Goal: Task Accomplishment & Management: Manage account settings

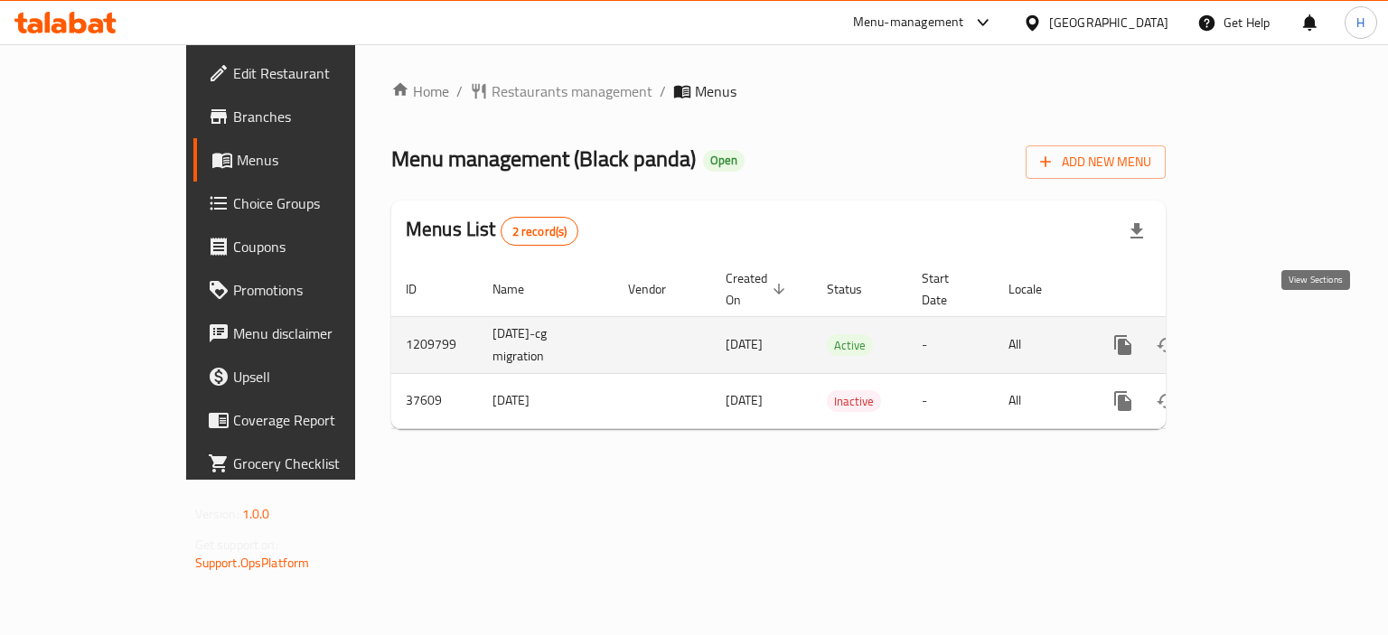
click at [1261, 337] on icon "enhanced table" at bounding box center [1253, 345] width 16 height 16
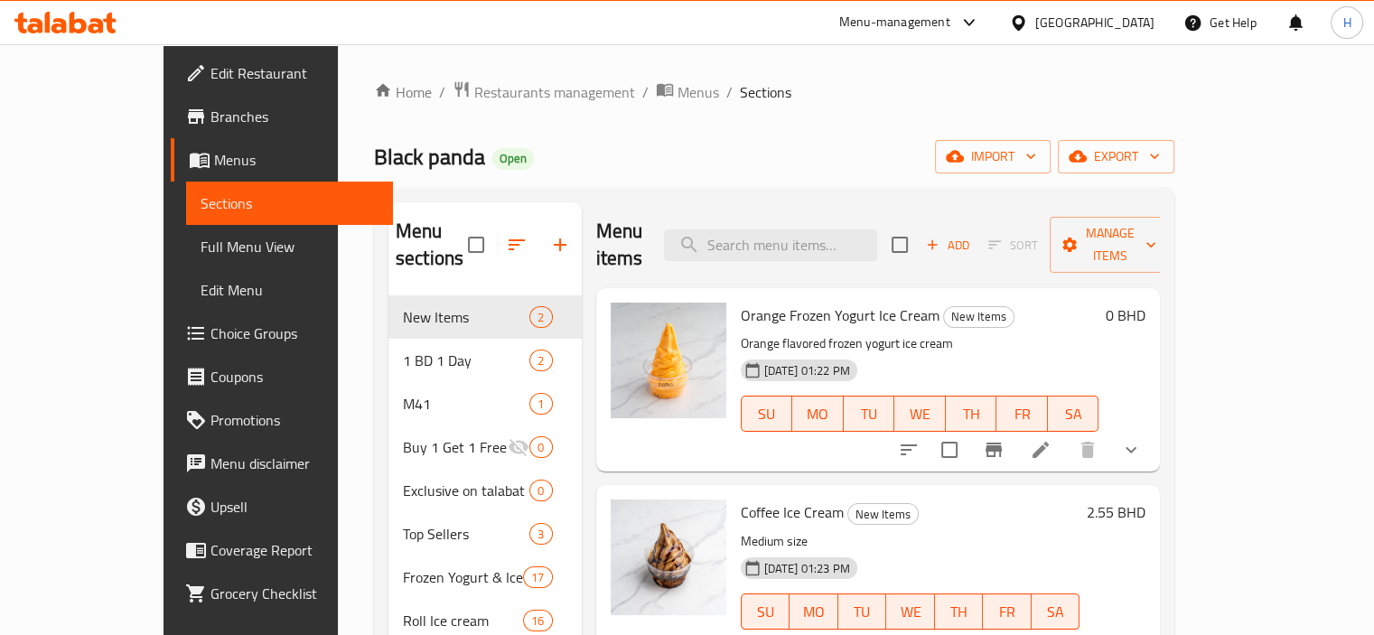
click at [92, 32] on icon at bounding box center [96, 25] width 15 height 15
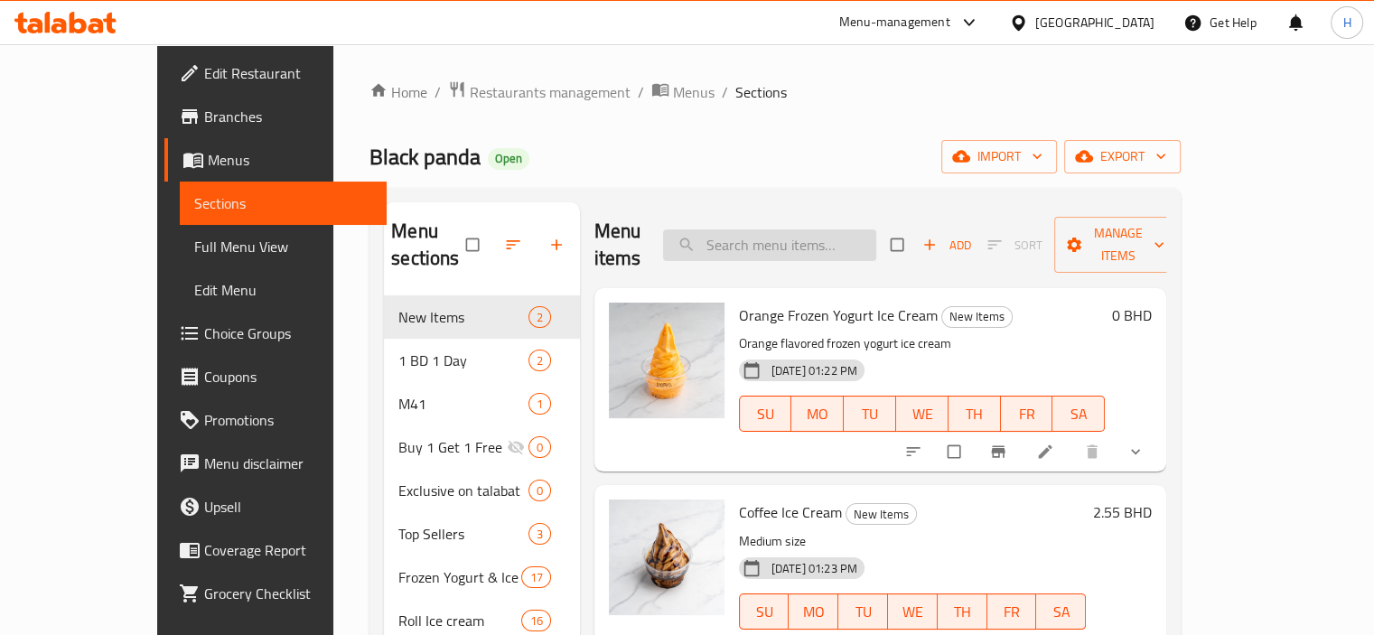
click at [783, 229] on input "search" at bounding box center [769, 245] width 213 height 32
paste input "Fruits Ice Cream Roll"
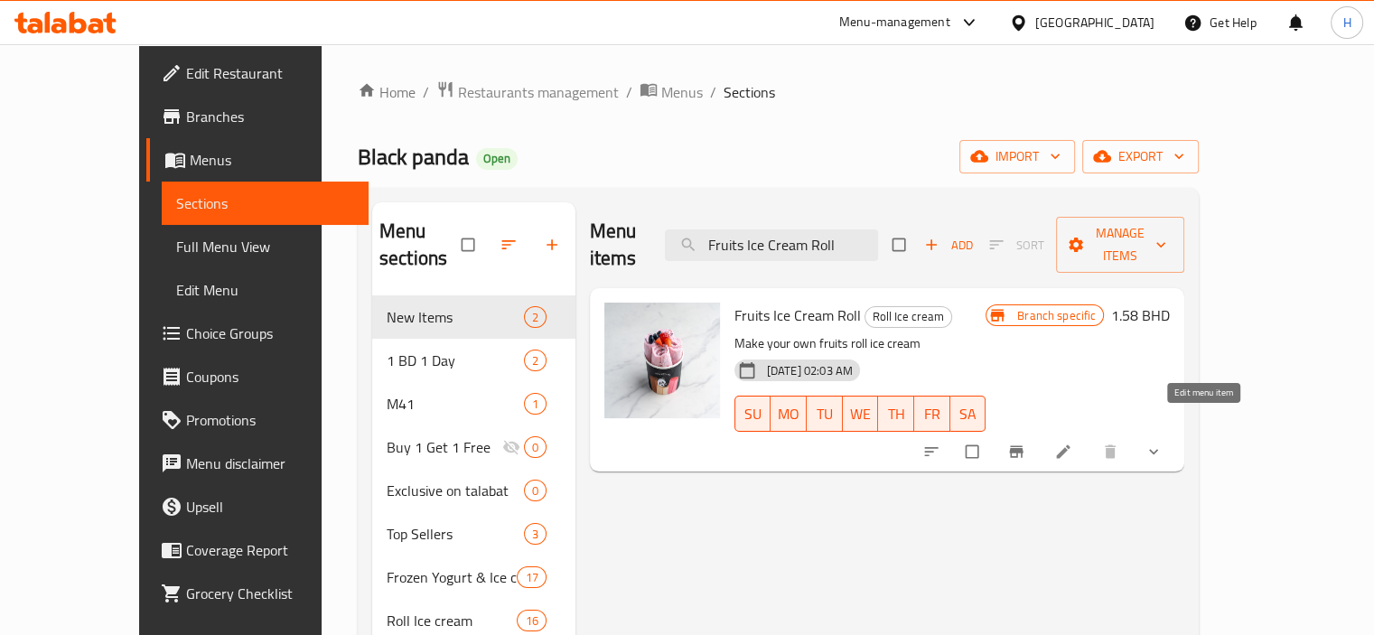
type input "Fruits Ice Cream Roll"
click at [1072, 443] on icon at bounding box center [1063, 452] width 18 height 18
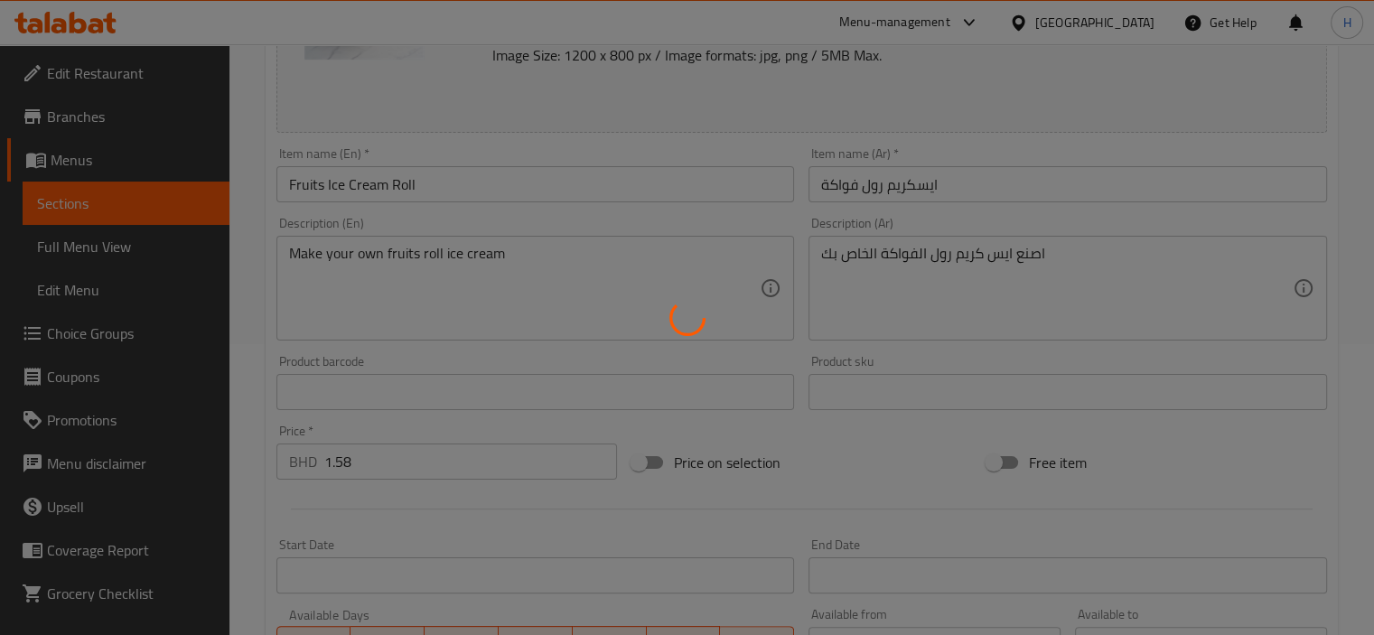
scroll to position [301, 0]
type input "اختيارك من النكهة"
type input "0"
type input "1"
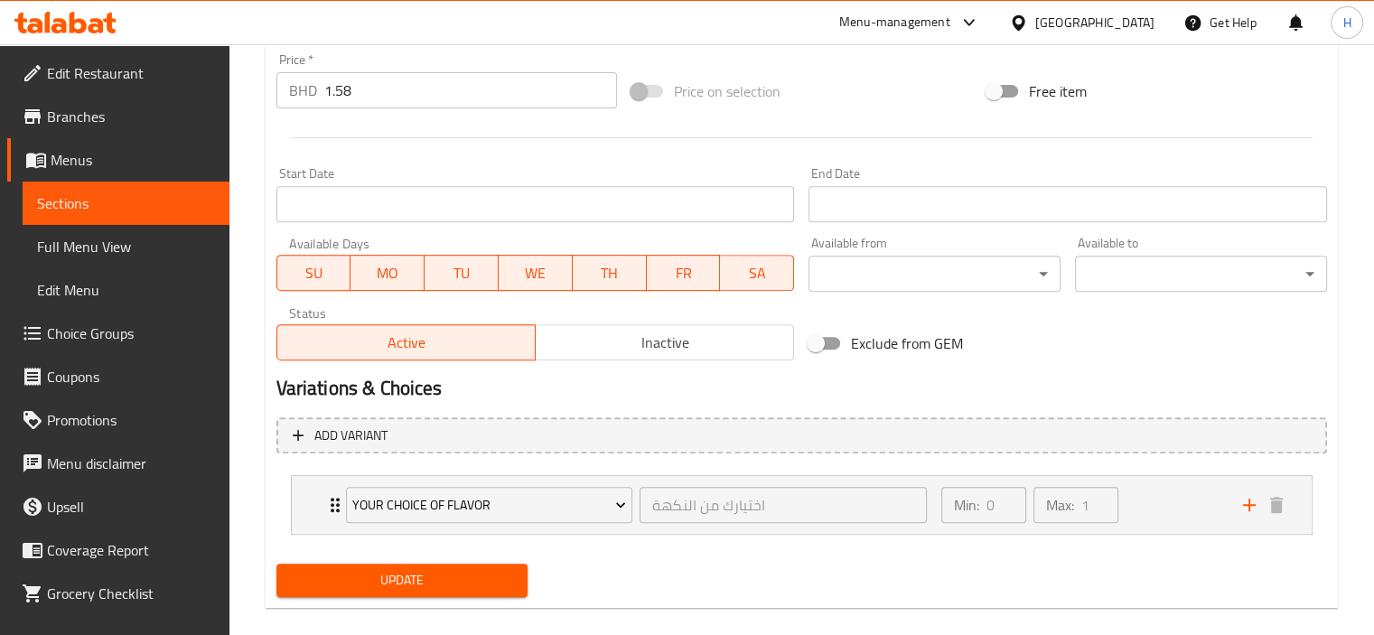
scroll to position [697, 0]
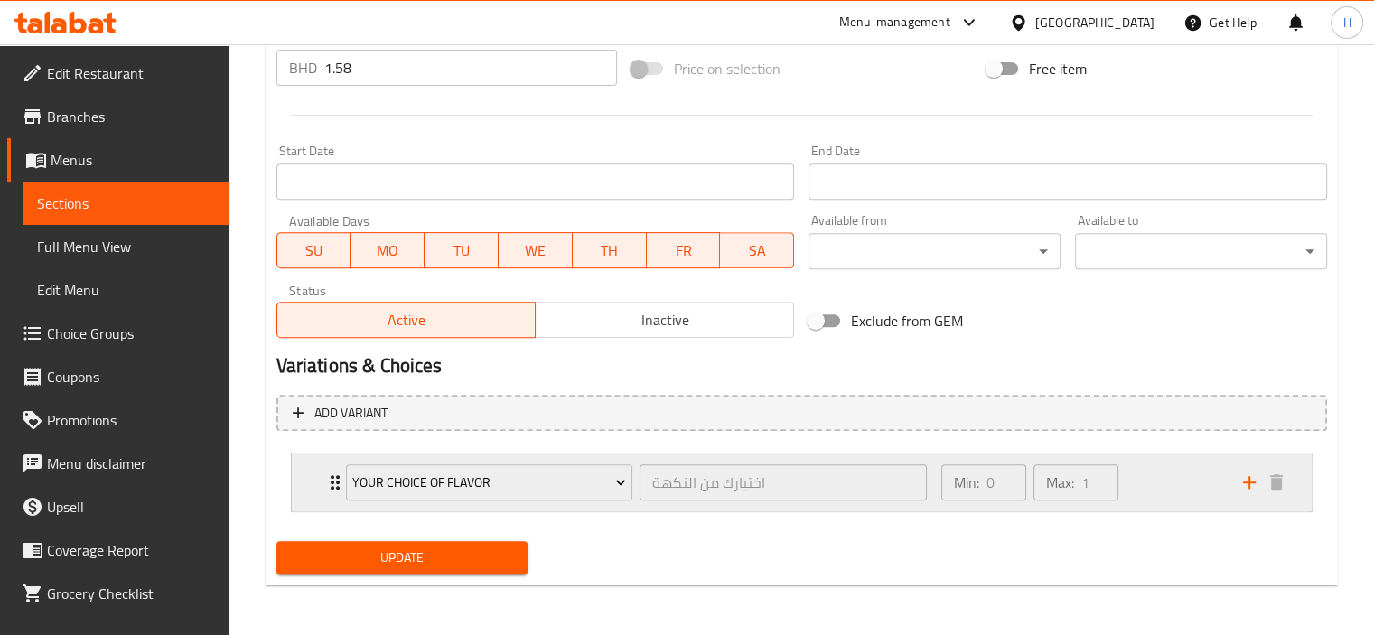
click at [324, 482] on icon "Expand" at bounding box center [335, 483] width 22 height 22
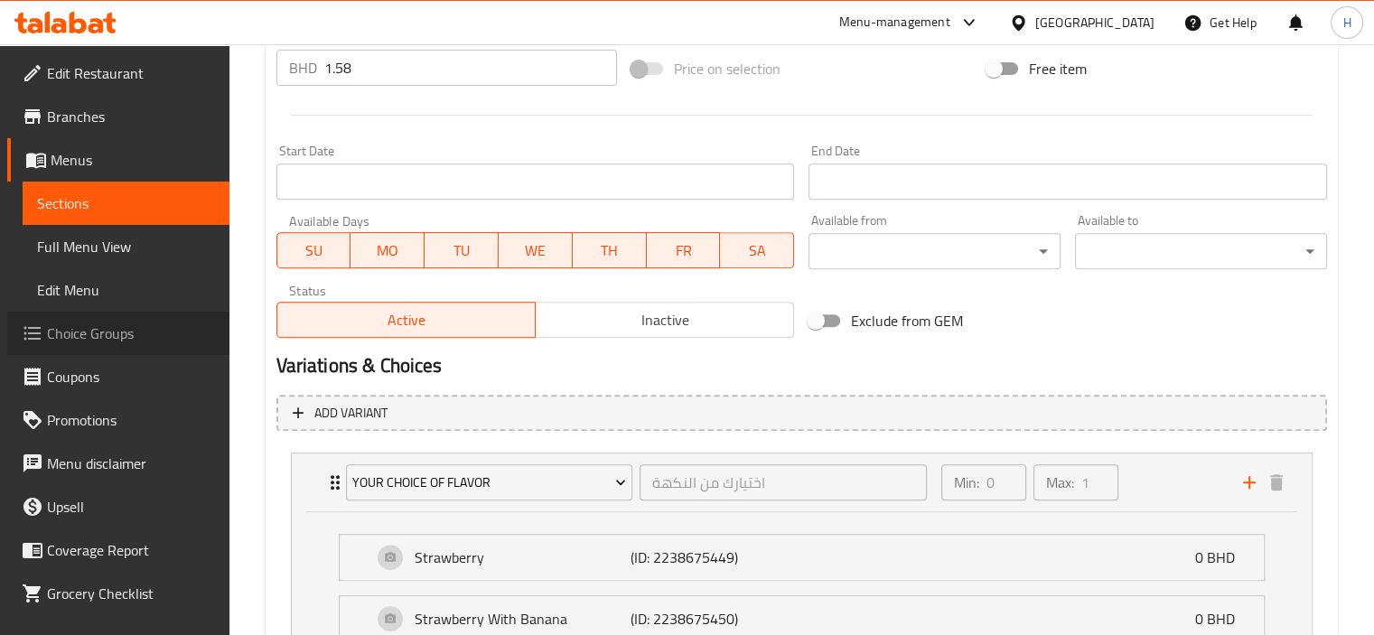
click at [130, 328] on span "Choice Groups" at bounding box center [131, 334] width 168 height 22
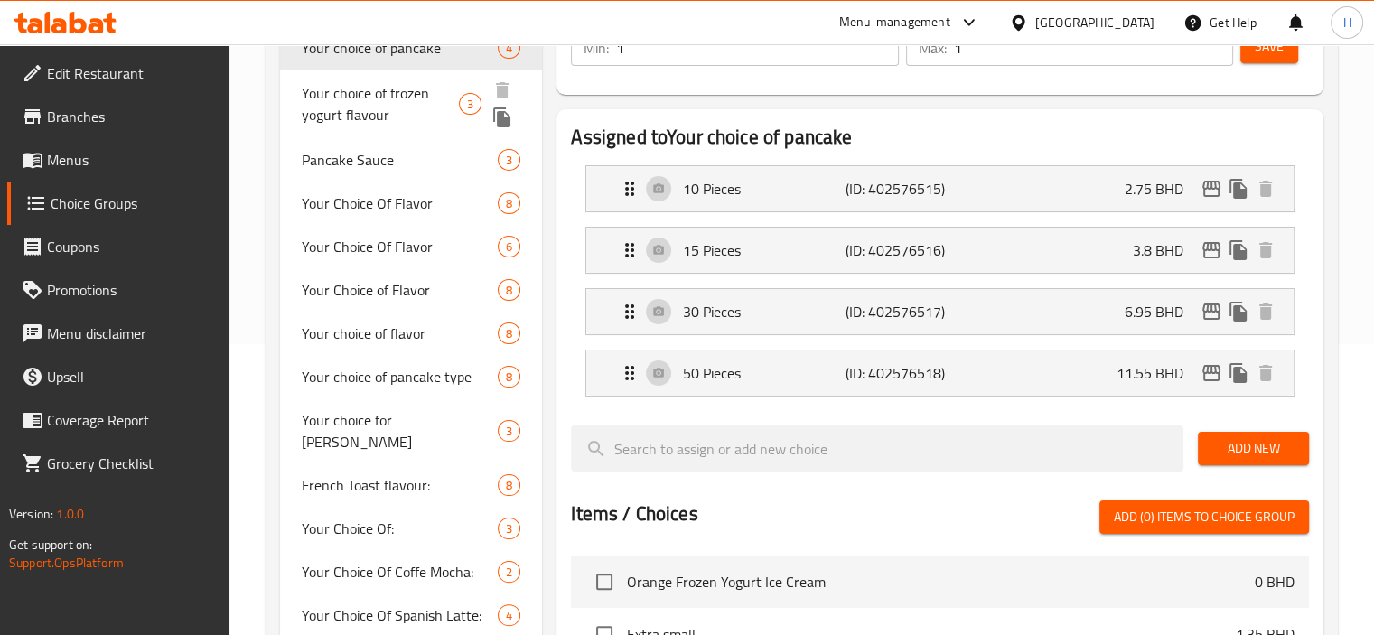
scroll to position [301, 0]
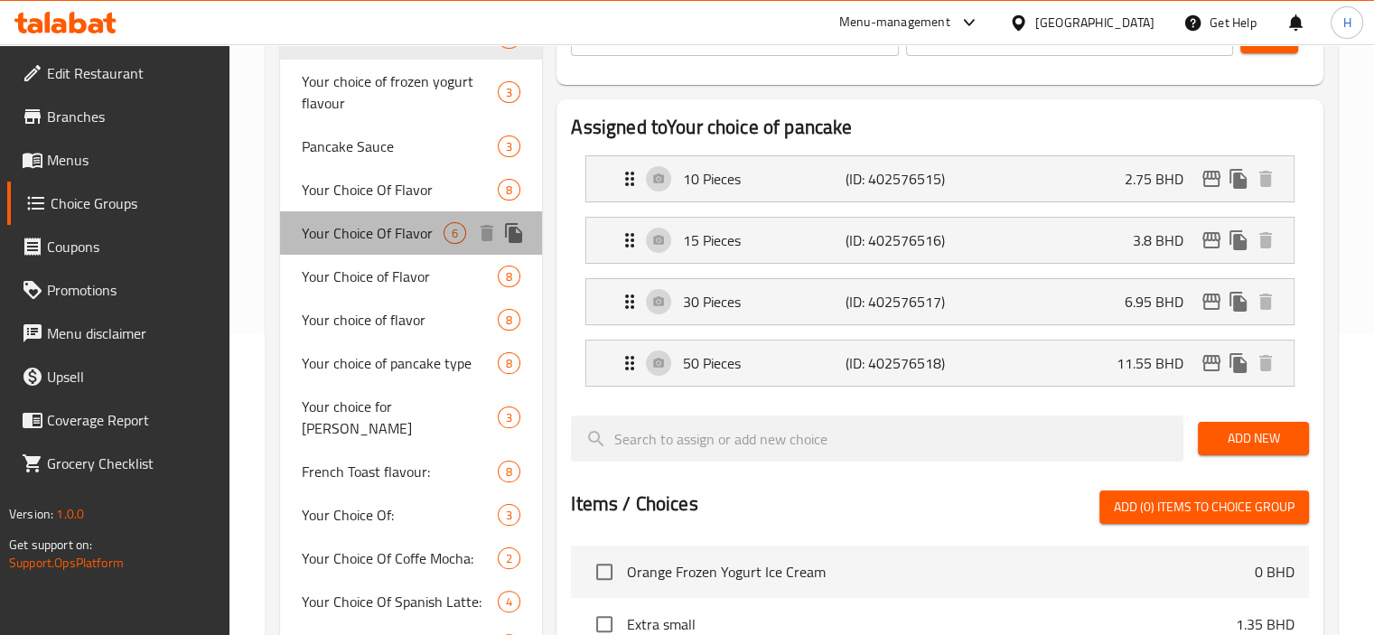
click at [393, 230] on span "Your Choice Of Flavor" at bounding box center [373, 233] width 143 height 22
type input "Your Choice Of Flavor"
type input "إختيارك من النكهة"
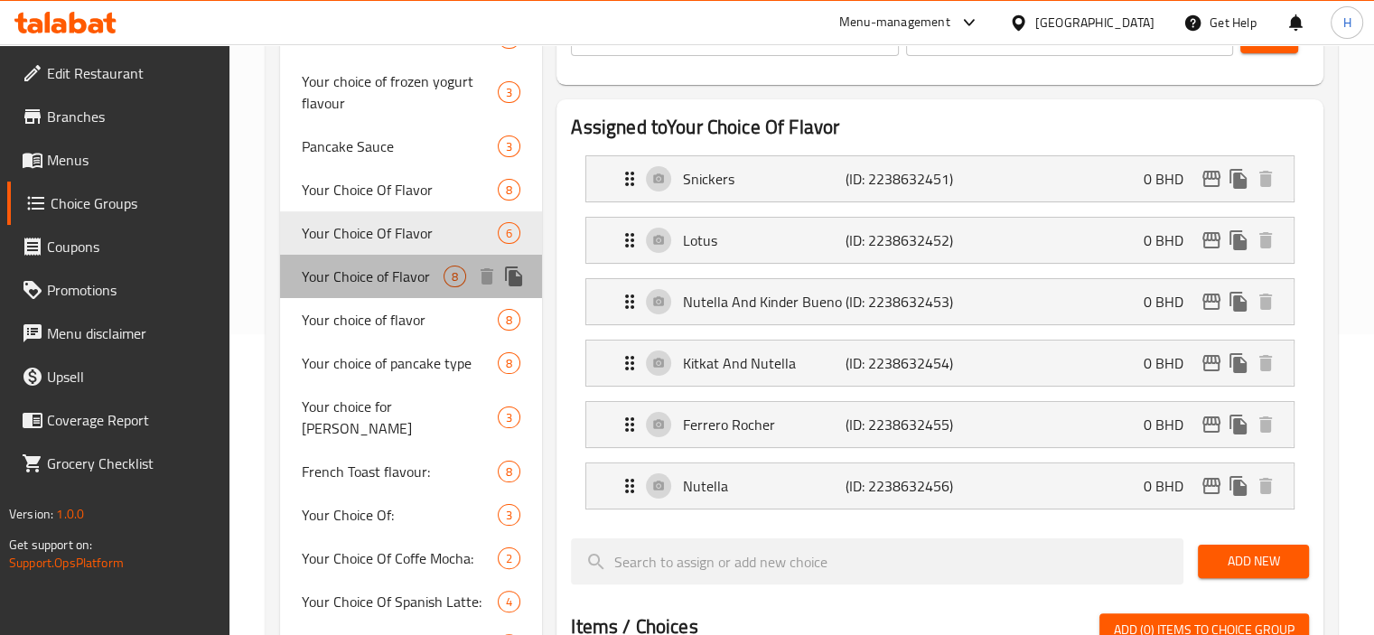
click at [369, 277] on span "Your Choice of Flavor" at bounding box center [373, 277] width 143 height 22
type input "Your Choice of Flavor"
type input "اختيارك من النكهة"
type input "0"
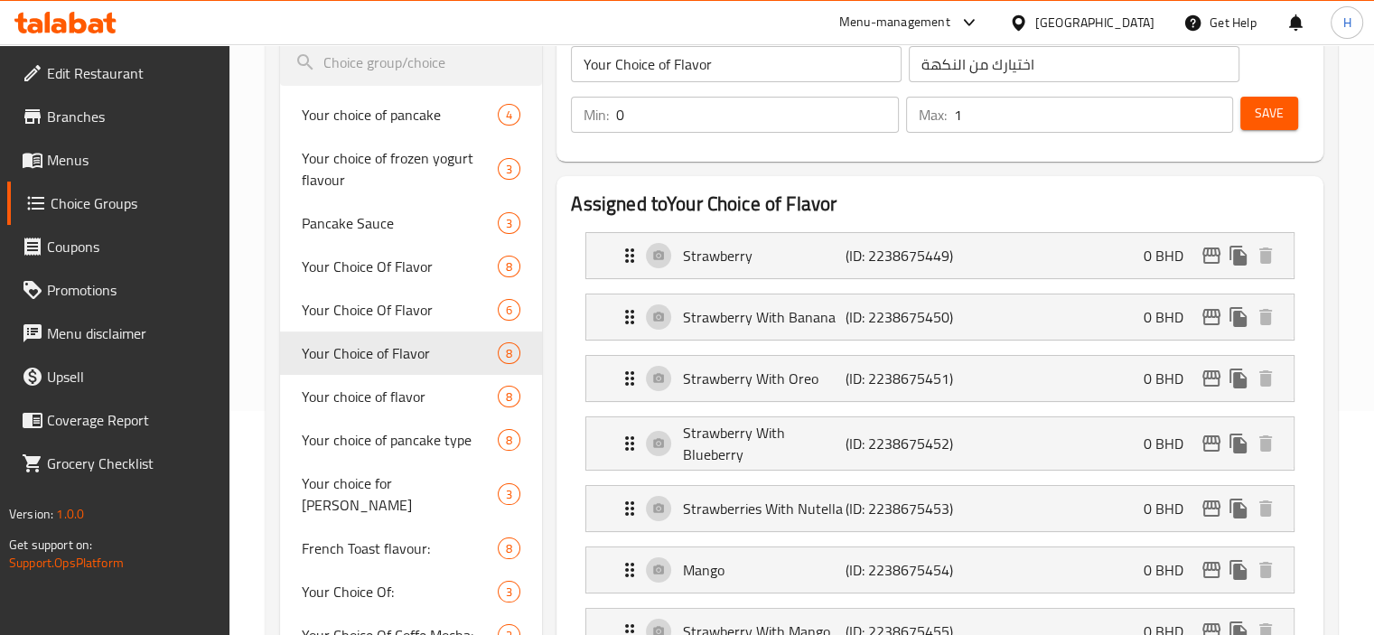
scroll to position [150, 0]
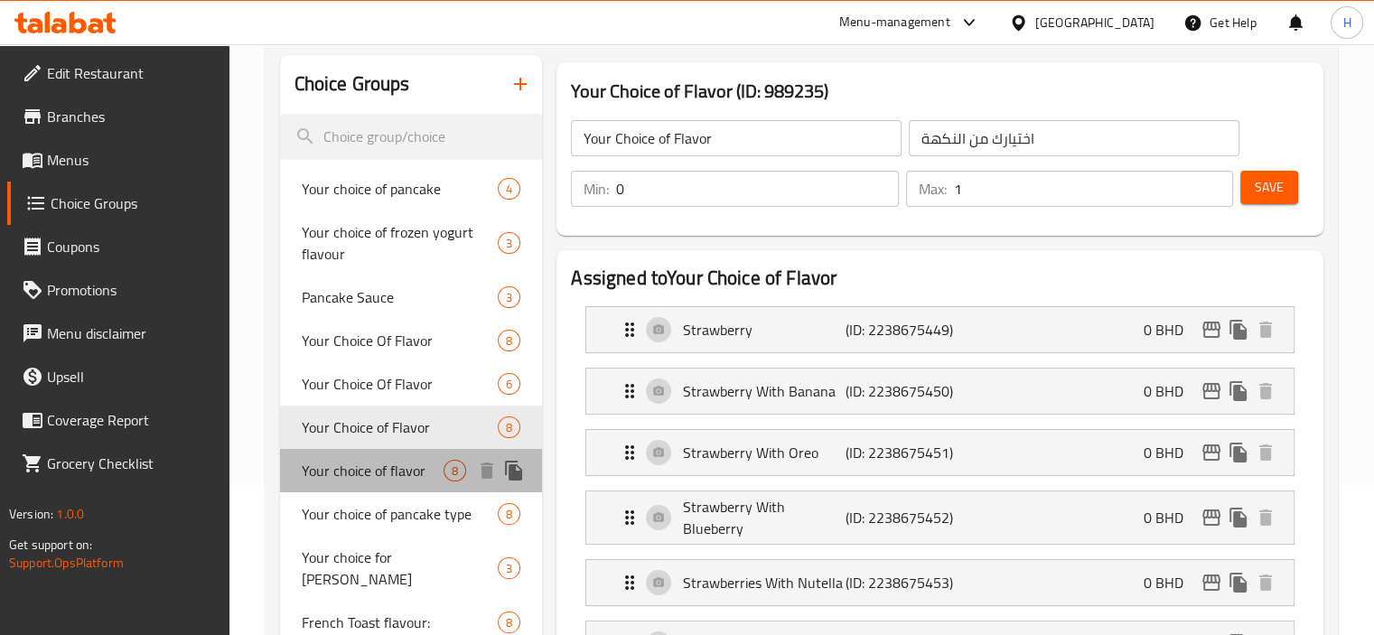
click at [352, 476] on span "Your choice of flavor" at bounding box center [373, 471] width 143 height 22
type input "Your choice of flavor"
type input "1"
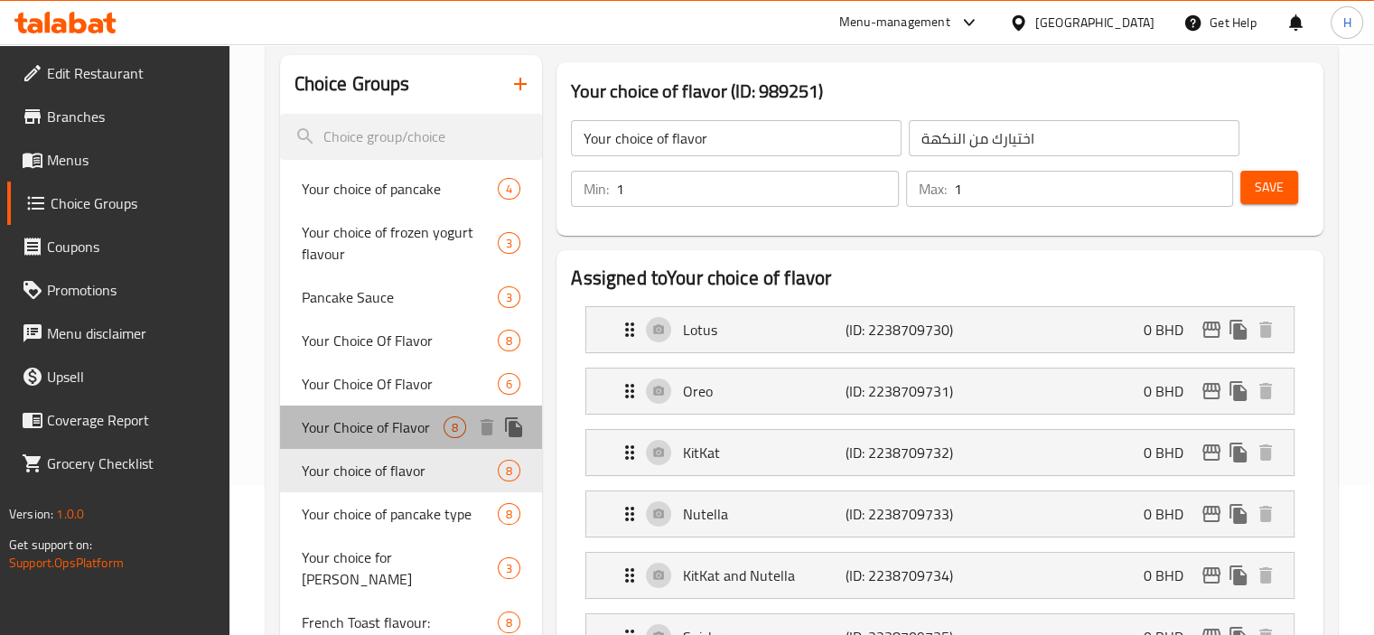
click at [376, 426] on span "Your Choice of Flavor" at bounding box center [373, 427] width 143 height 22
type input "Your Choice of Flavor"
type input "0"
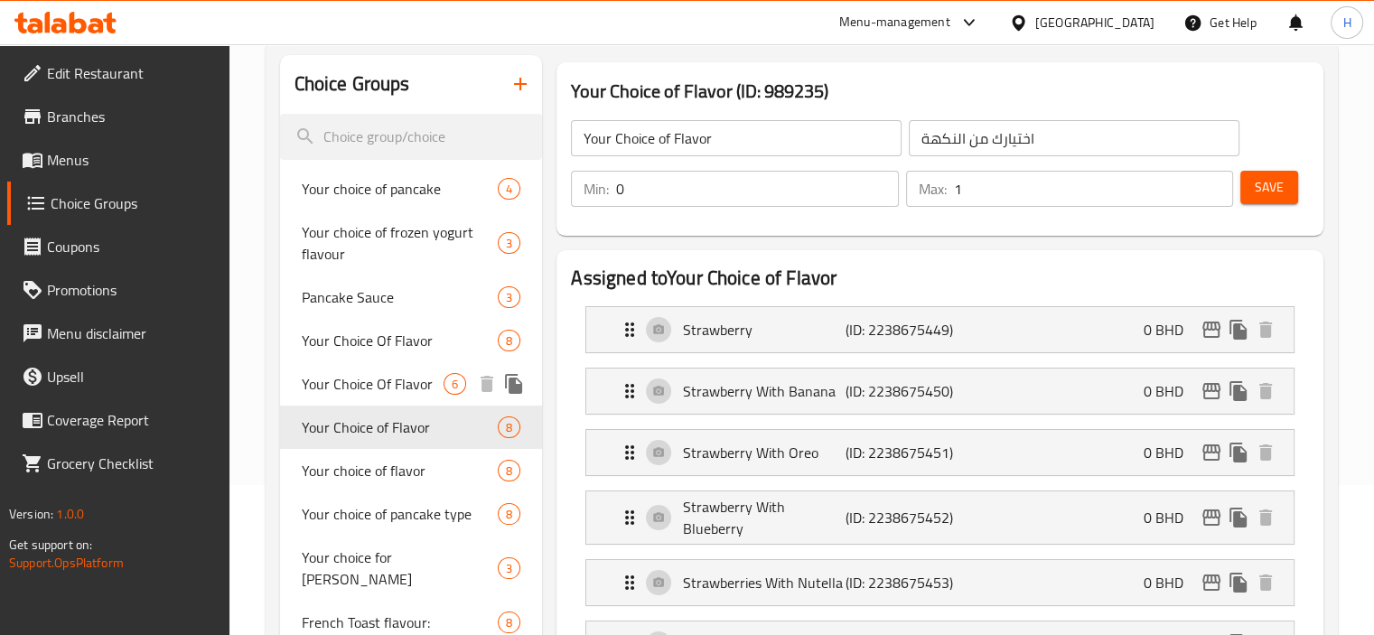
click at [388, 373] on span "Your Choice Of Flavor" at bounding box center [373, 384] width 143 height 22
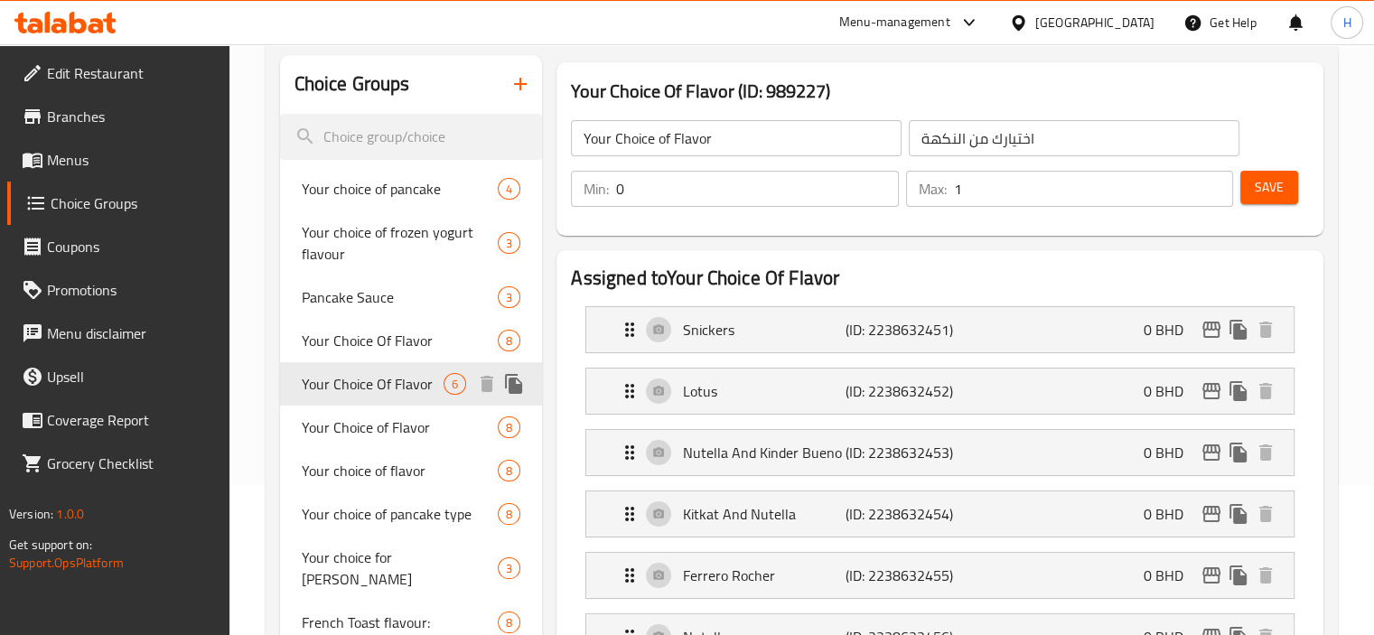
type input "Your Choice Of Flavor"
type input "إختيارك من النكهة"
type input "1"
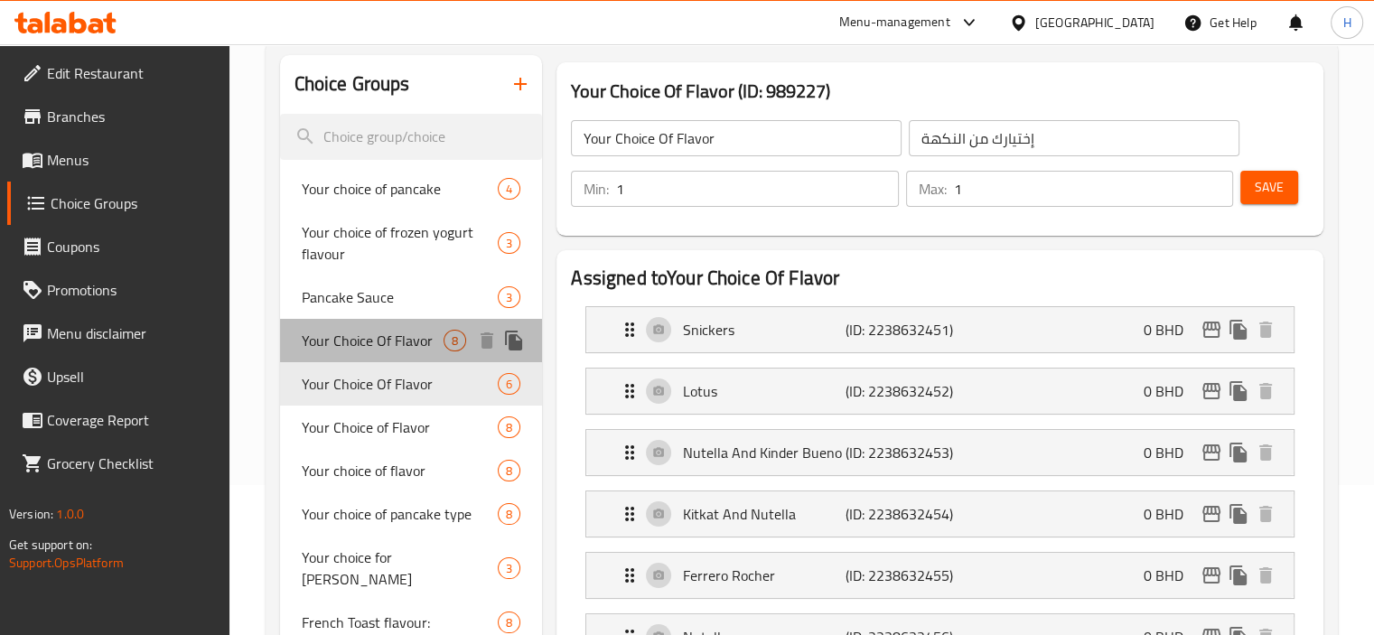
click at [390, 339] on span "Your Choice Of Flavor" at bounding box center [373, 341] width 143 height 22
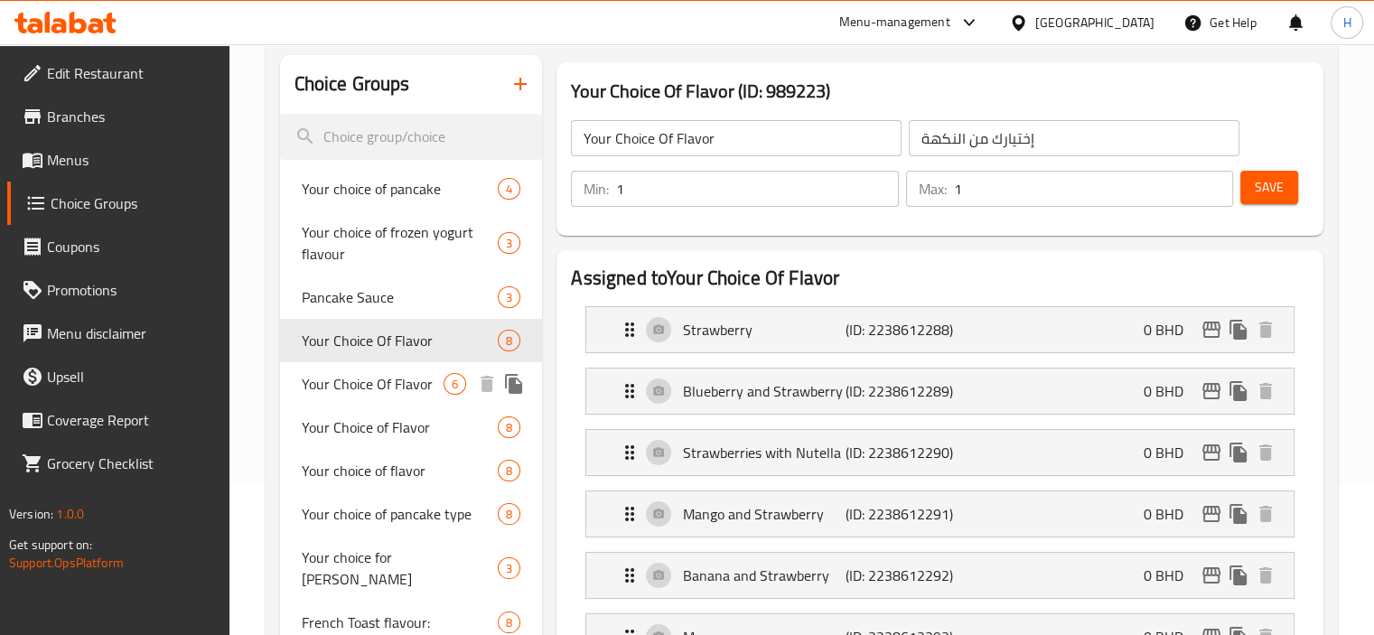
click at [405, 373] on span "Your Choice Of Flavor" at bounding box center [373, 384] width 143 height 22
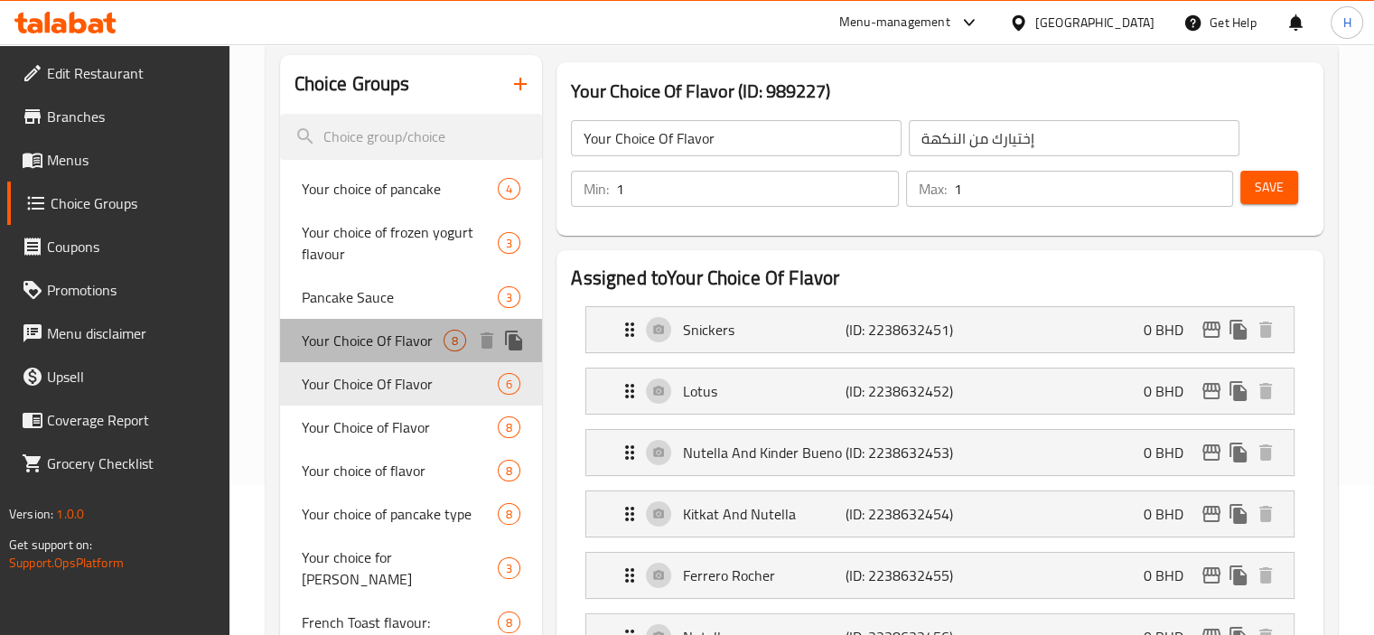
click at [395, 342] on span "Your Choice Of Flavor" at bounding box center [373, 341] width 143 height 22
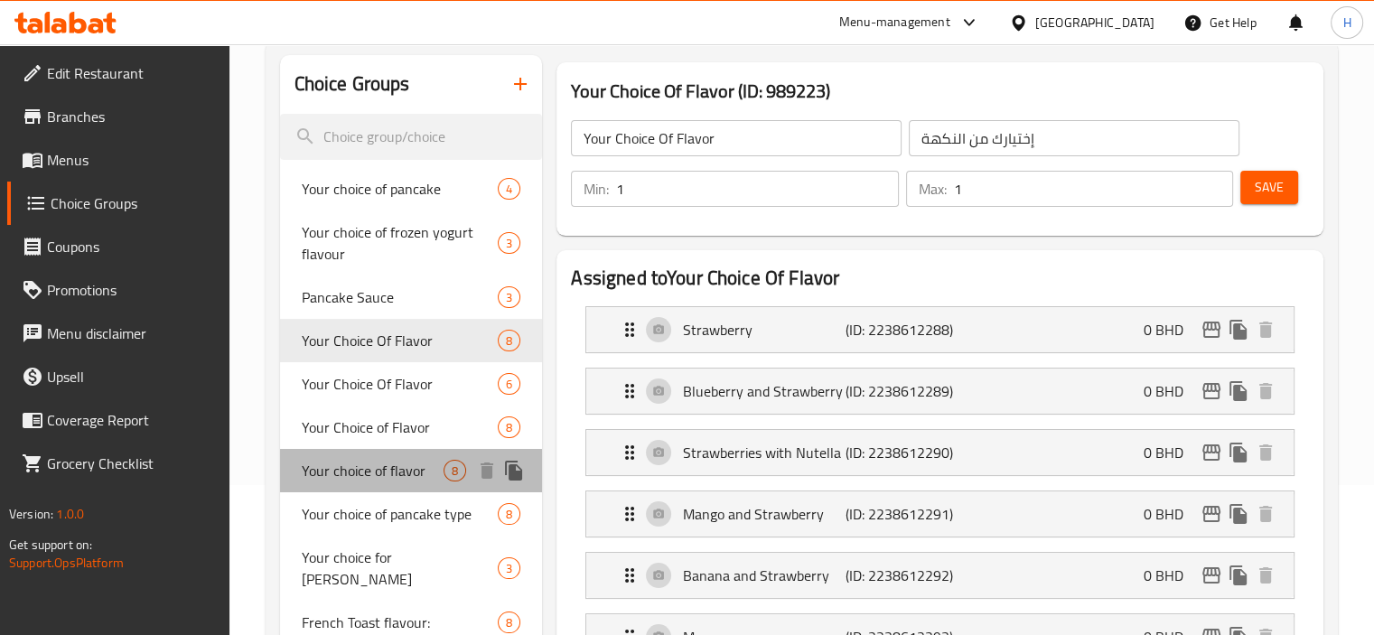
click at [377, 480] on span "Your choice of flavor" at bounding box center [373, 471] width 143 height 22
type input "Your choice of flavor"
type input "اختيارك من النكهة"
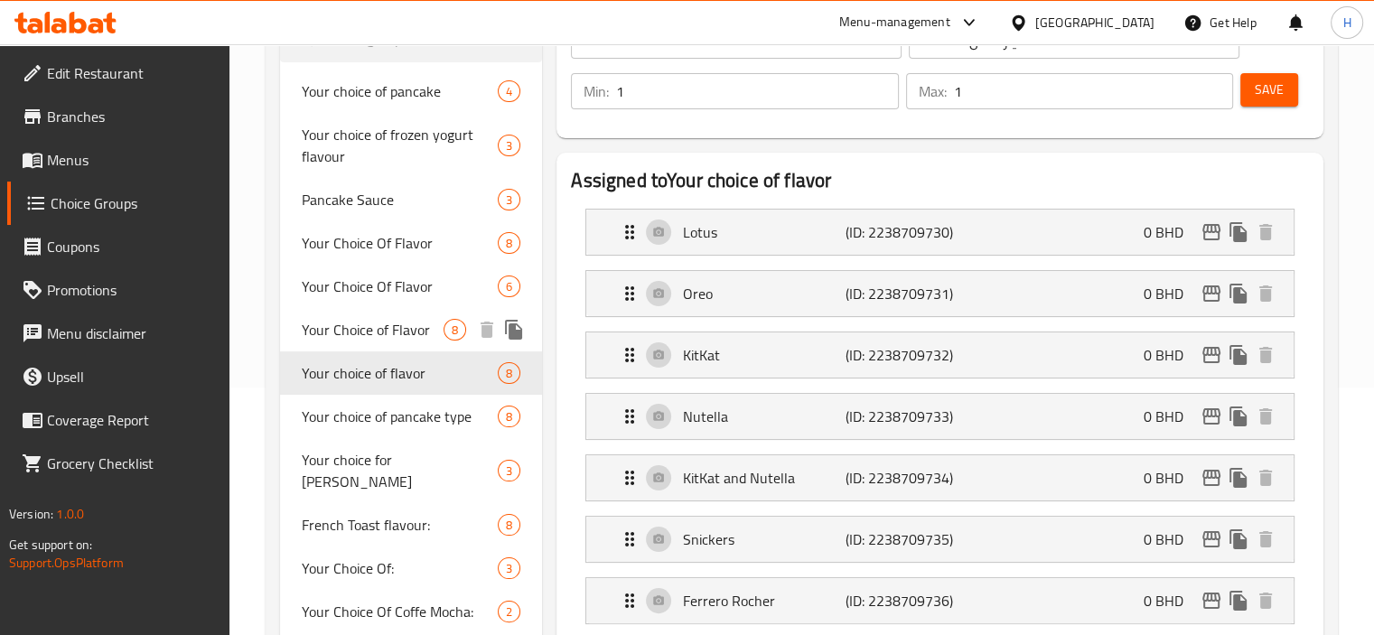
scroll to position [301, 0]
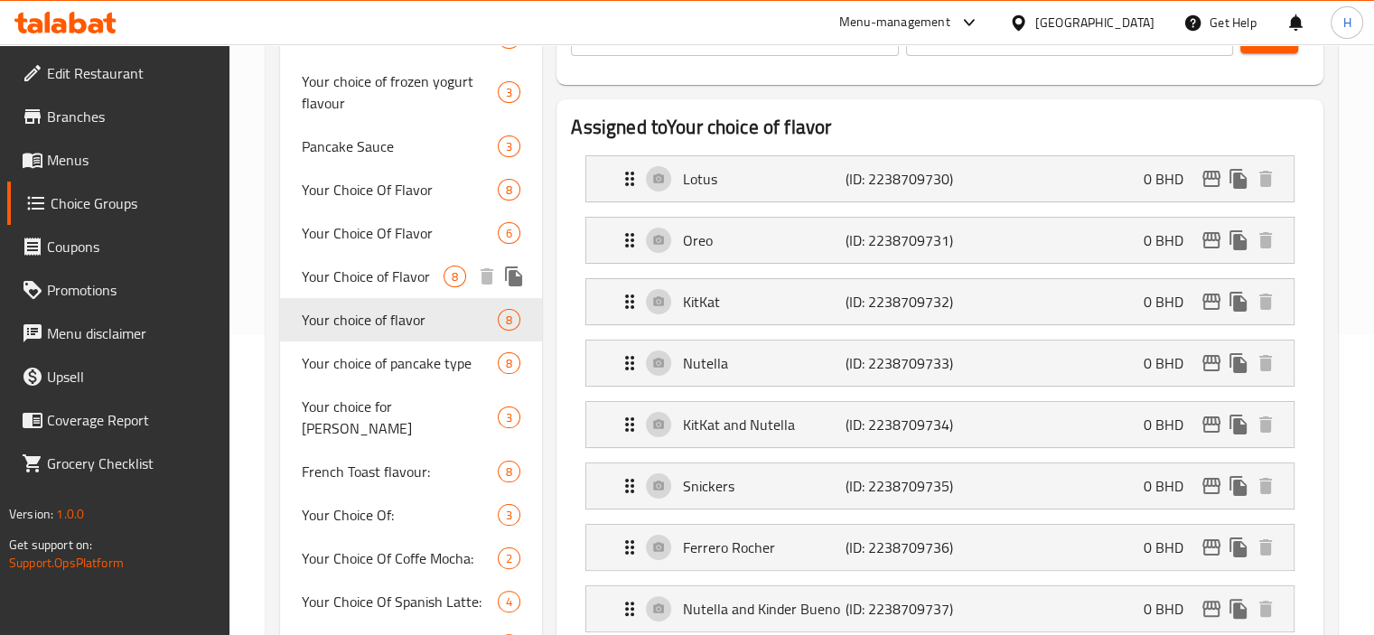
click at [381, 274] on span "Your Choice of Flavor" at bounding box center [373, 277] width 143 height 22
type input "Your Choice of Flavor"
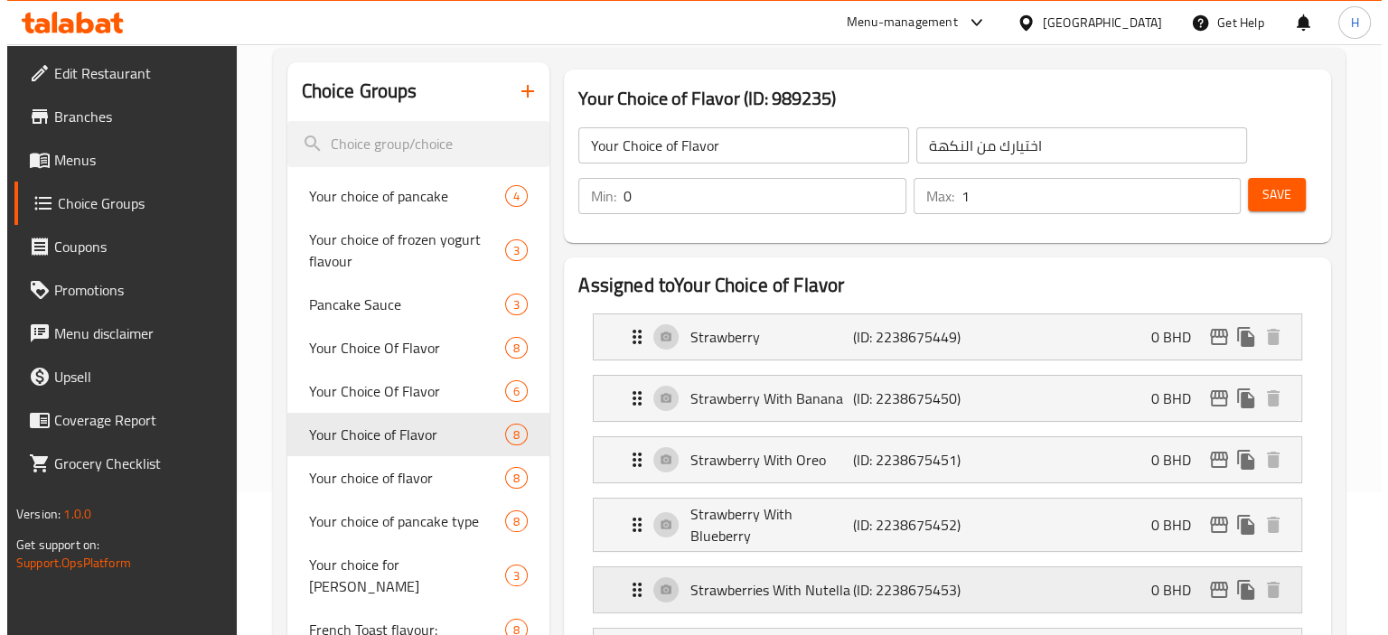
scroll to position [0, 0]
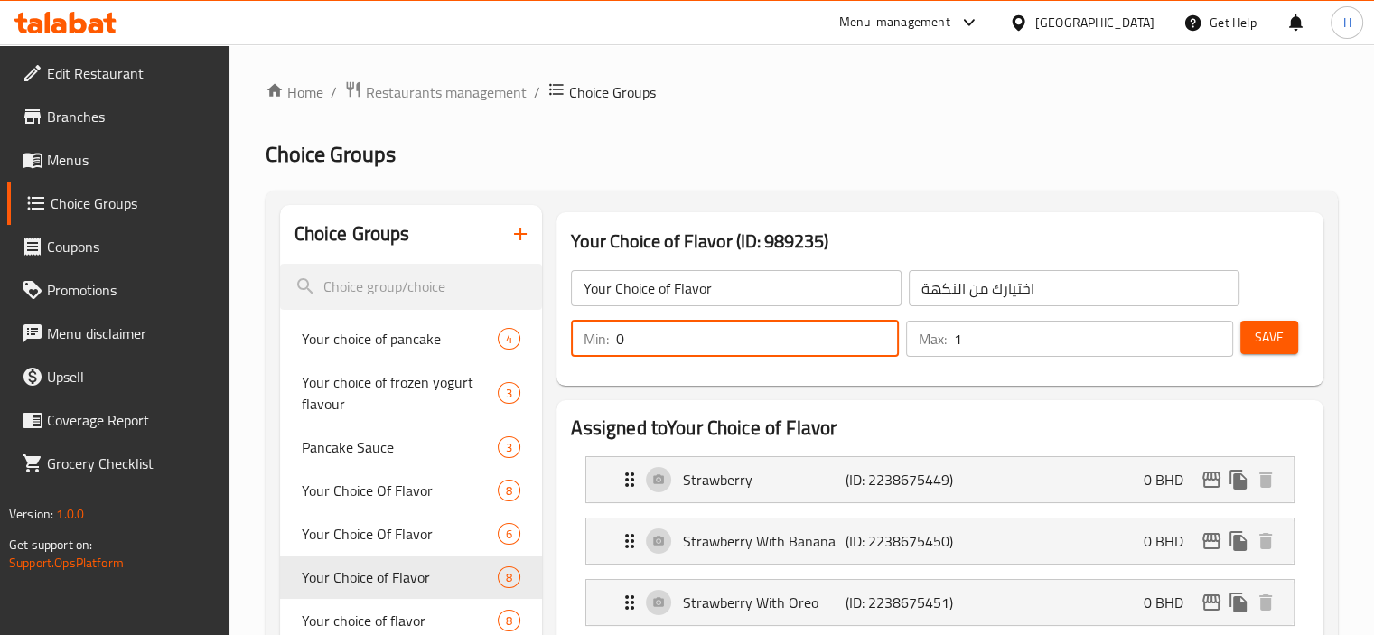
drag, startPoint x: 656, startPoint y: 338, endPoint x: 610, endPoint y: 339, distance: 46.1
click at [610, 339] on div "Min: 0 ​" at bounding box center [734, 339] width 327 height 36
type input "1"
click at [1266, 341] on span "Save" at bounding box center [1269, 337] width 29 height 23
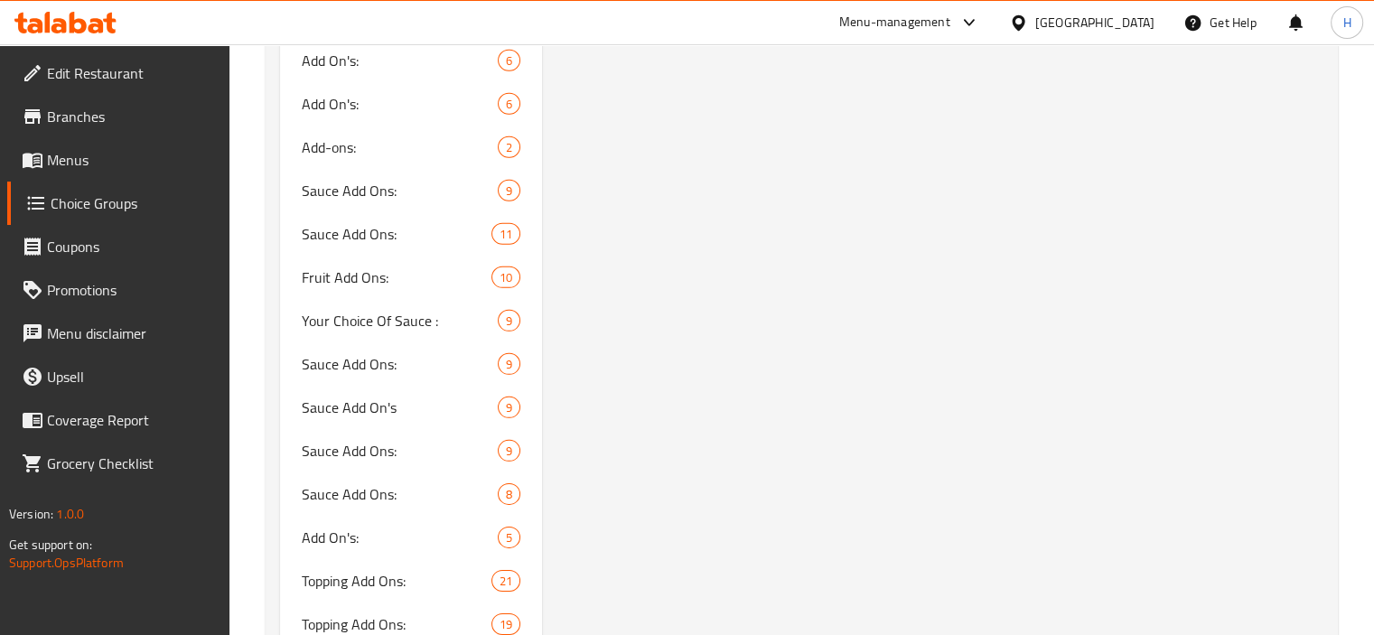
scroll to position [5512, 0]
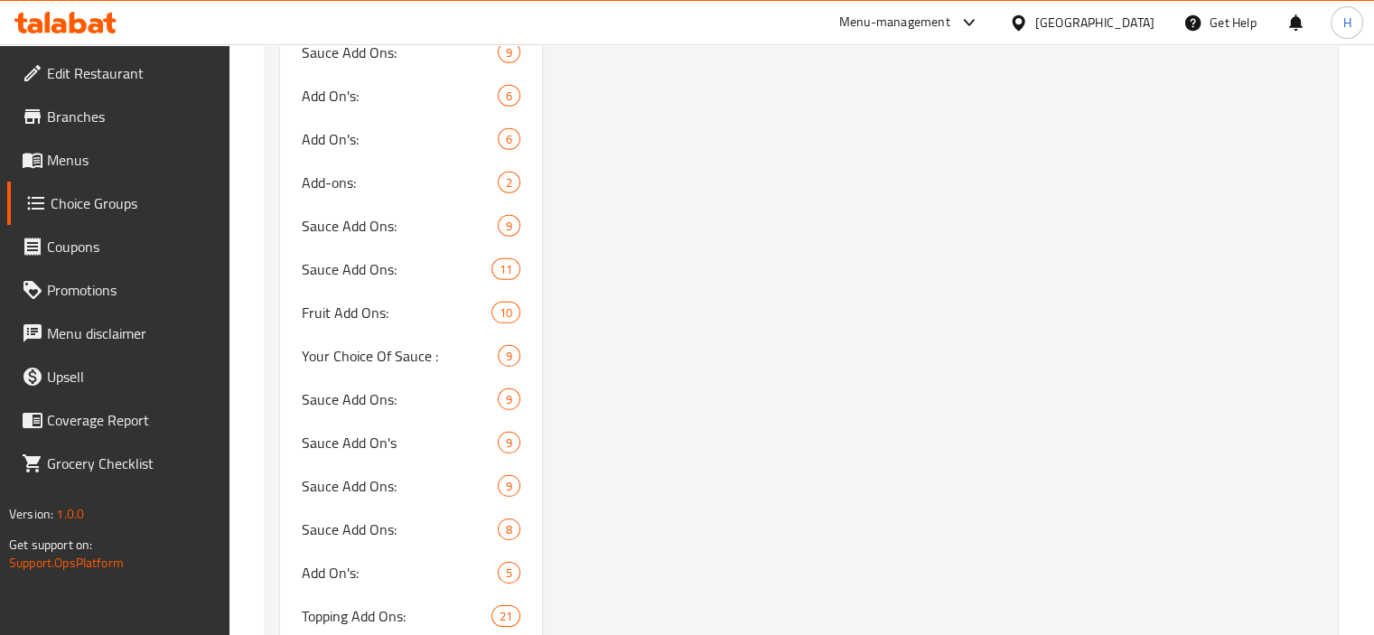
click at [120, 24] on div at bounding box center [65, 23] width 131 height 36
click at [59, 31] on icon at bounding box center [58, 25] width 15 height 15
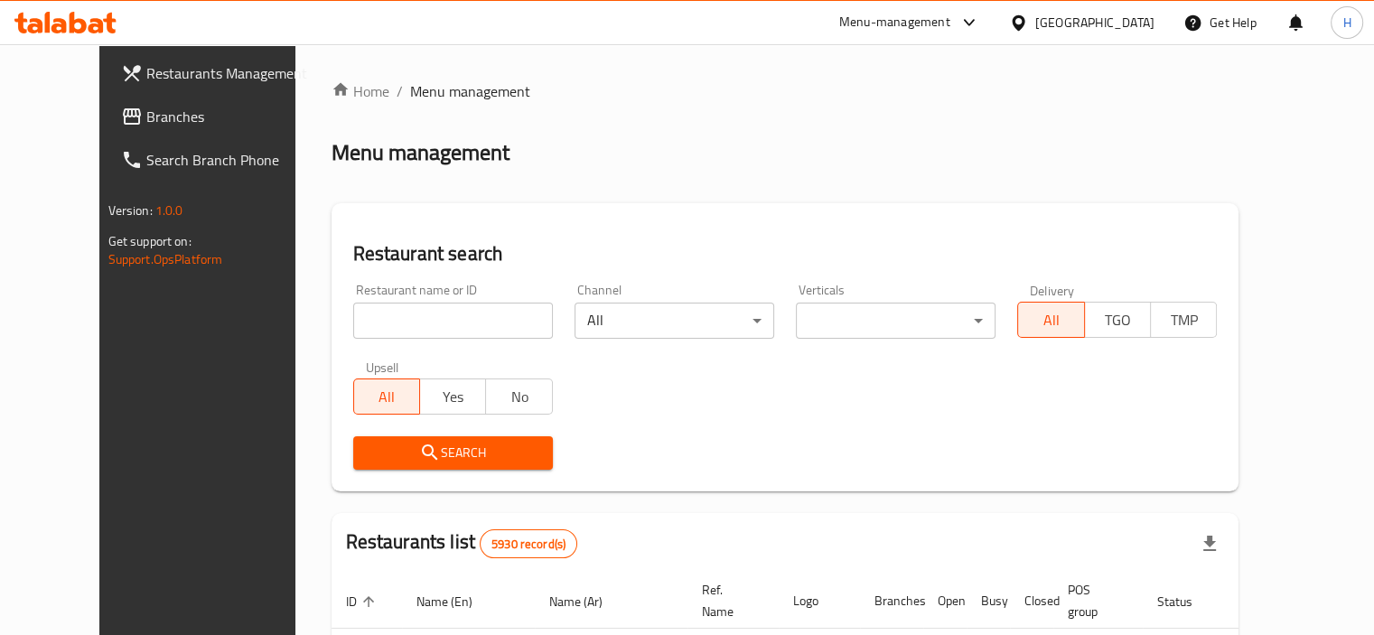
click at [1035, 26] on div at bounding box center [1022, 23] width 26 height 20
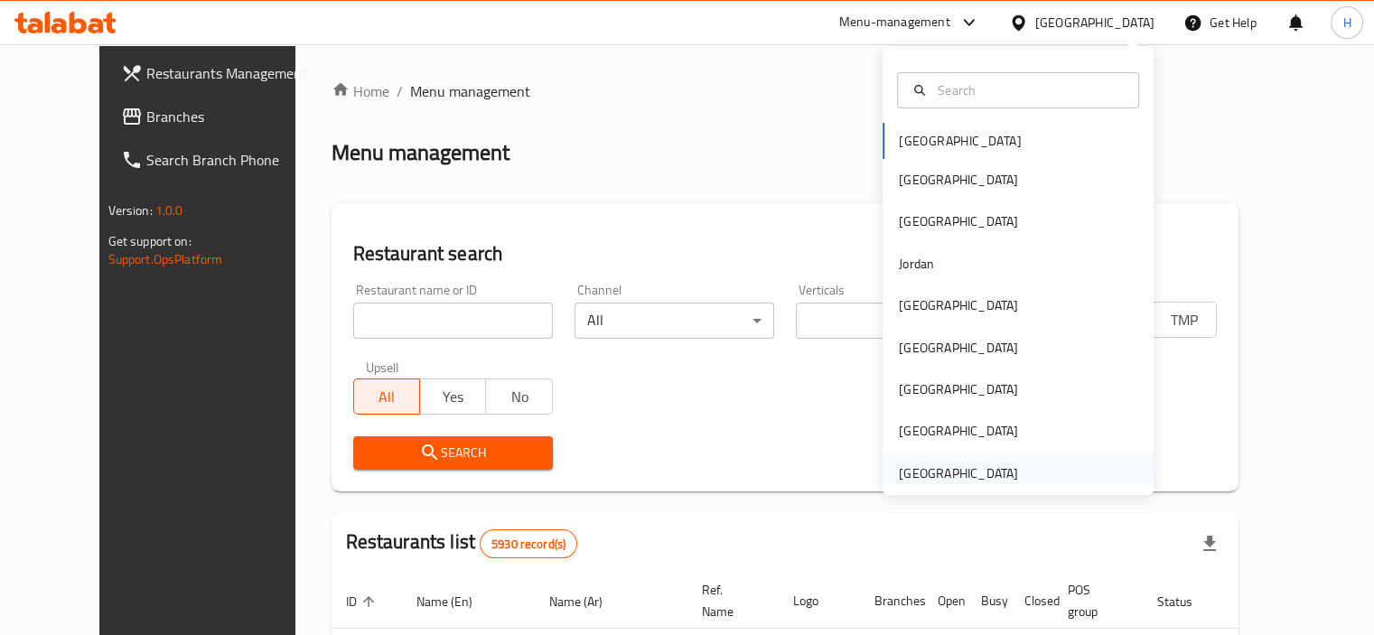
click at [996, 463] on div "[GEOGRAPHIC_DATA]" at bounding box center [958, 473] width 119 height 20
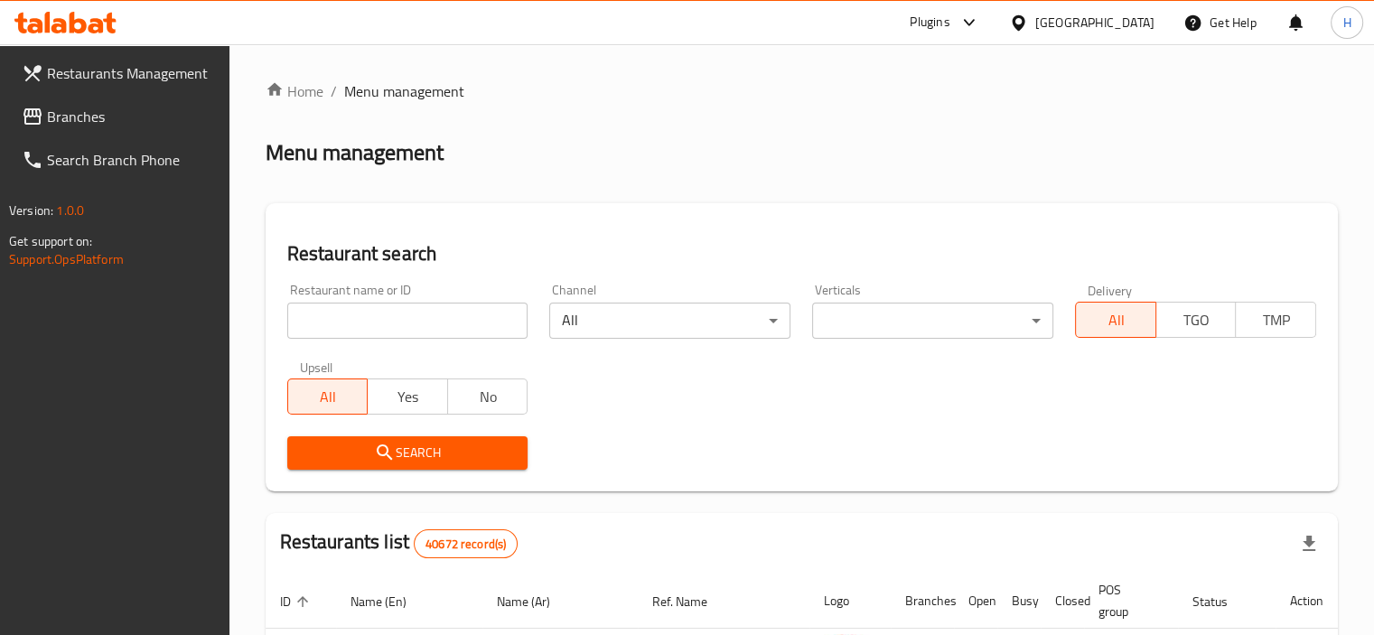
click at [138, 117] on span "Branches" at bounding box center [131, 117] width 168 height 22
click at [76, 106] on span "Branches" at bounding box center [122, 117] width 185 height 22
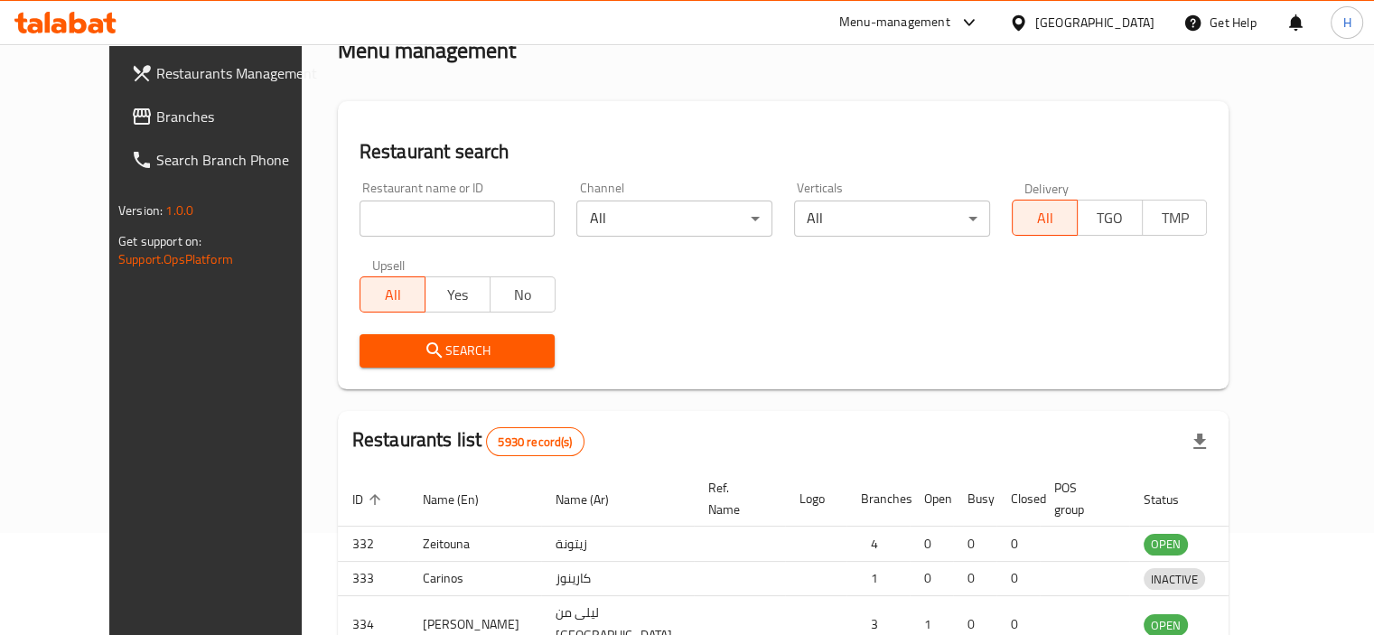
scroll to position [298, 0]
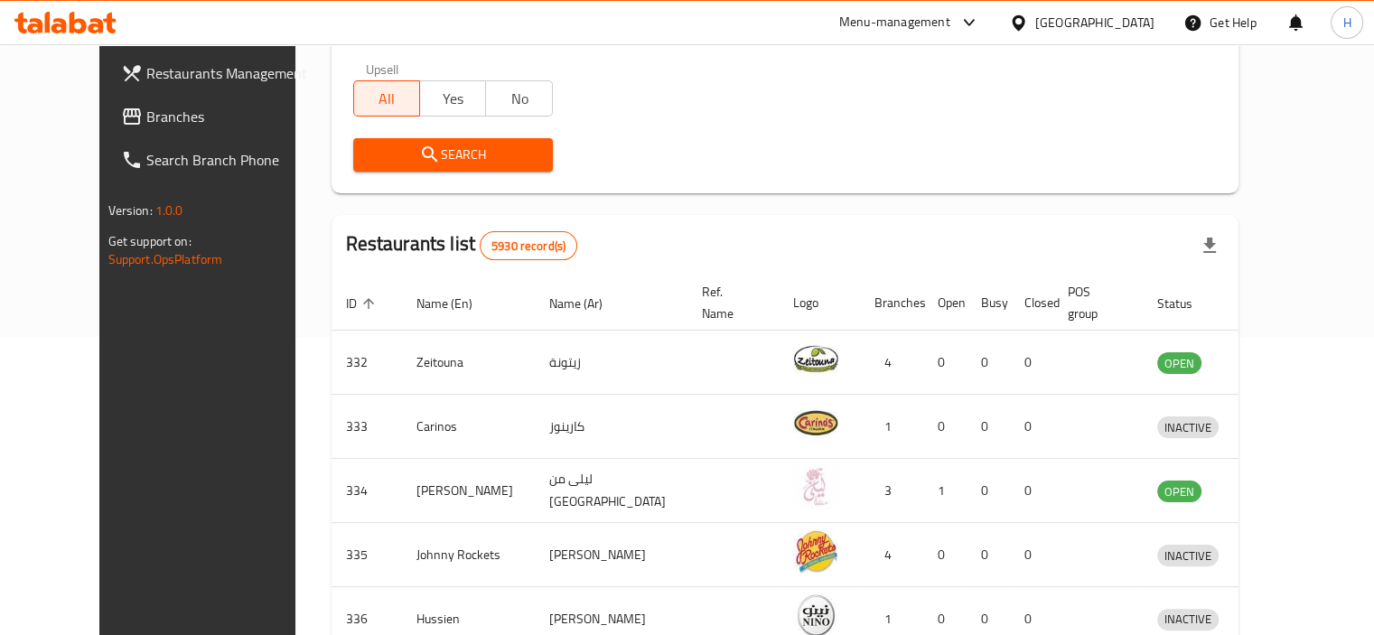
click at [146, 117] on span "Branches" at bounding box center [230, 117] width 168 height 22
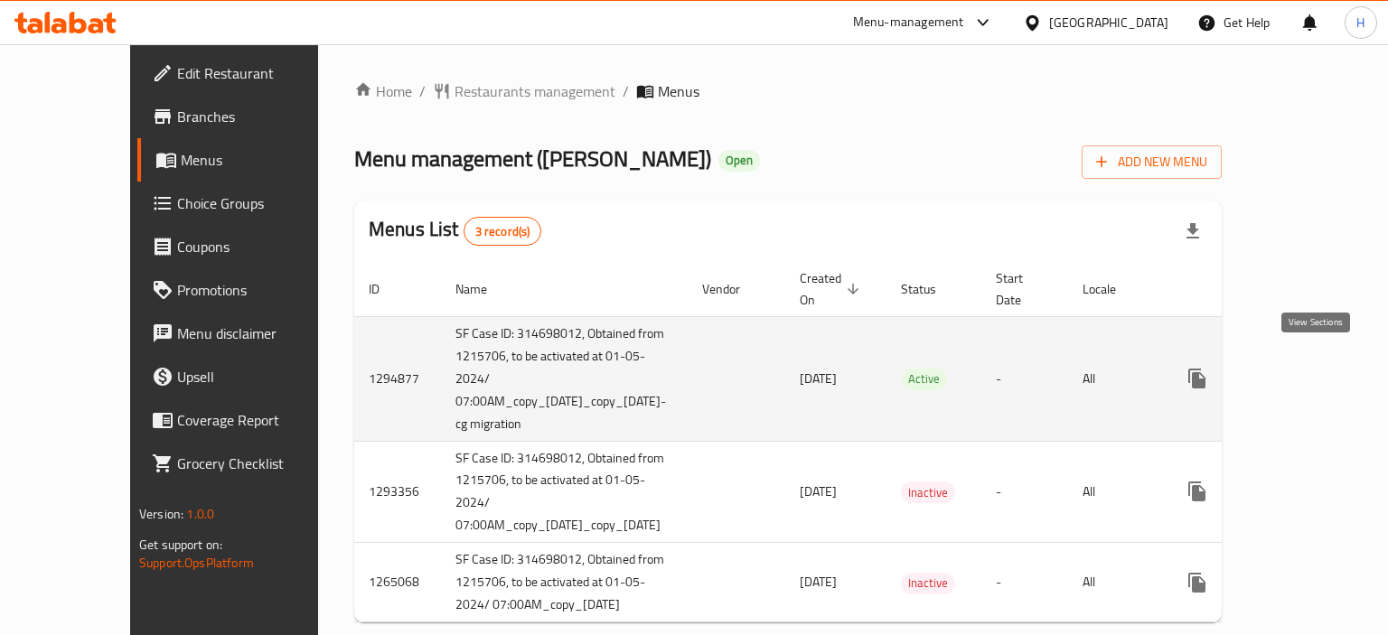
click at [1316, 371] on icon "enhanced table" at bounding box center [1327, 379] width 22 height 22
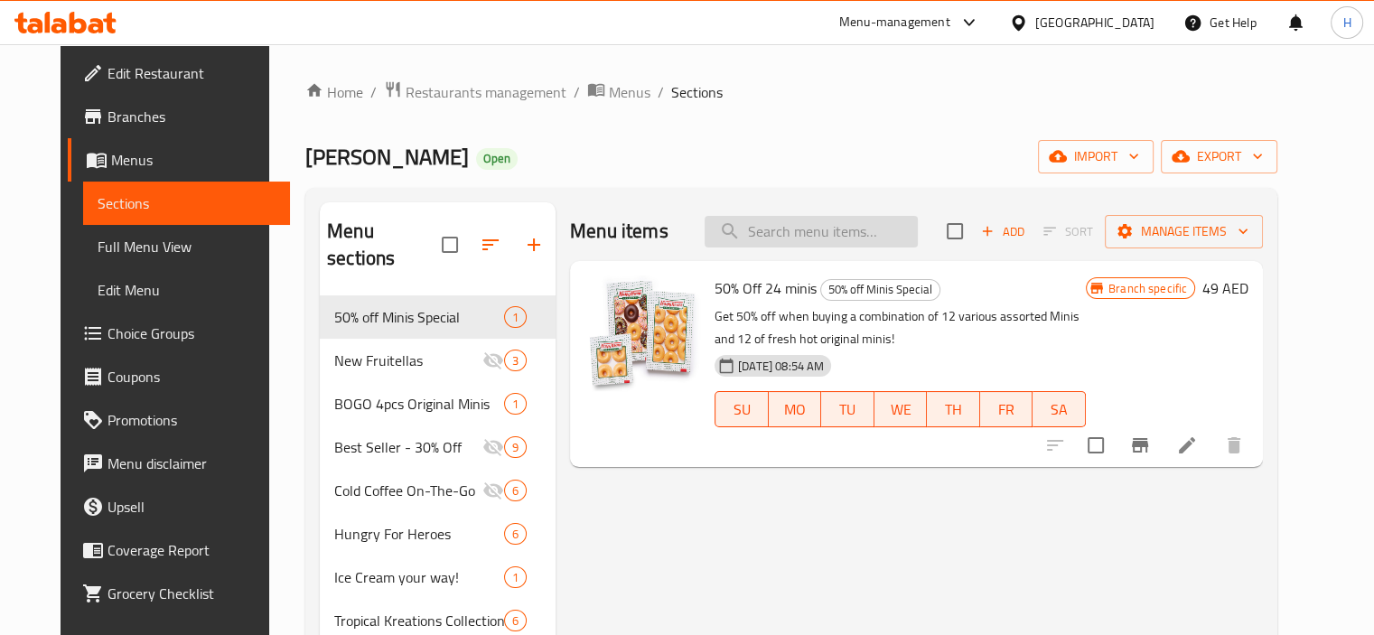
click at [793, 225] on input "search" at bounding box center [811, 232] width 213 height 32
paste input "Iced Caramel Macchiato"
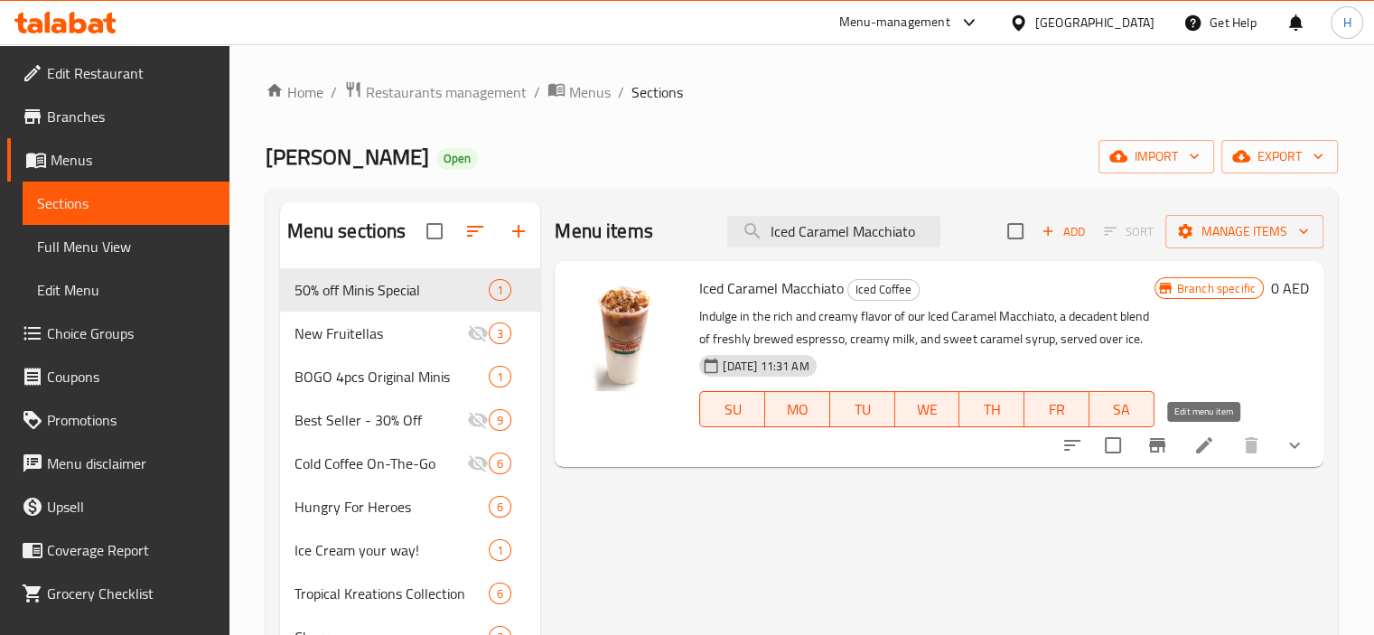
type input "Iced Caramel Macchiato"
click at [1196, 451] on icon at bounding box center [1204, 445] width 16 height 16
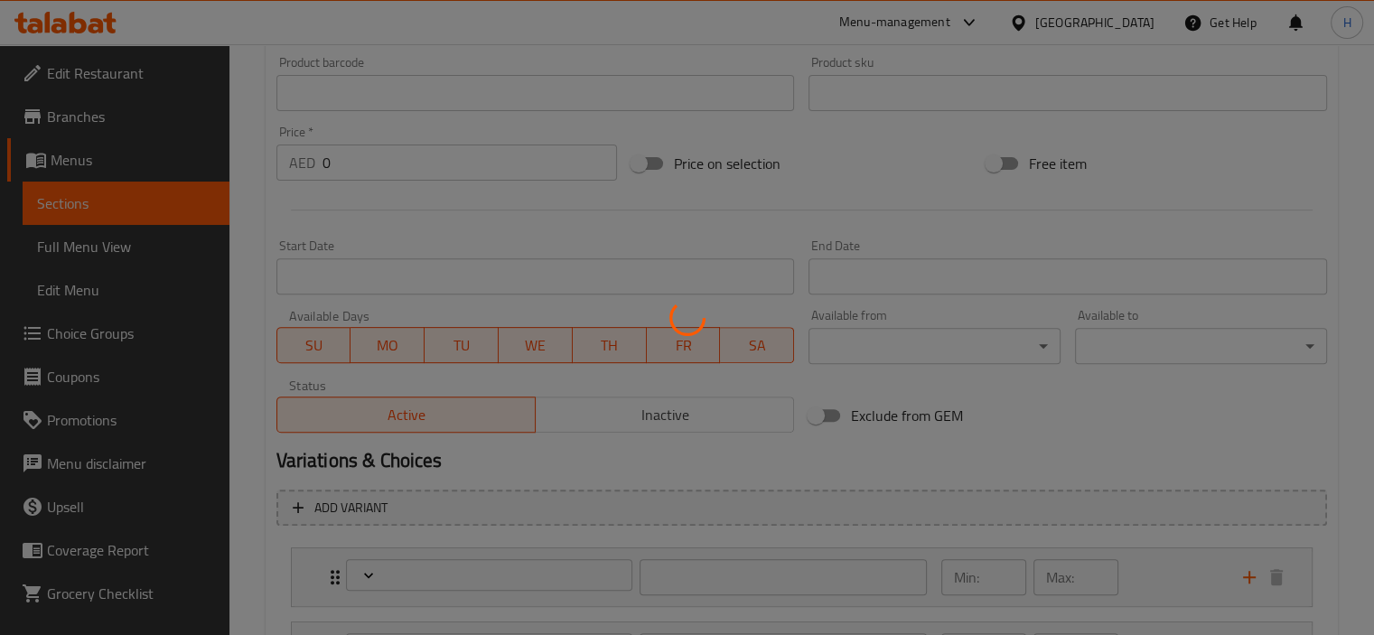
scroll to position [844, 0]
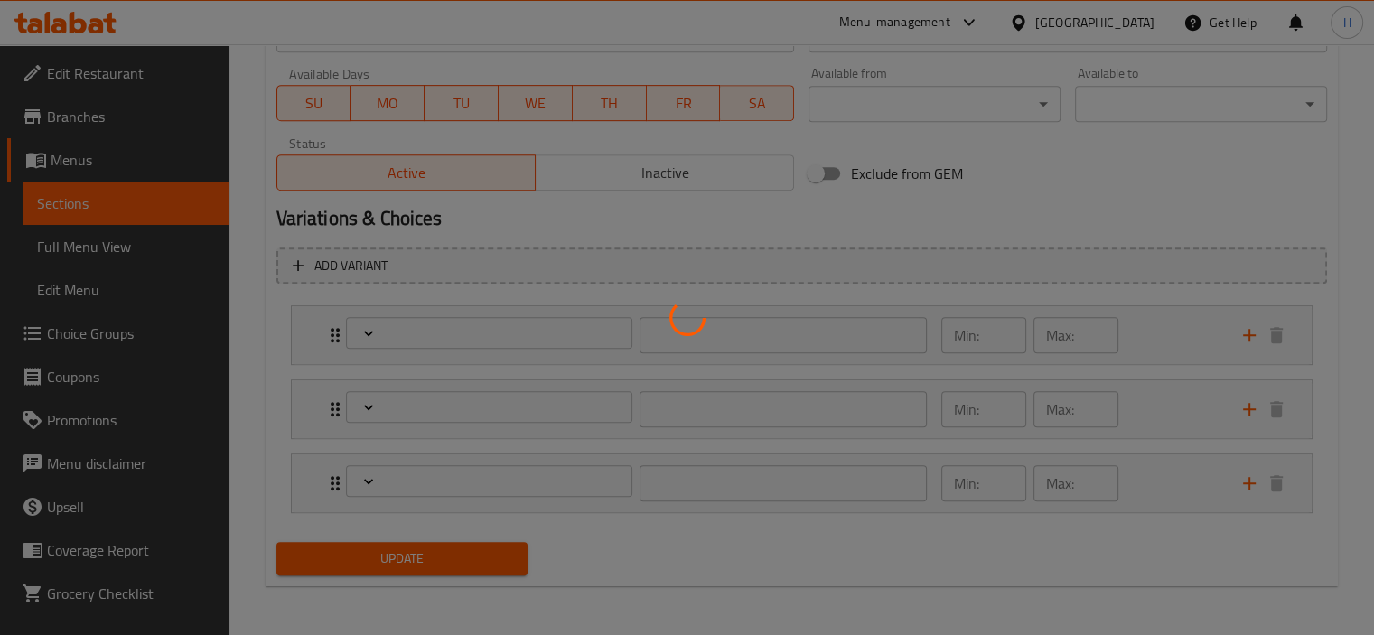
type input "Your choice of size"
type input "1"
type input "الإضافات:"
type input "0"
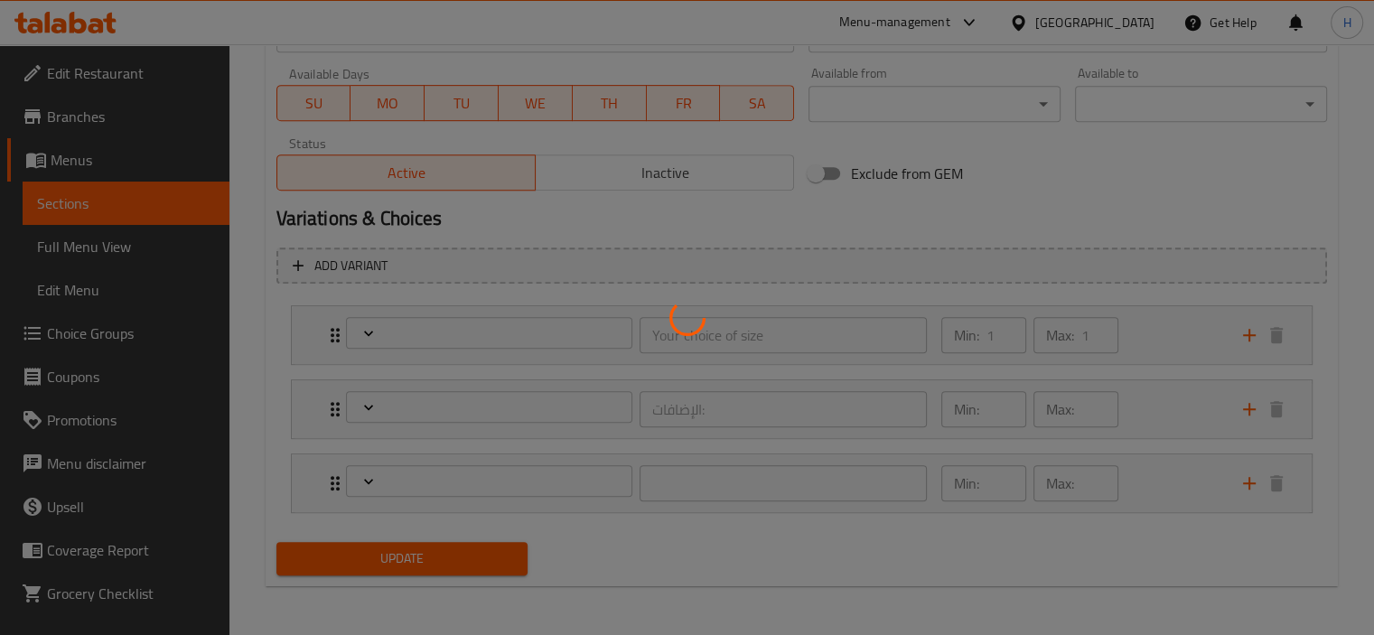
type input "4"
type input "أضف دونات:"
type input "0"
type input "1"
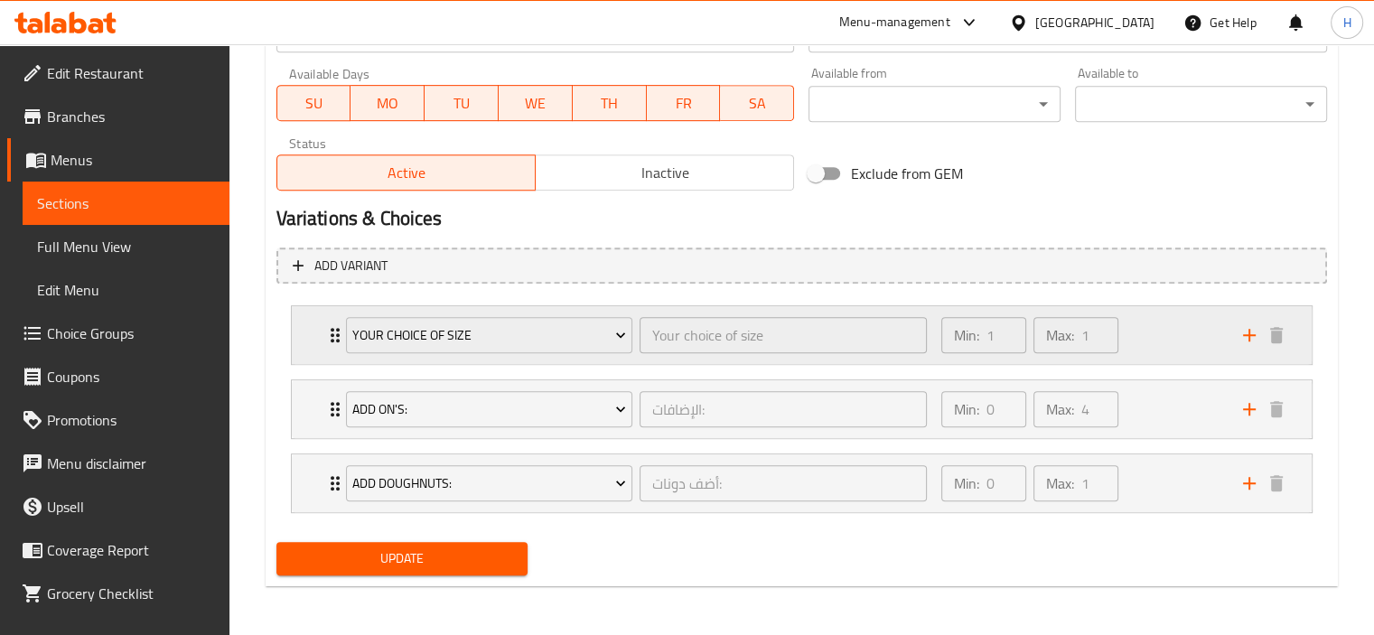
click at [325, 335] on icon "Expand" at bounding box center [335, 335] width 22 height 22
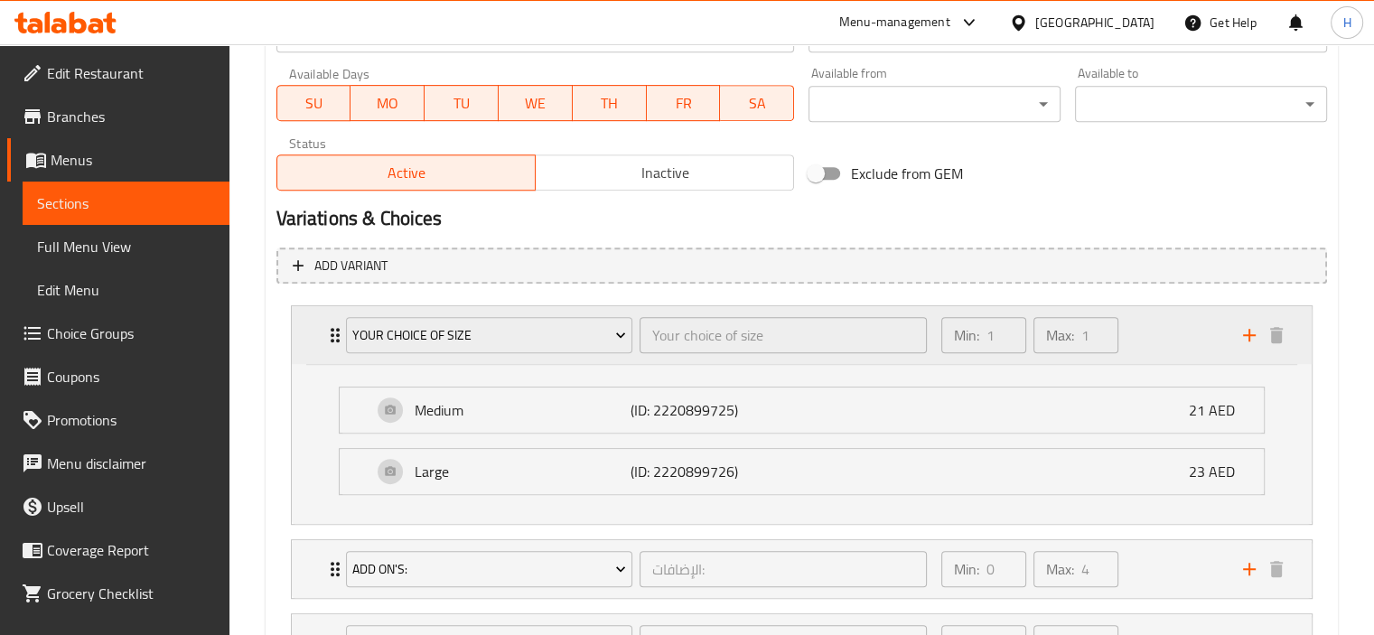
click at [325, 335] on icon "Expand" at bounding box center [335, 335] width 22 height 22
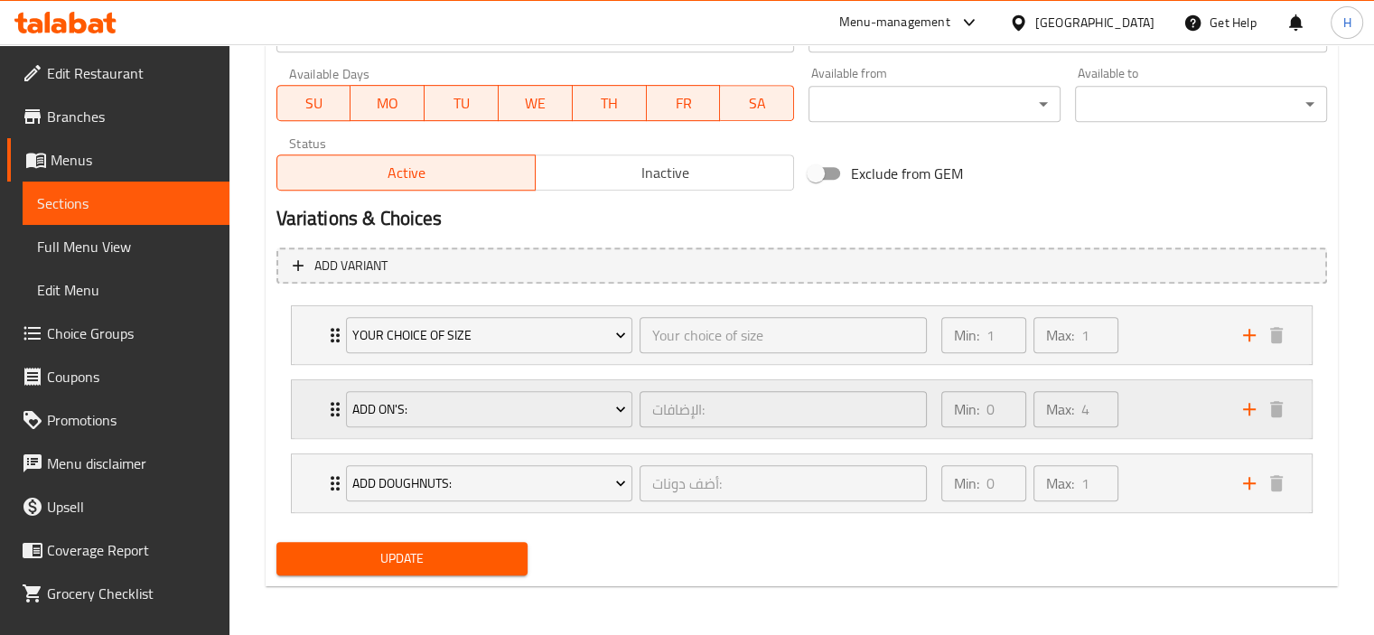
click at [335, 411] on div "Add On's: الإضافات: ​" at bounding box center [636, 409] width 603 height 58
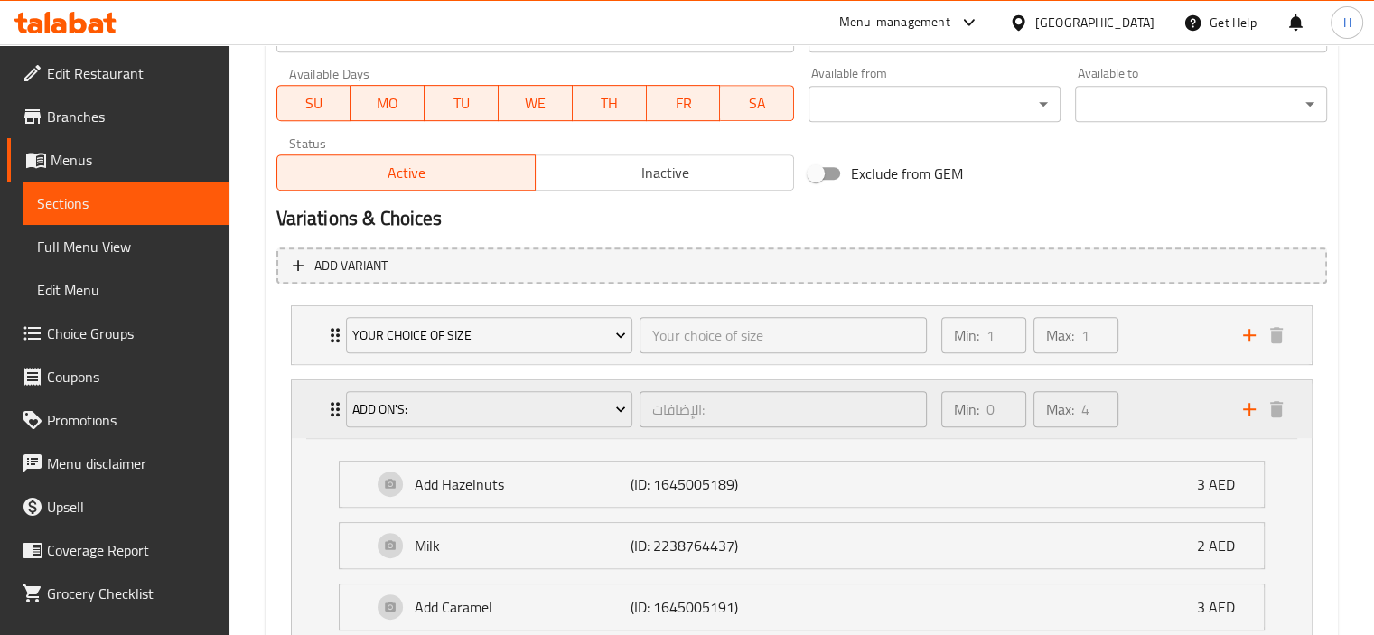
click at [335, 411] on div "Add On's: الإضافات: ​" at bounding box center [636, 409] width 603 height 58
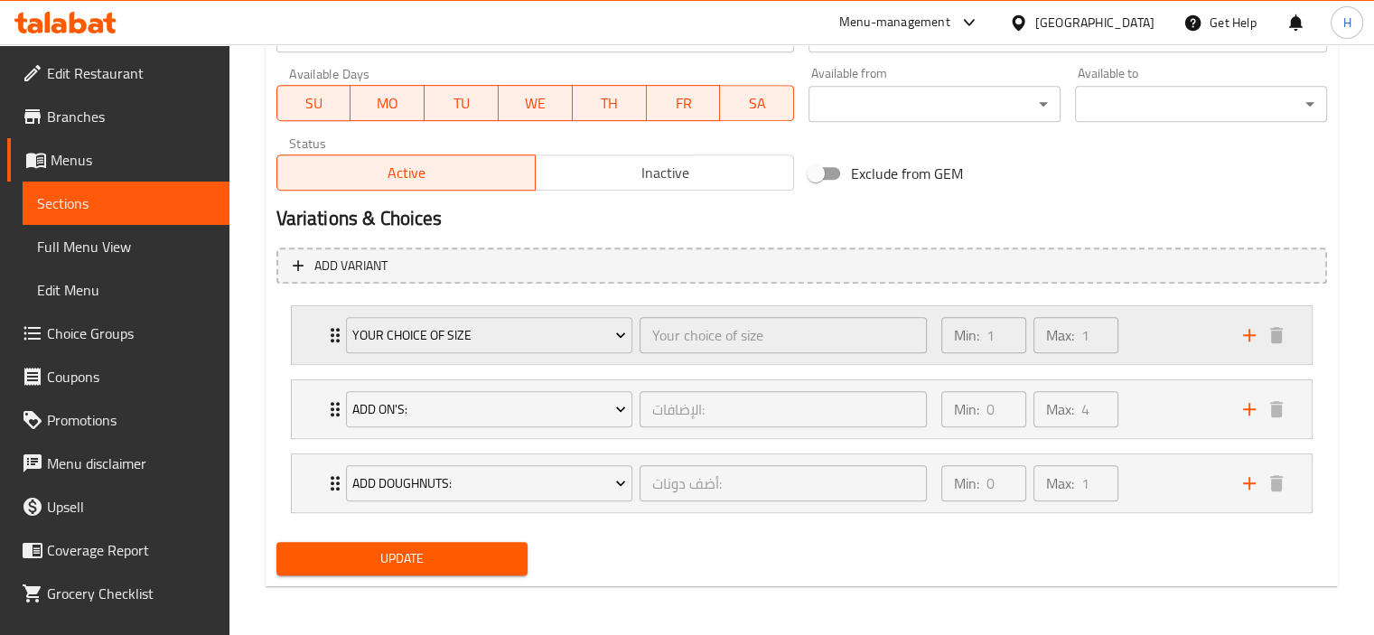
click at [339, 341] on div "Your choice of size Your choice of size ​" at bounding box center [636, 335] width 603 height 58
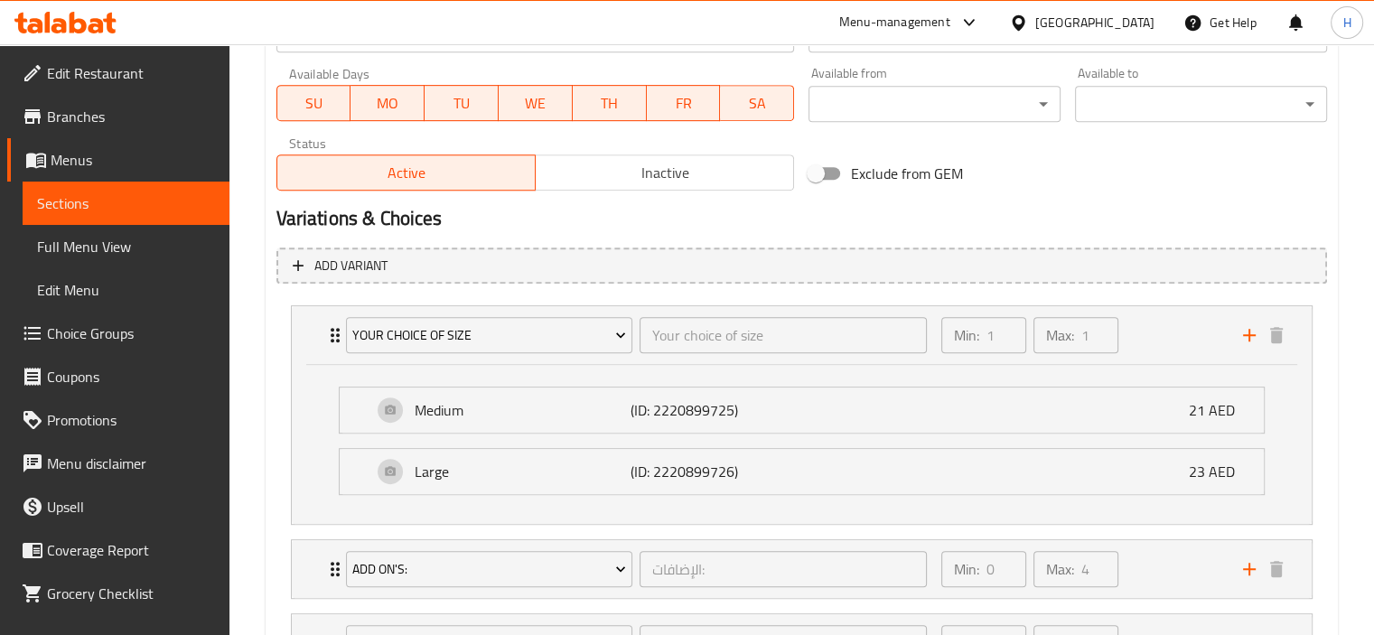
click at [83, 350] on link "Choice Groups" at bounding box center [118, 333] width 222 height 43
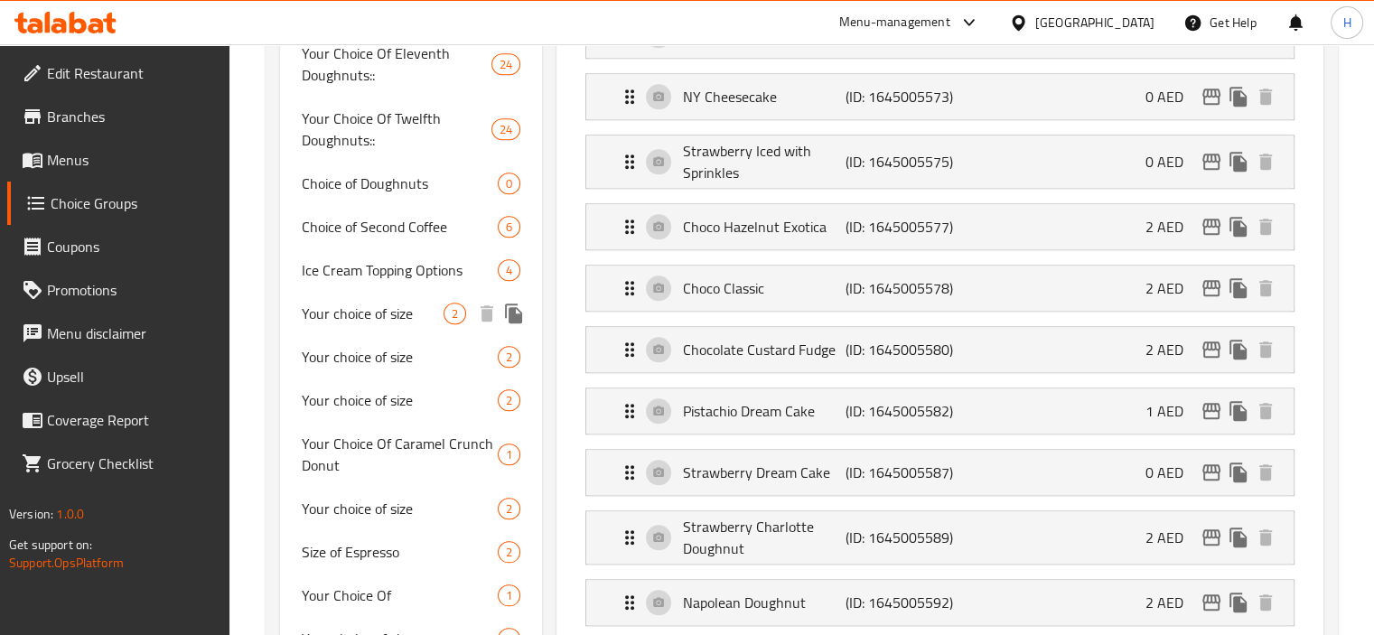
scroll to position [1800, 0]
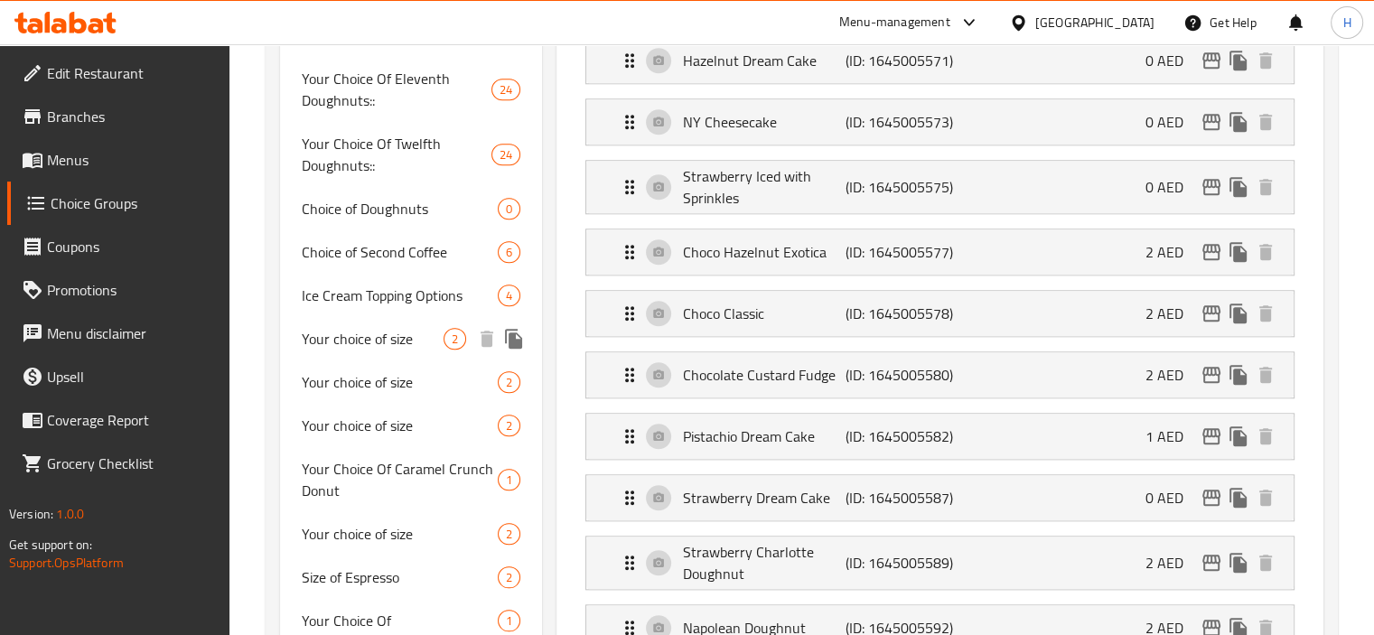
click at [409, 328] on span "Your choice of size" at bounding box center [373, 339] width 143 height 22
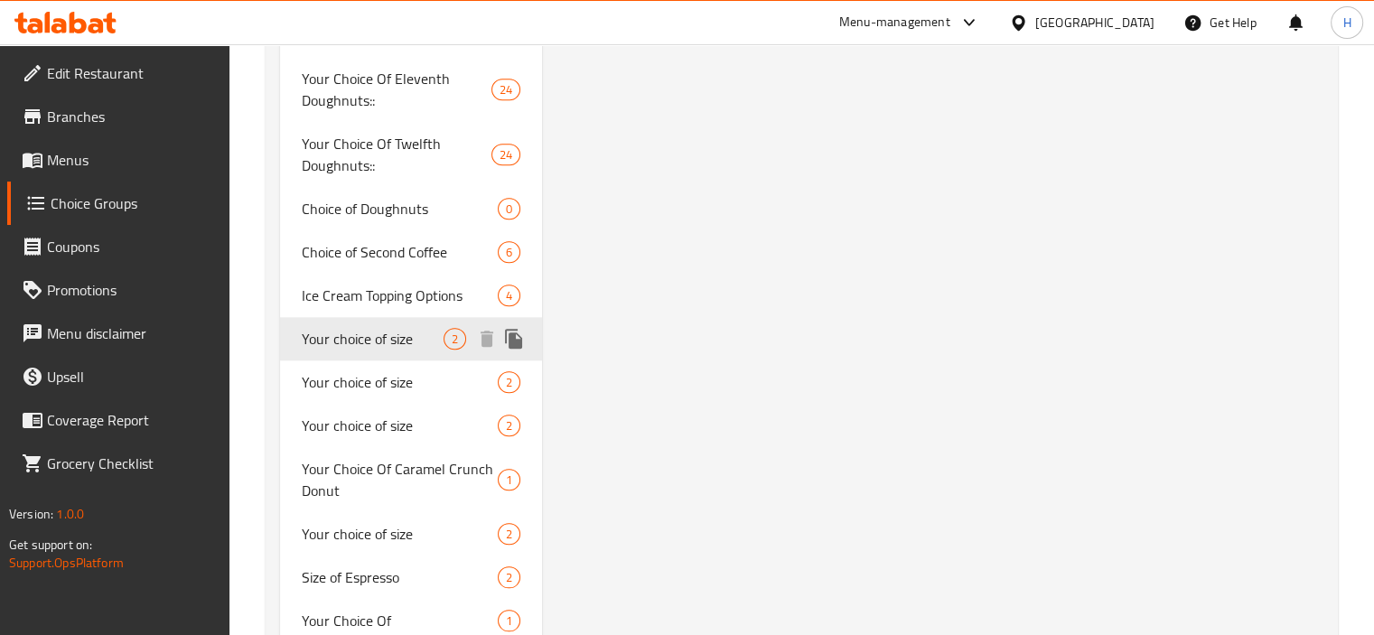
type input "Your choice of size"
type input "اختيارك للحجم"
type input "1"
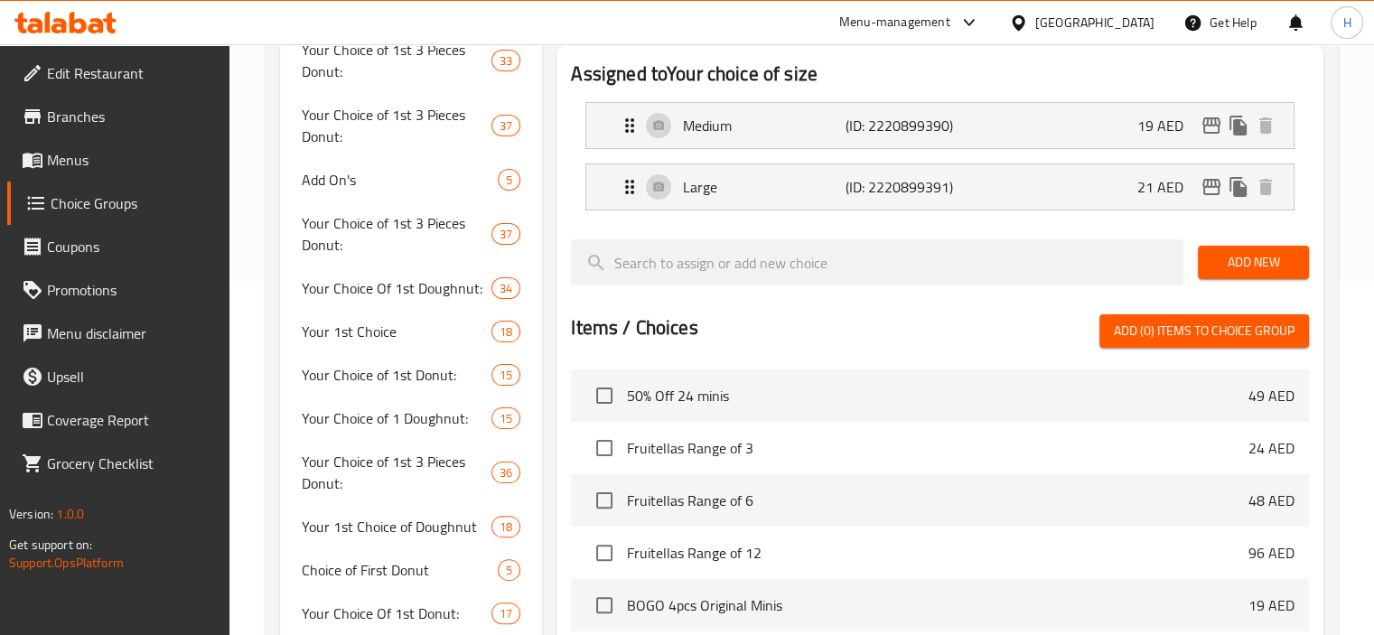
scroll to position [143, 0]
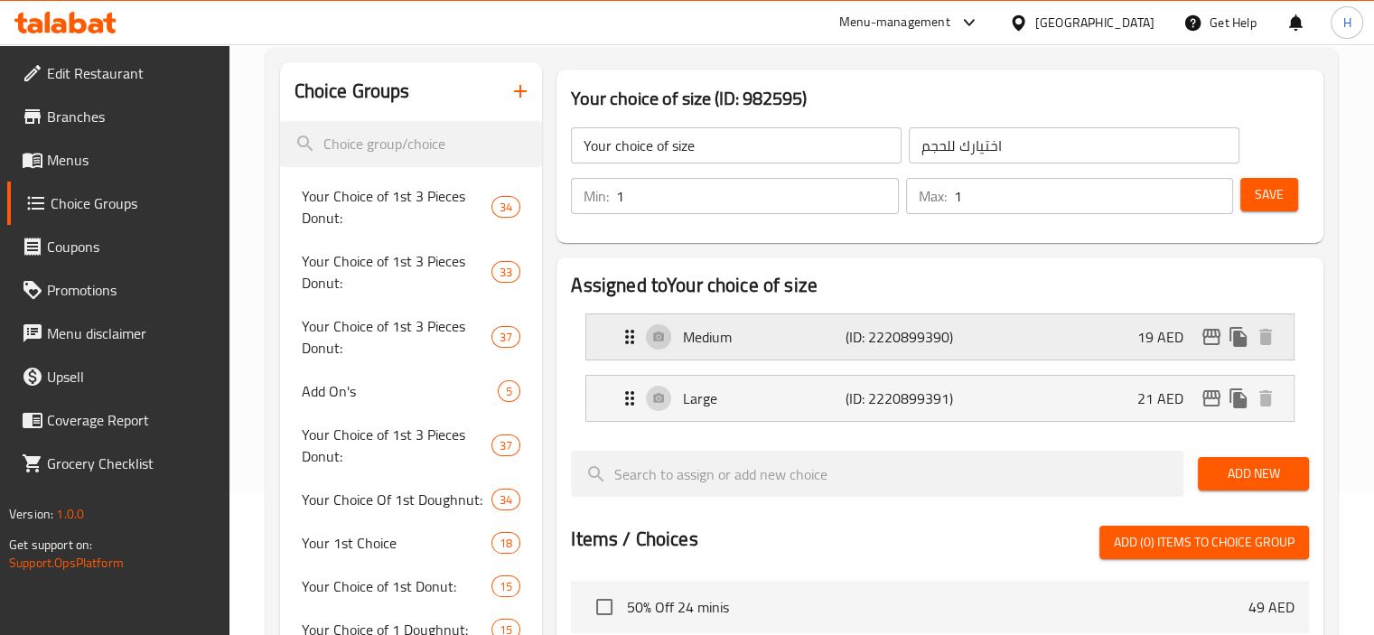
click at [718, 339] on p "Medium" at bounding box center [764, 337] width 162 height 22
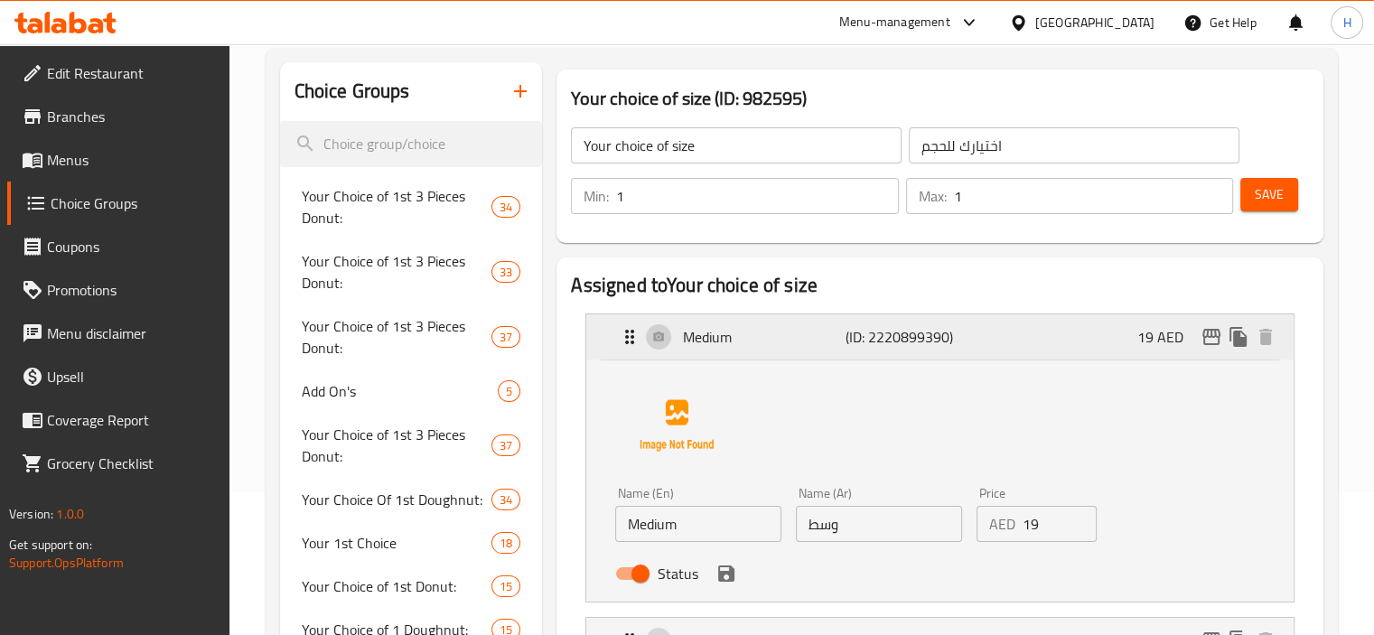
click at [762, 344] on p "Medium" at bounding box center [764, 337] width 162 height 22
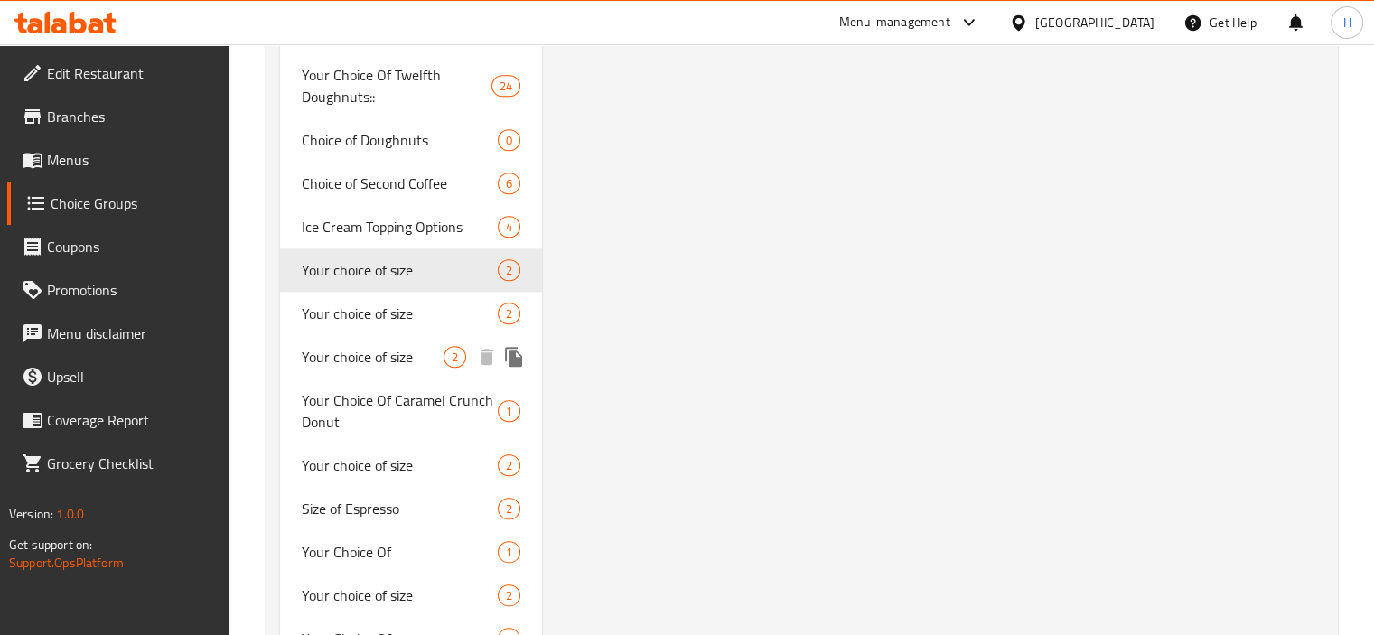
scroll to position [1843, 0]
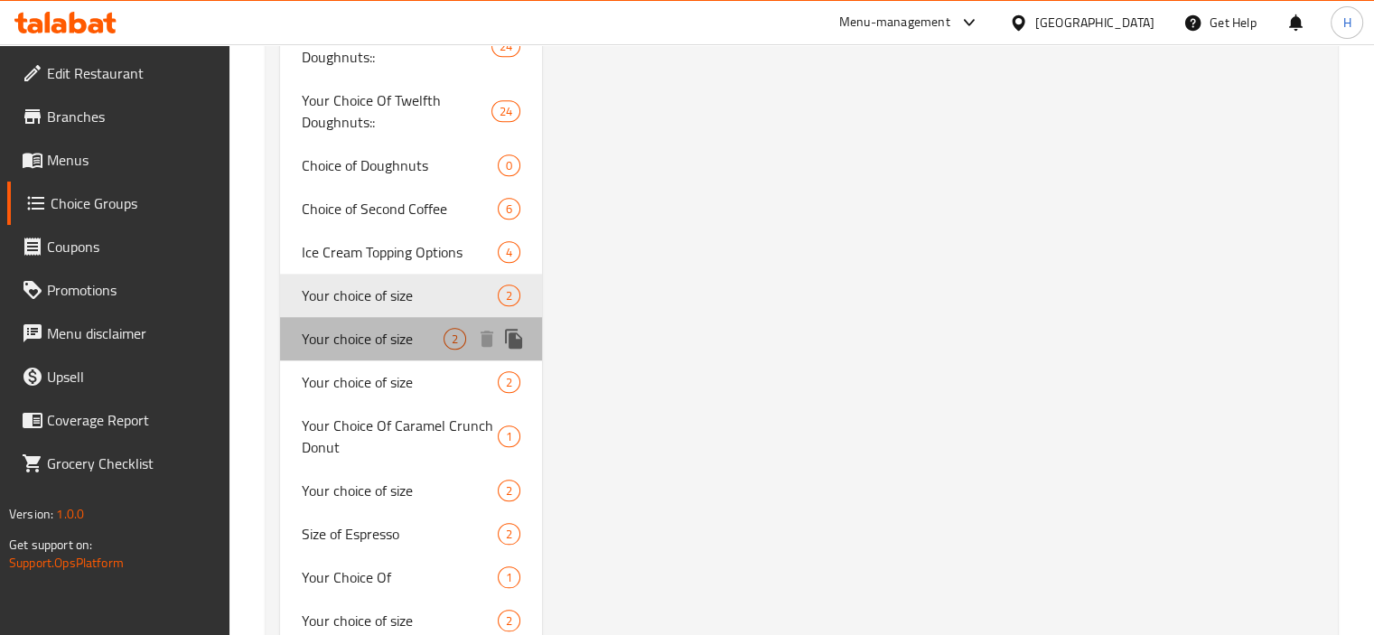
click at [393, 328] on span "Your choice of size" at bounding box center [373, 339] width 143 height 22
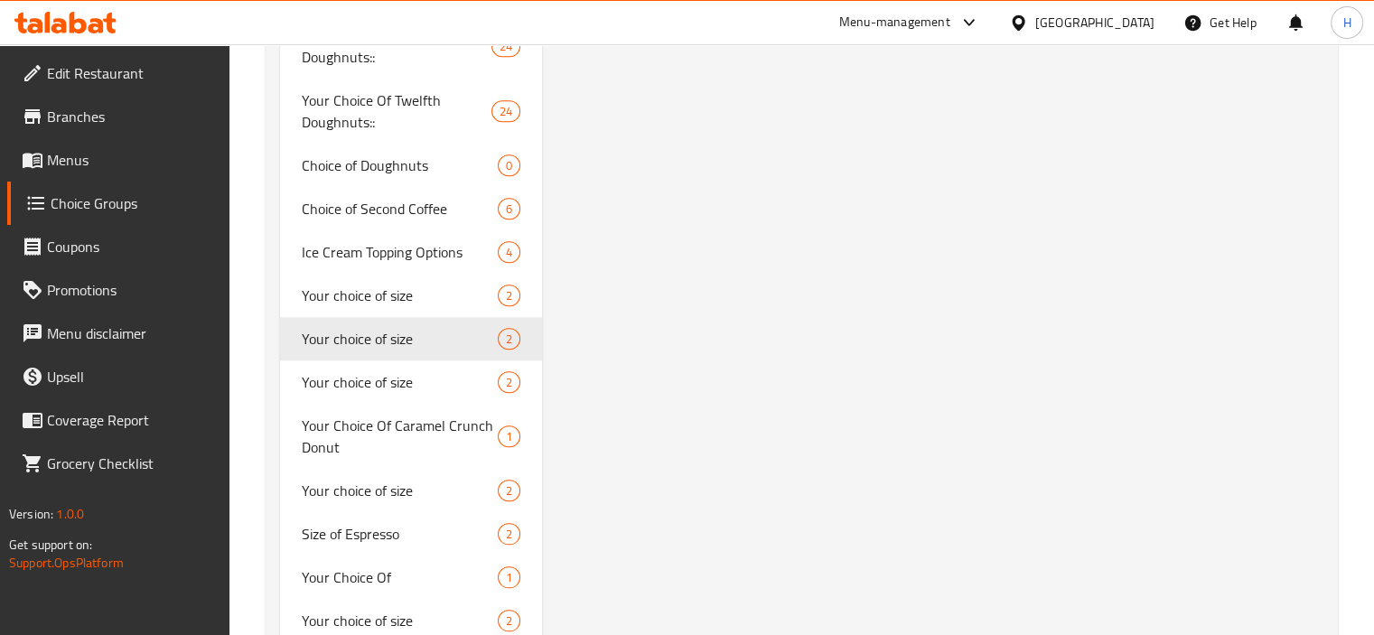
type input "Size of Cappucino"
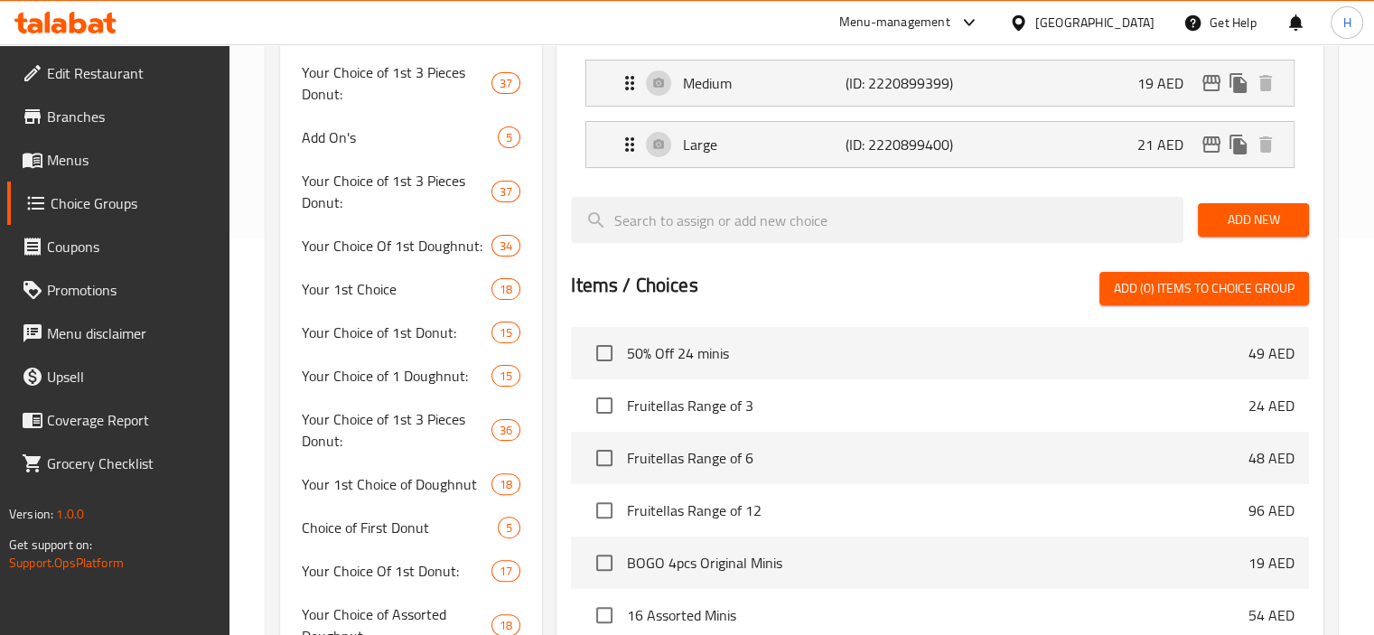
scroll to position [340, 0]
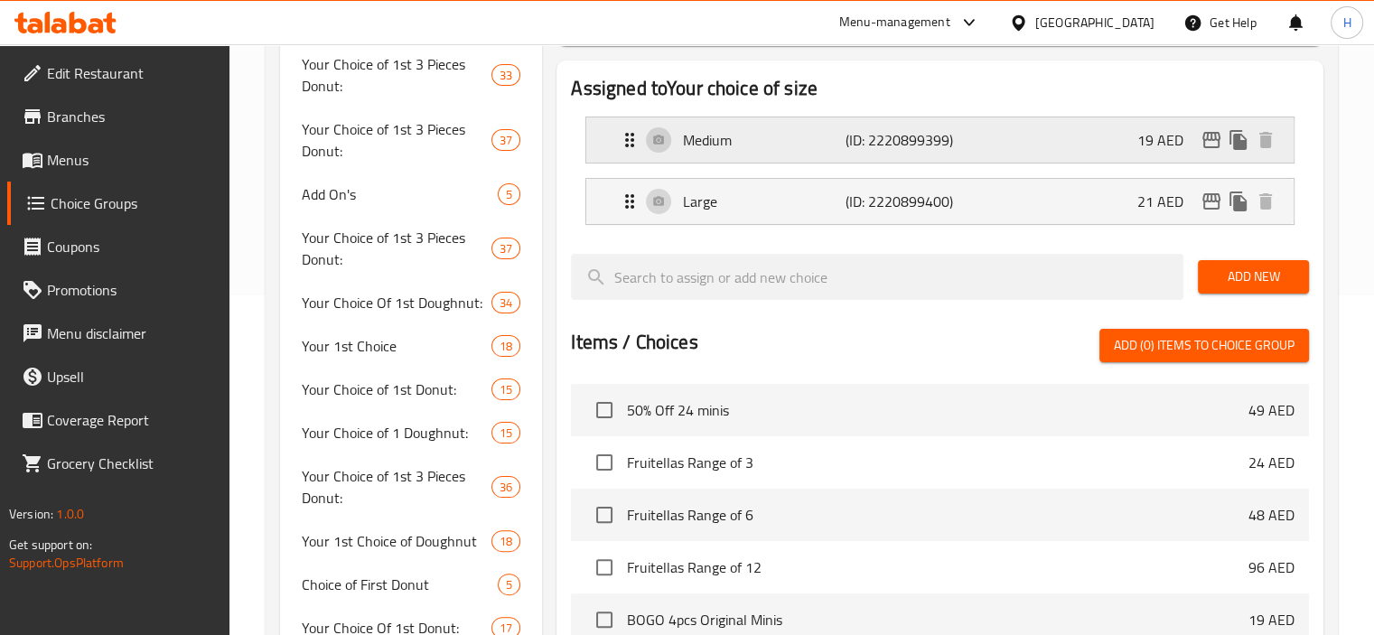
click at [742, 136] on p "Medium" at bounding box center [764, 140] width 162 height 22
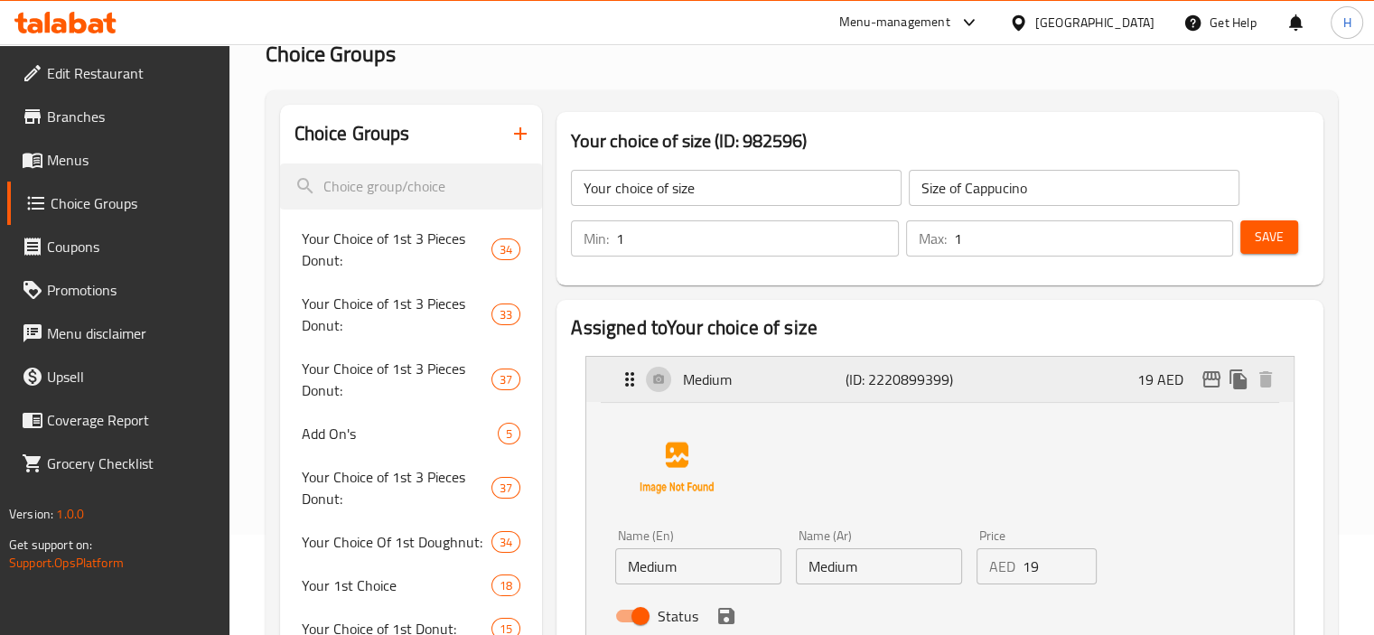
scroll to position [150, 0]
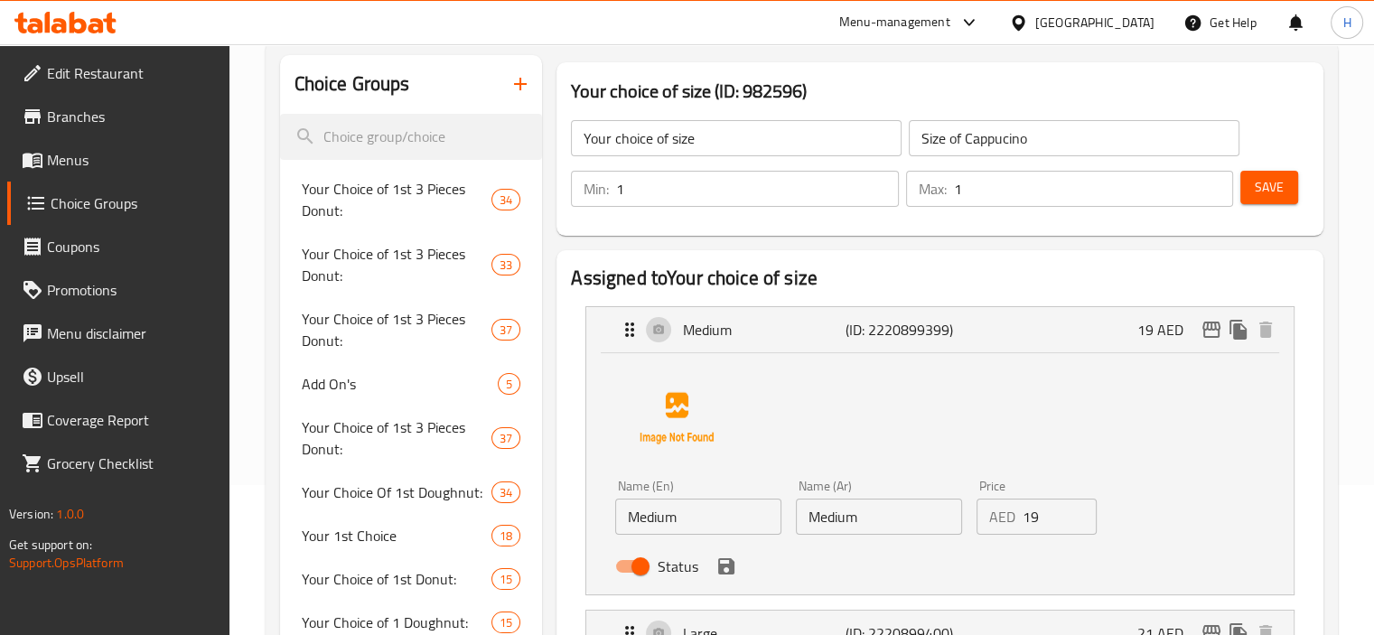
click at [709, 512] on input "Medium" at bounding box center [698, 517] width 166 height 36
click at [890, 521] on input "Medium" at bounding box center [879, 517] width 166 height 36
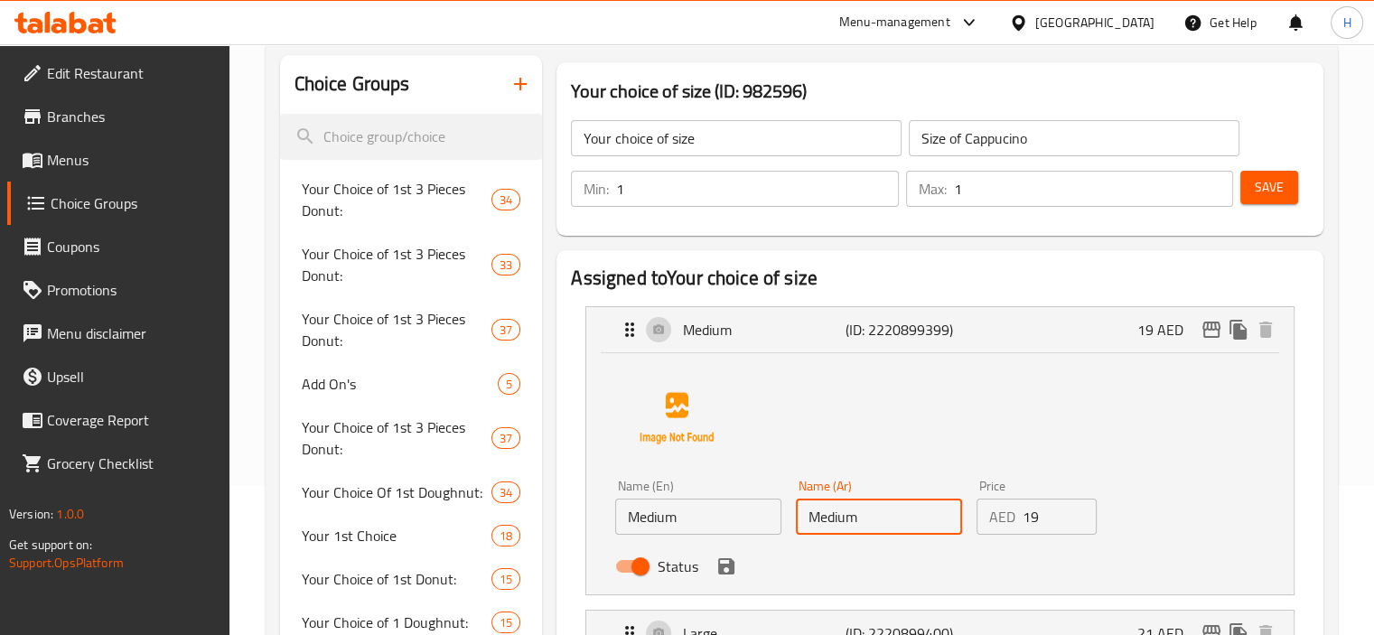
click at [890, 521] on input "Medium" at bounding box center [879, 517] width 166 height 36
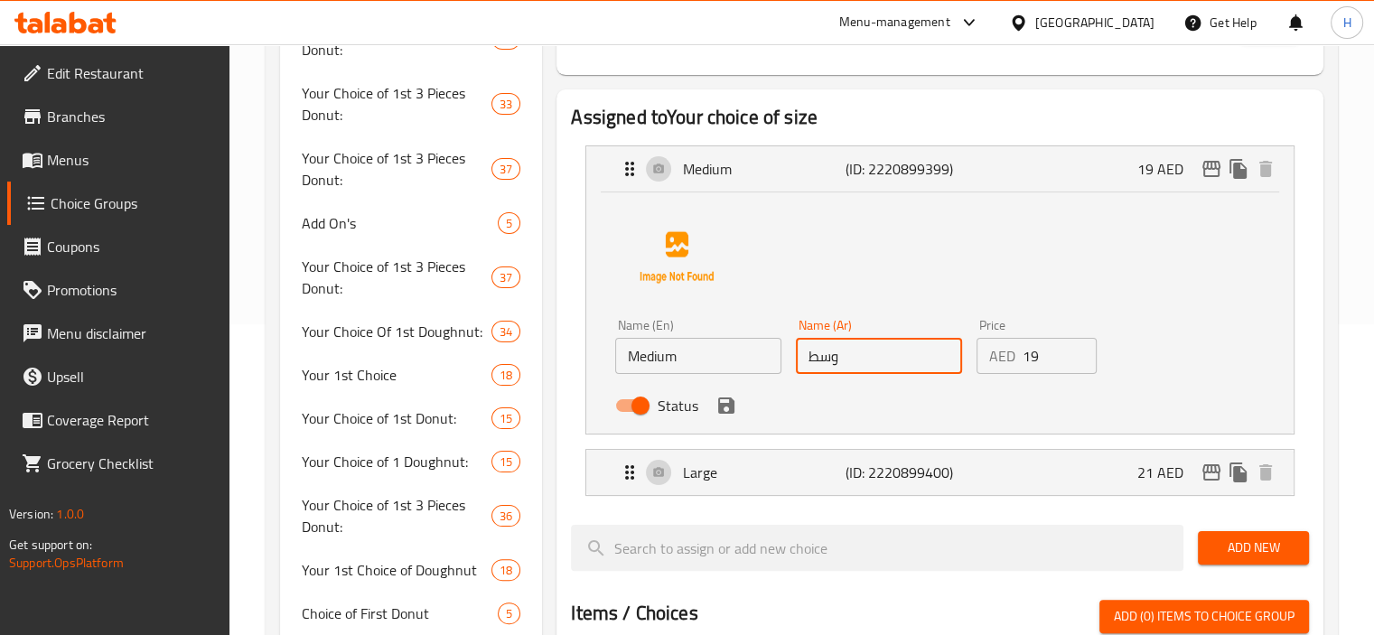
scroll to position [452, 0]
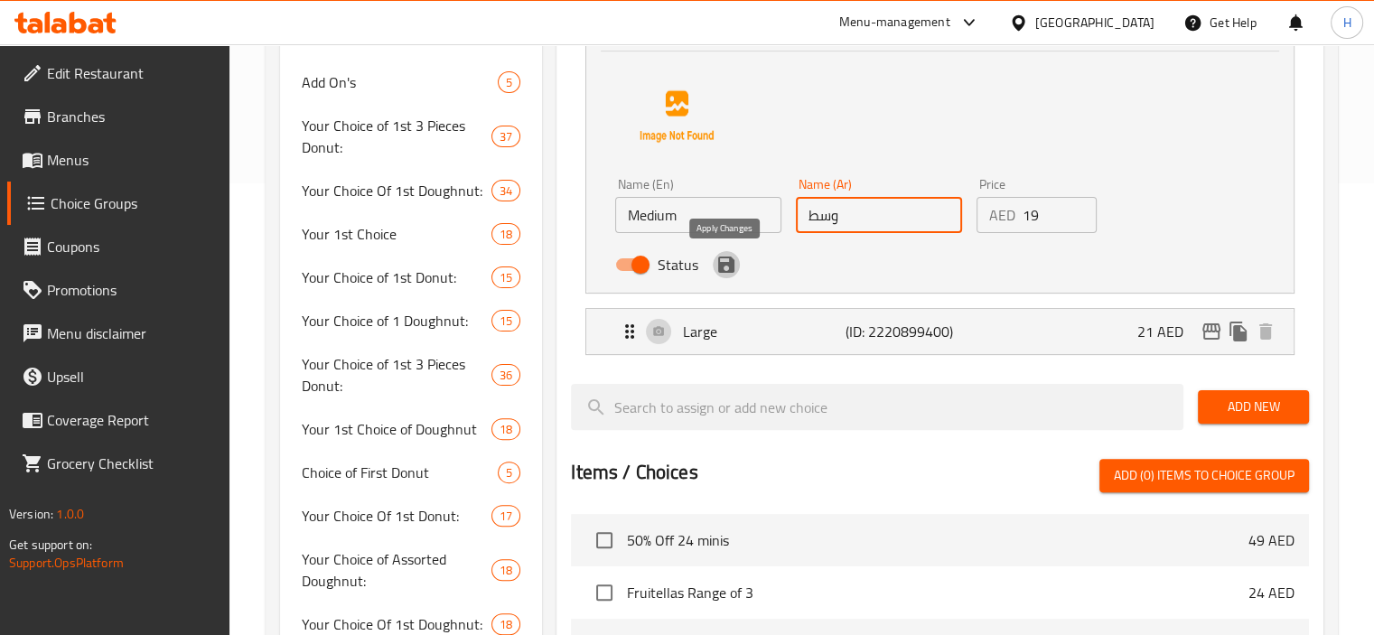
click at [731, 270] on icon "save" at bounding box center [726, 265] width 16 height 16
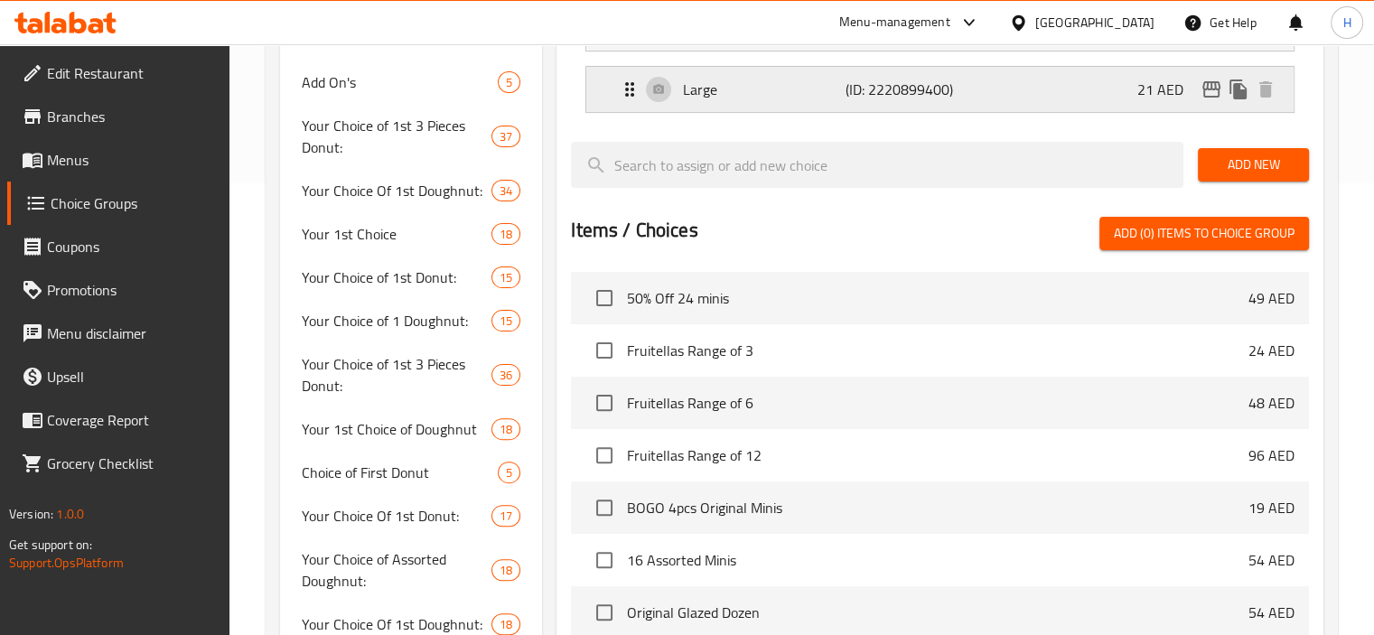
type input "وسط"
click at [697, 332] on div "Assigned to Your choice of size Medium (ID: 2220899399) 19 AED Name (En) Medium…" at bounding box center [939, 305] width 767 height 712
click at [740, 85] on p "Large" at bounding box center [764, 90] width 162 height 22
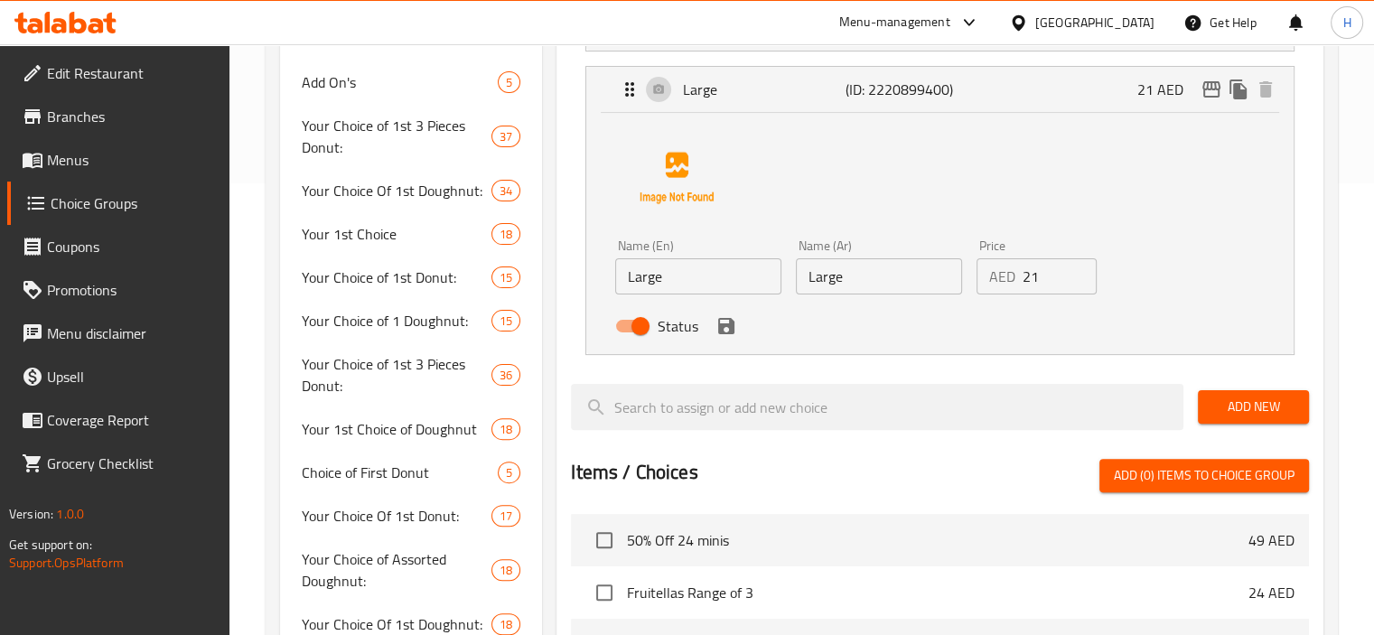
click at [861, 277] on input "Large" at bounding box center [879, 276] width 166 height 36
click at [728, 328] on icon "save" at bounding box center [726, 326] width 16 height 16
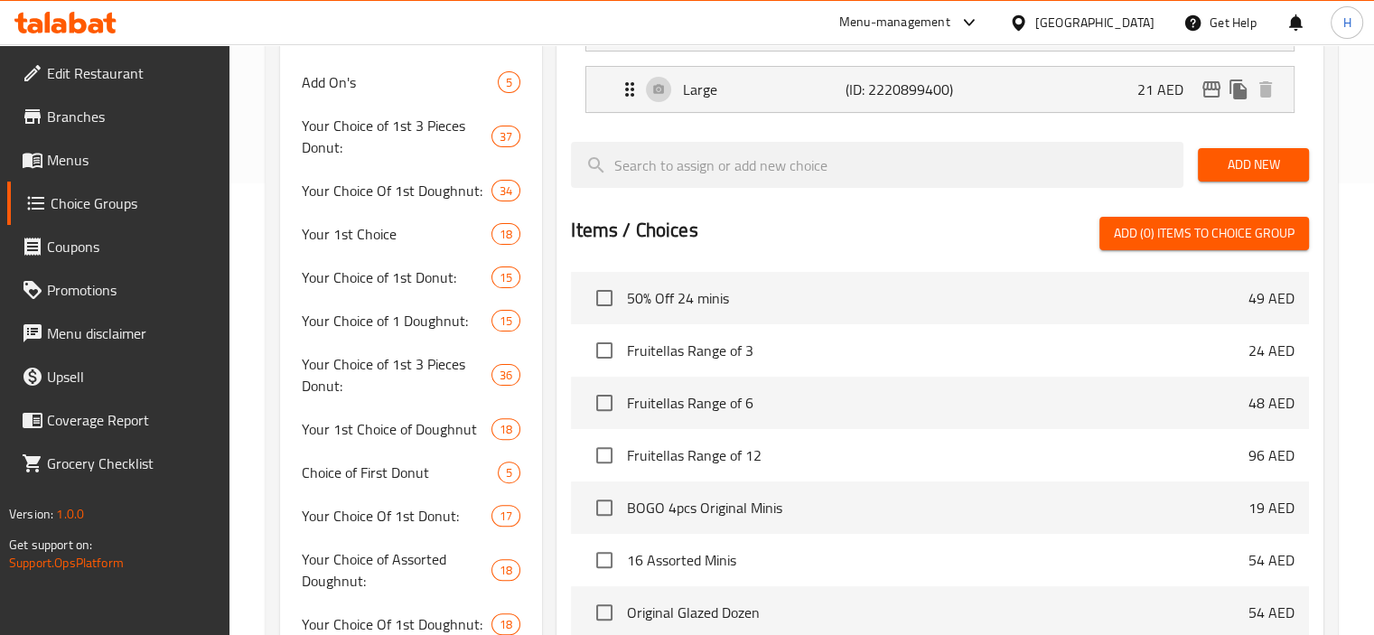
type input "لارج"
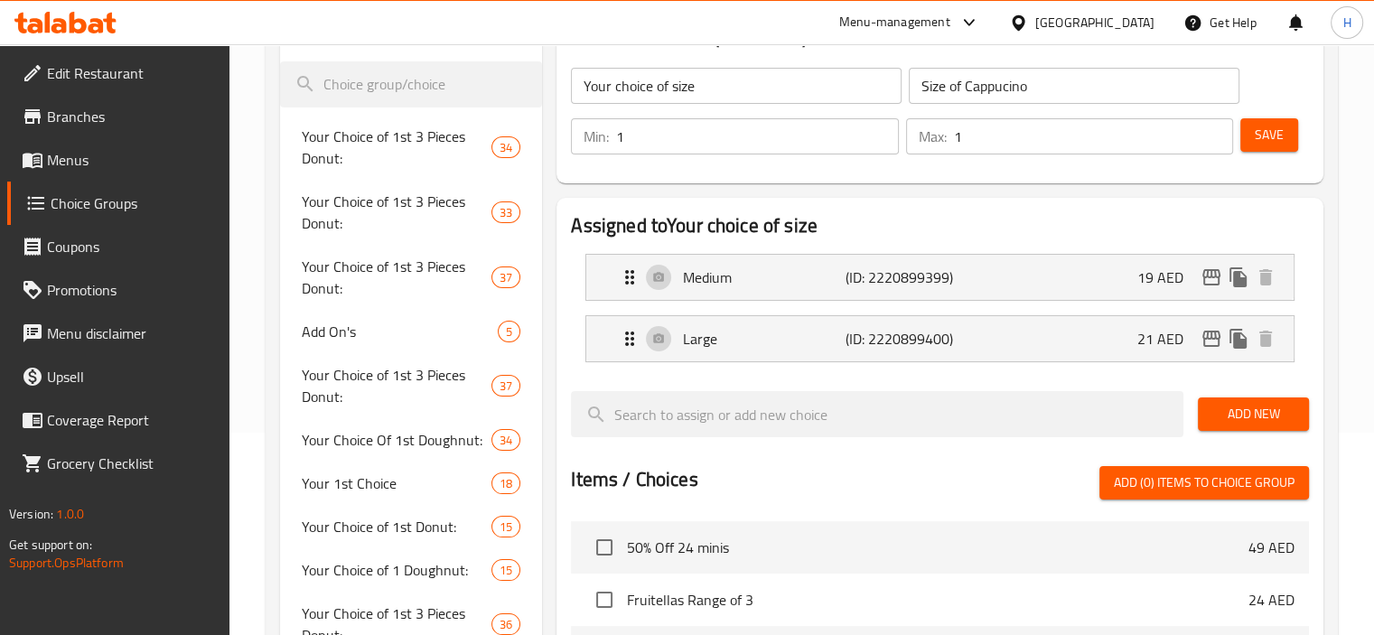
scroll to position [0, 0]
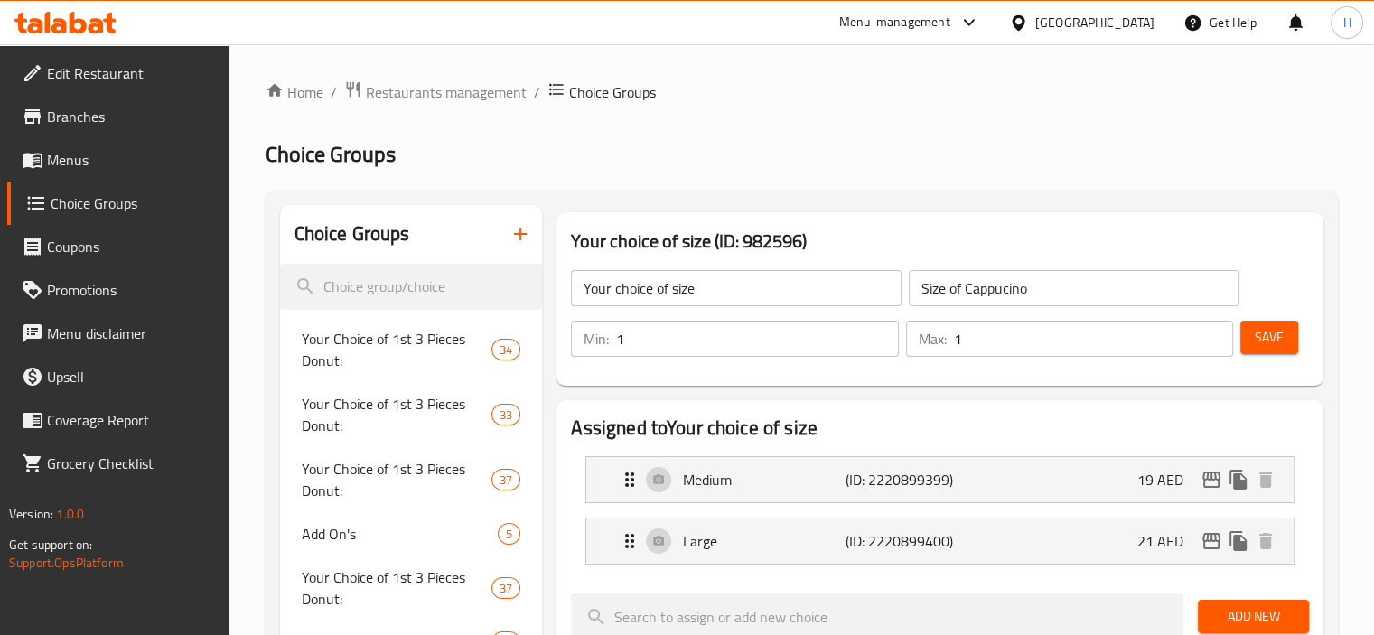
click at [1276, 337] on span "Save" at bounding box center [1269, 337] width 29 height 23
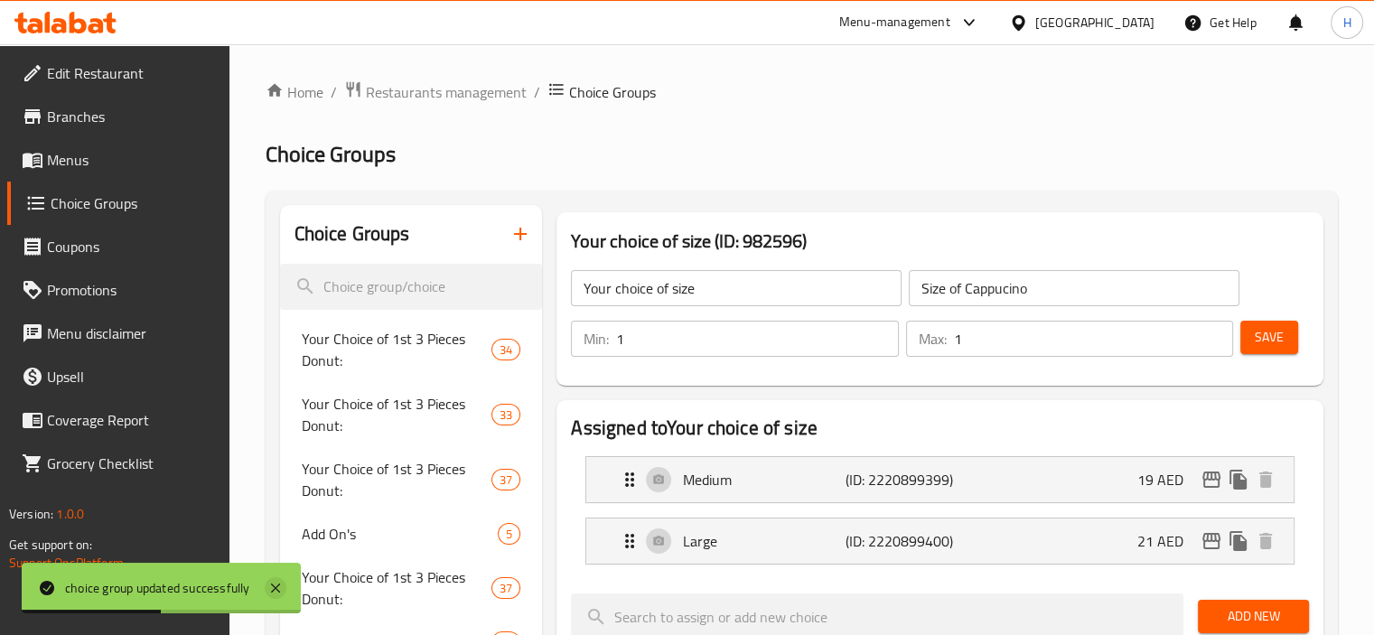
click at [280, 584] on icon at bounding box center [275, 588] width 9 height 9
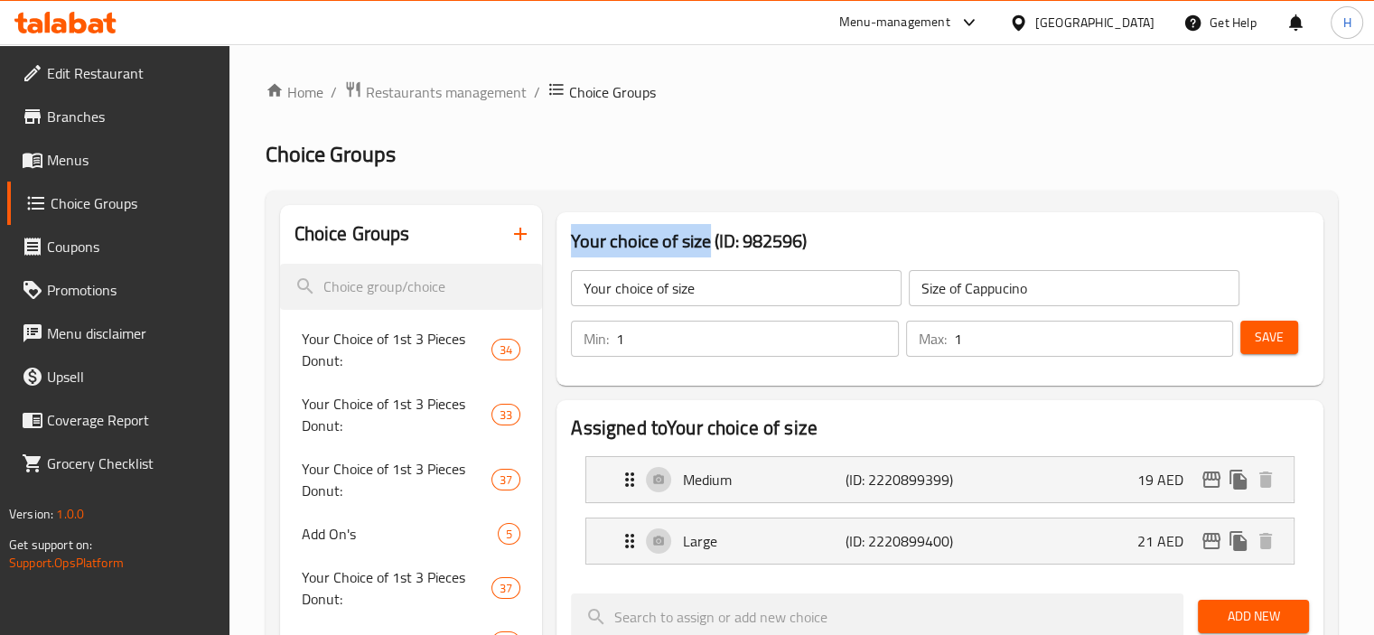
drag, startPoint x: 575, startPoint y: 238, endPoint x: 710, endPoint y: 241, distance: 135.5
click at [710, 241] on h3 "Your choice of size (ID: 982596)" at bounding box center [940, 241] width 738 height 29
copy h3 "Your choice of size"
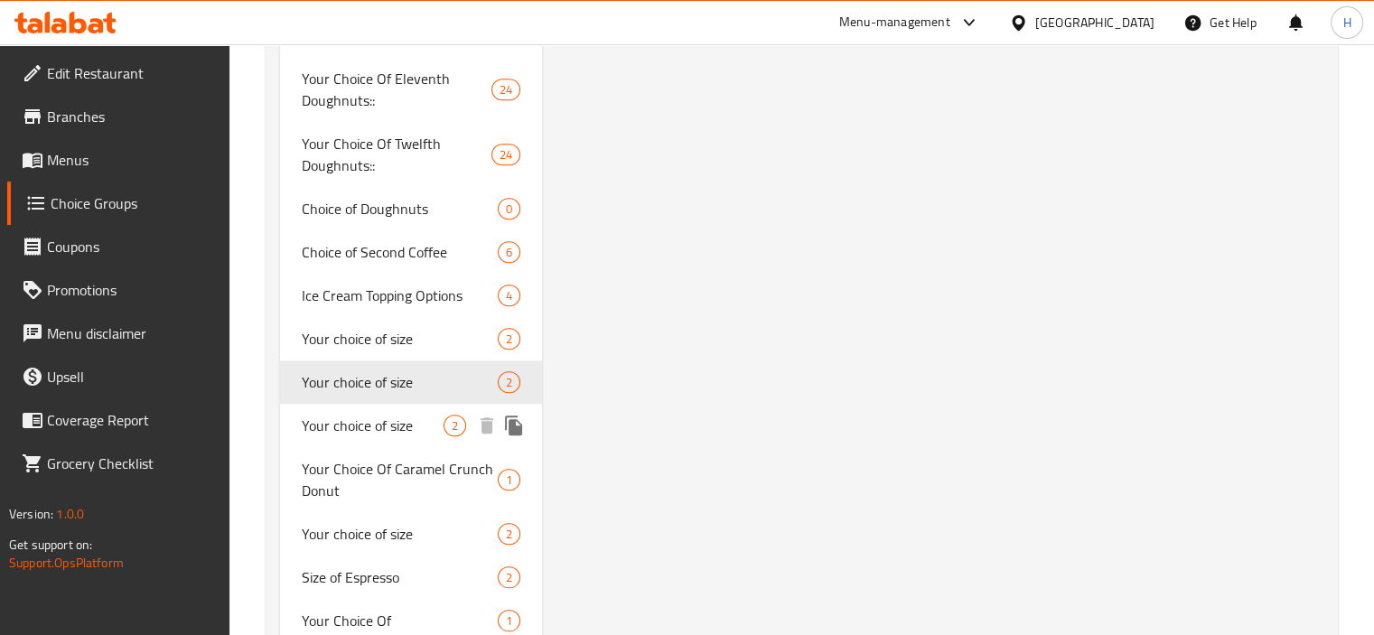
click at [403, 415] on span "Your choice of size" at bounding box center [373, 426] width 143 height 22
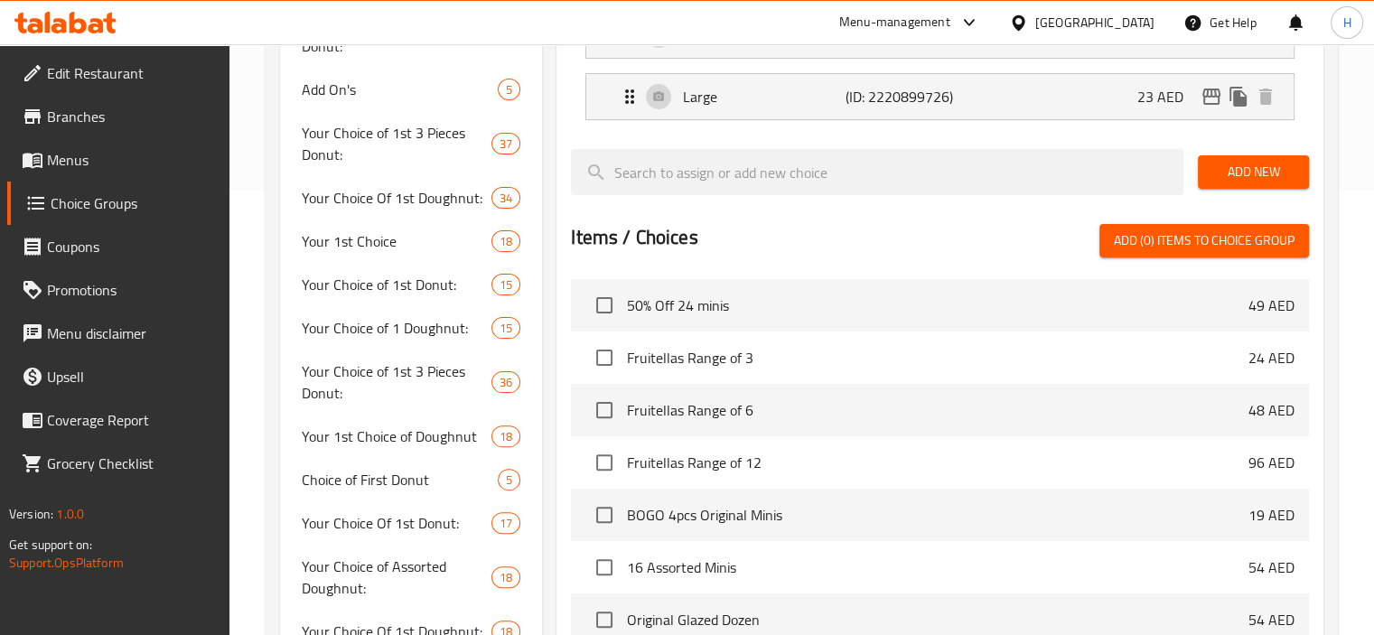
scroll to position [143, 0]
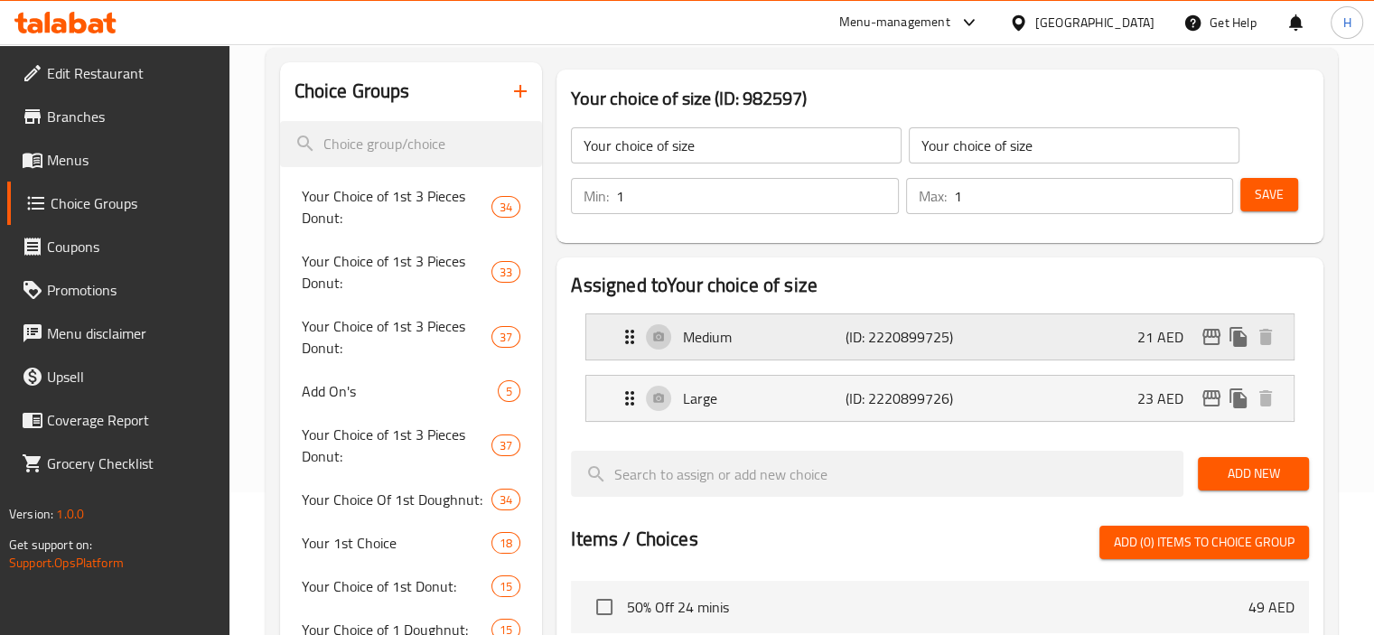
click at [622, 346] on icon "Expand" at bounding box center [630, 337] width 22 height 22
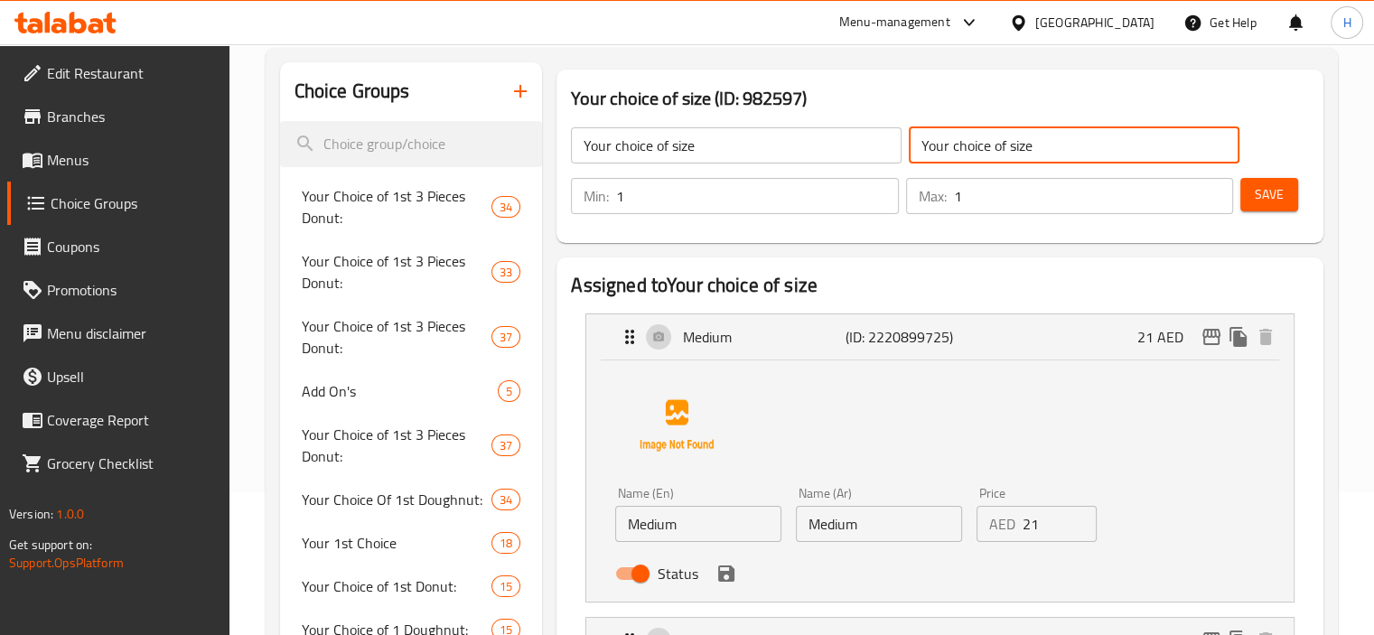
drag, startPoint x: 1053, startPoint y: 151, endPoint x: 885, endPoint y: 151, distance: 168.0
click at [885, 151] on div "Your choice of size ​ Your choice of size ​" at bounding box center [904, 146] width 689 height 58
paste input "اختيارك للحجم"
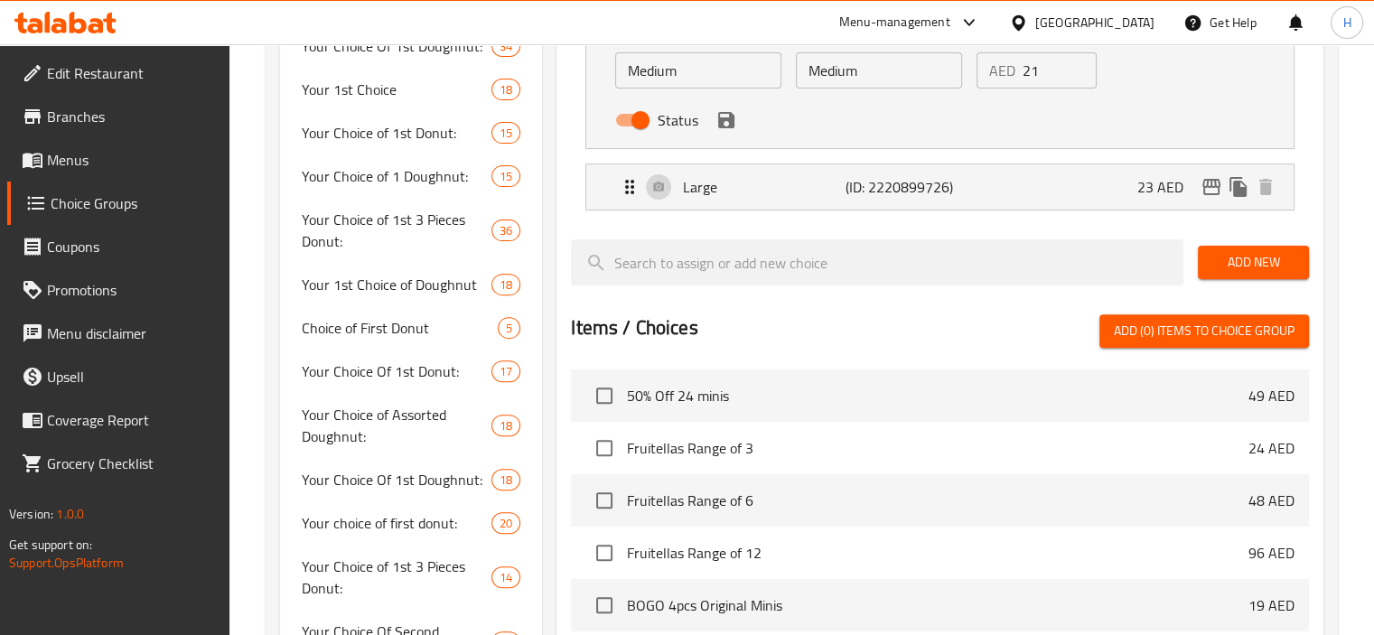
scroll to position [602, 0]
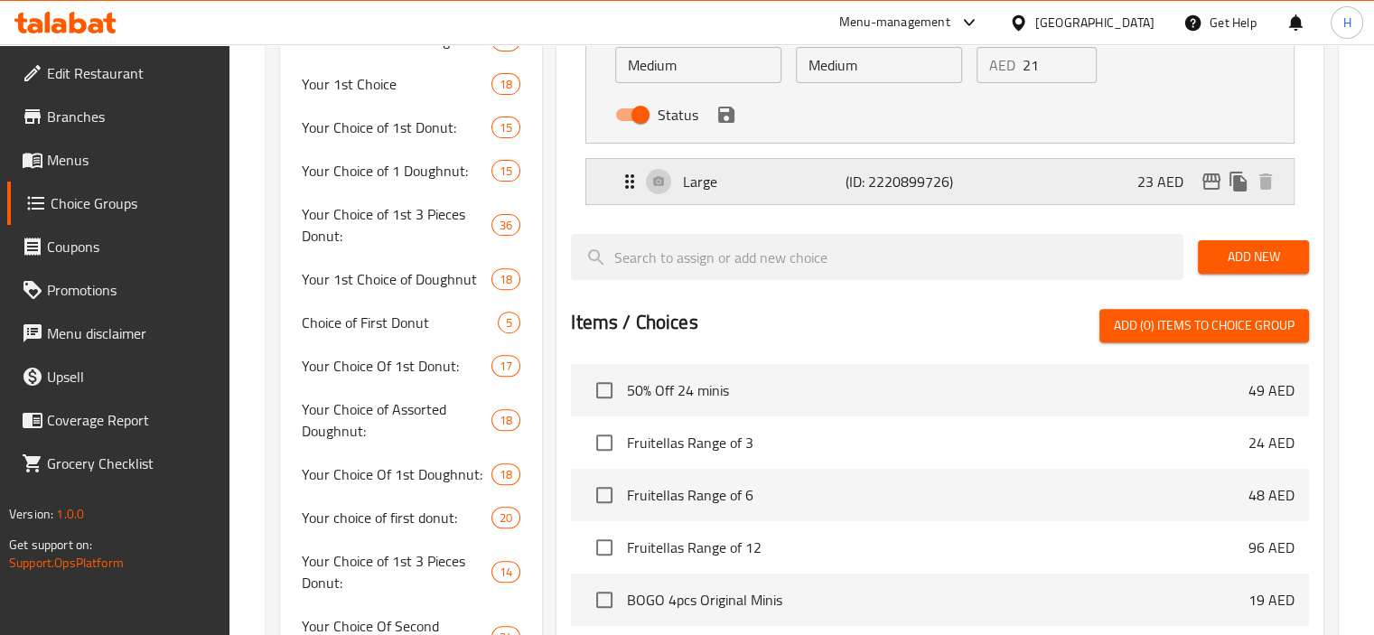
click at [805, 159] on div "Large (ID: 2220899726) 23 AED" at bounding box center [945, 181] width 653 height 45
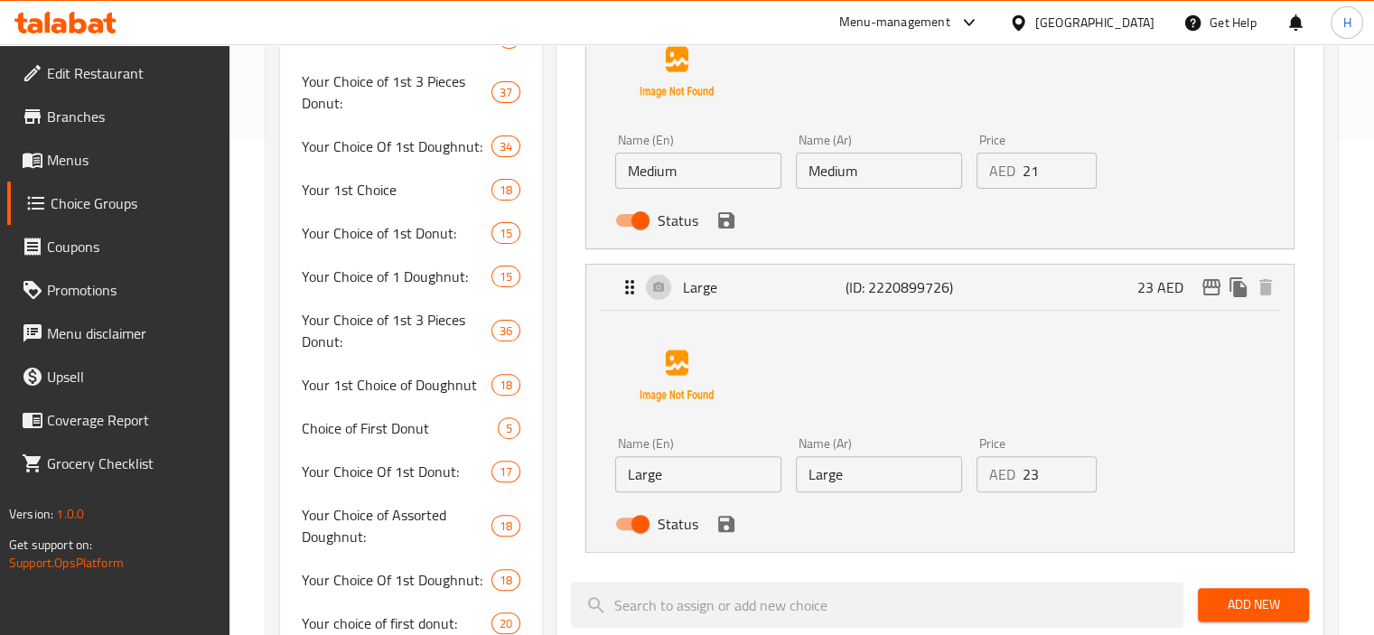
scroll to position [301, 0]
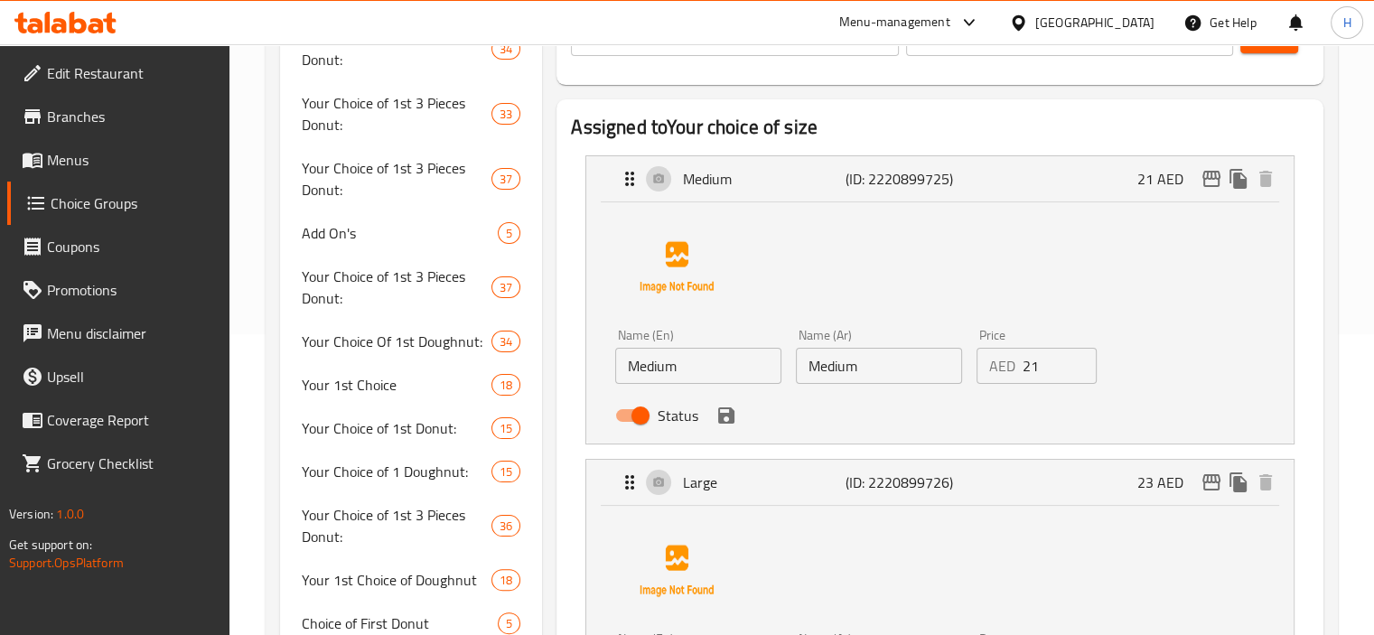
type input "اختيارك للحجم"
click at [905, 377] on input "Medium" at bounding box center [879, 366] width 166 height 36
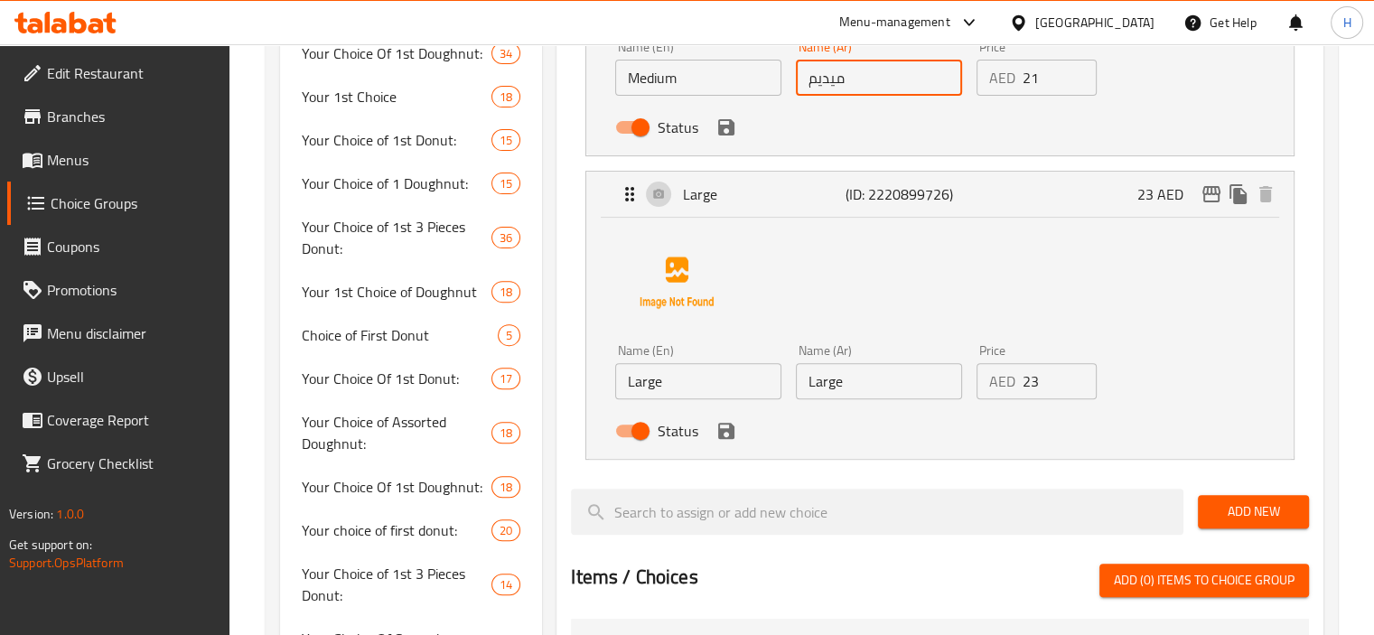
scroll to position [602, 0]
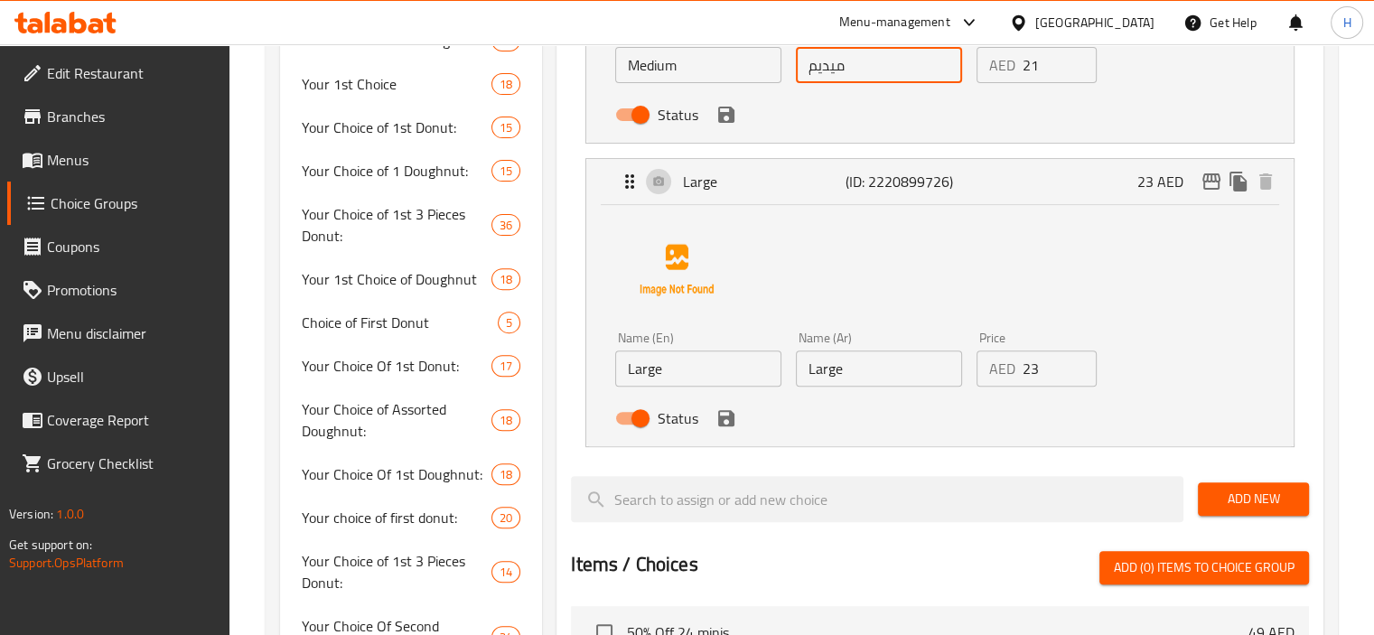
type input "ميديم"
click at [850, 365] on input "Large" at bounding box center [879, 369] width 166 height 36
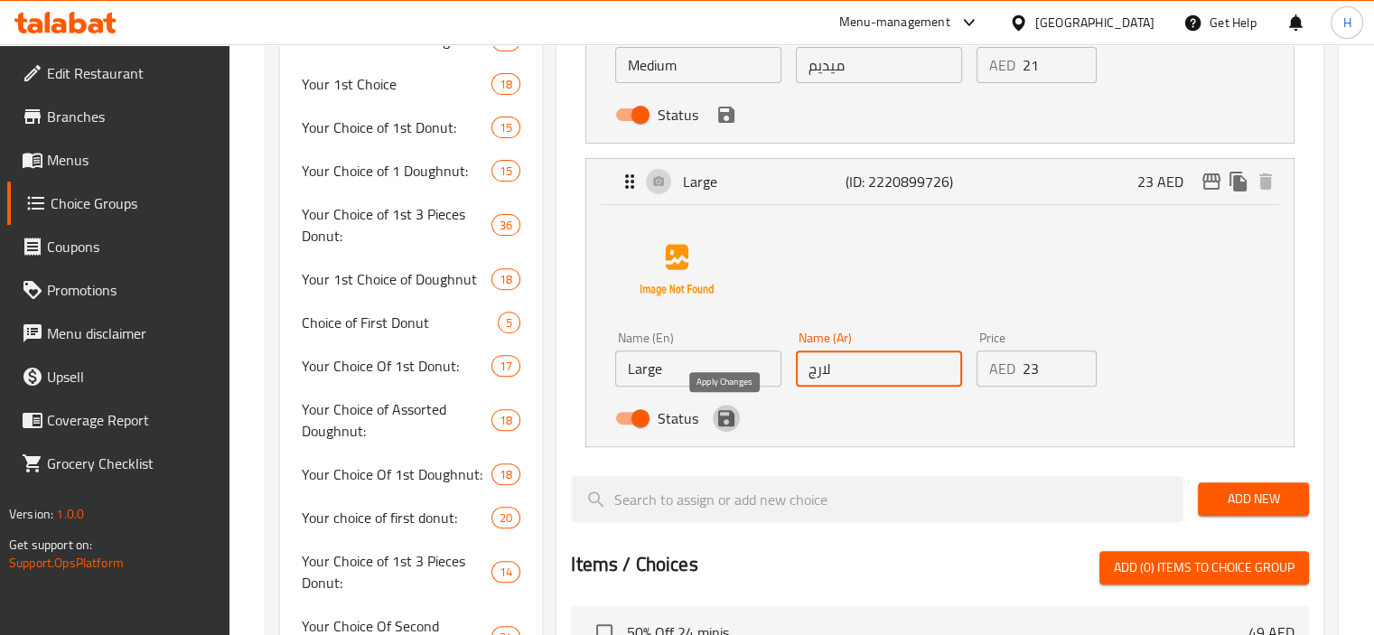
click at [725, 416] on icon "save" at bounding box center [726, 418] width 16 height 16
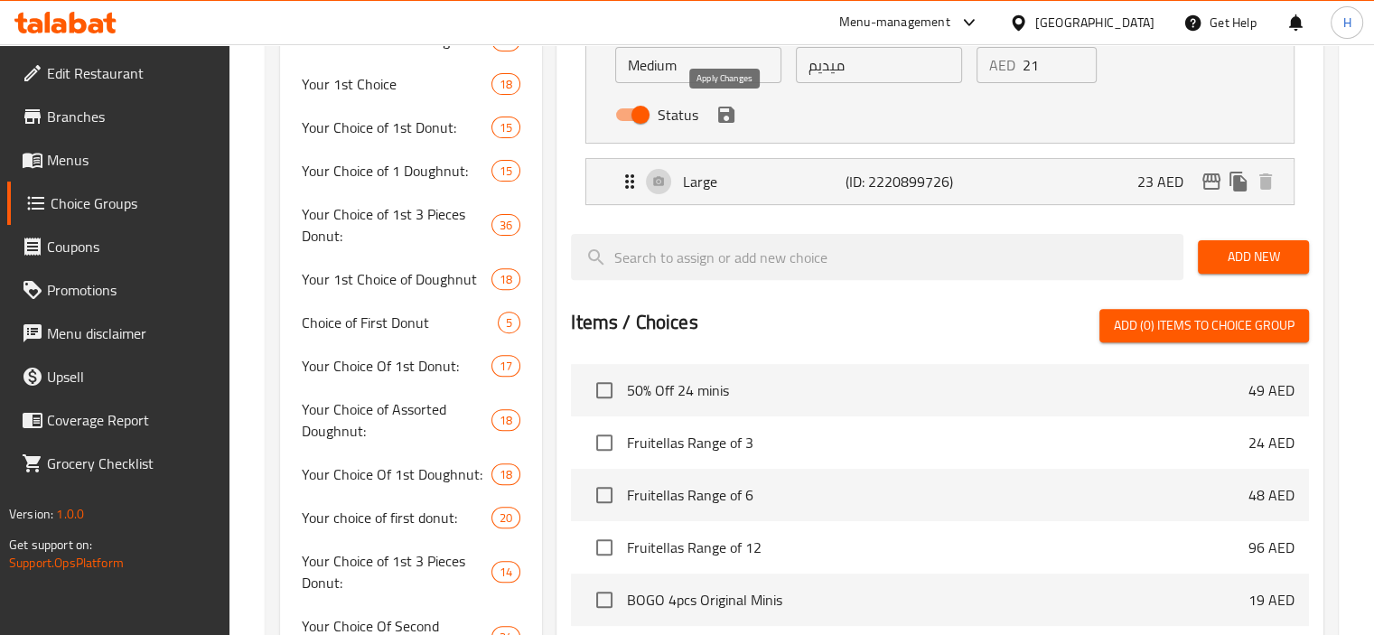
type input "لارج"
click at [729, 120] on icon "save" at bounding box center [726, 115] width 16 height 16
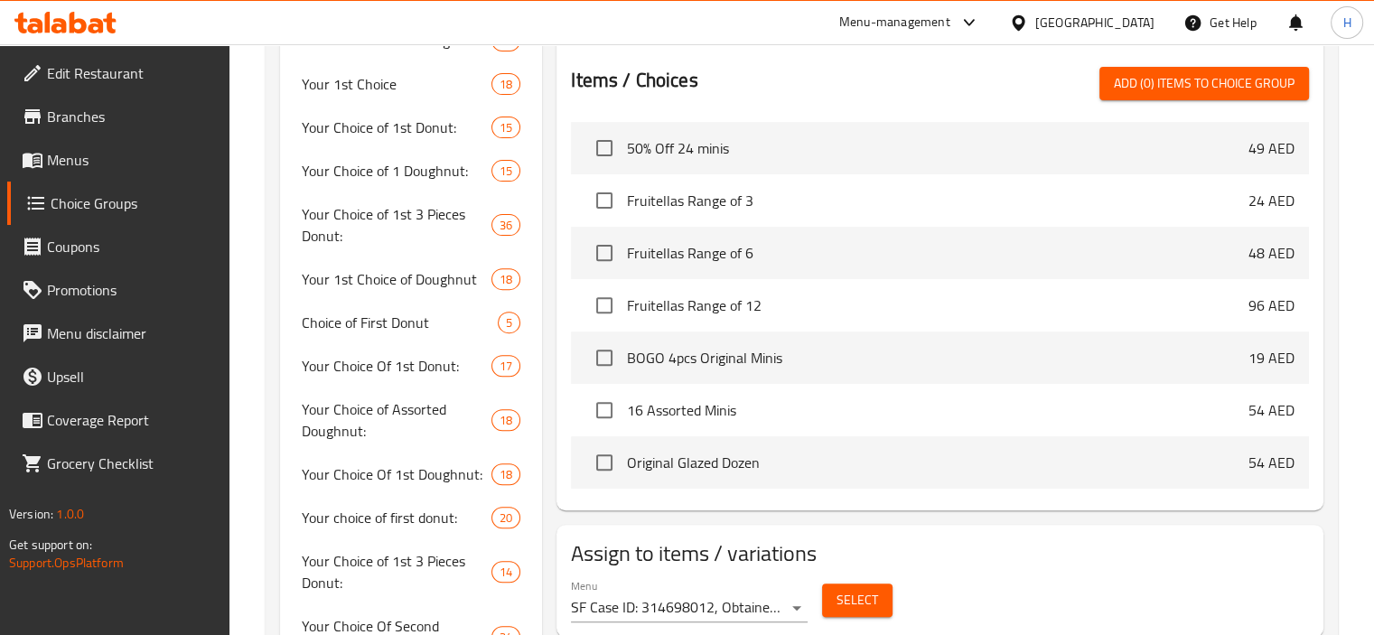
scroll to position [150, 0]
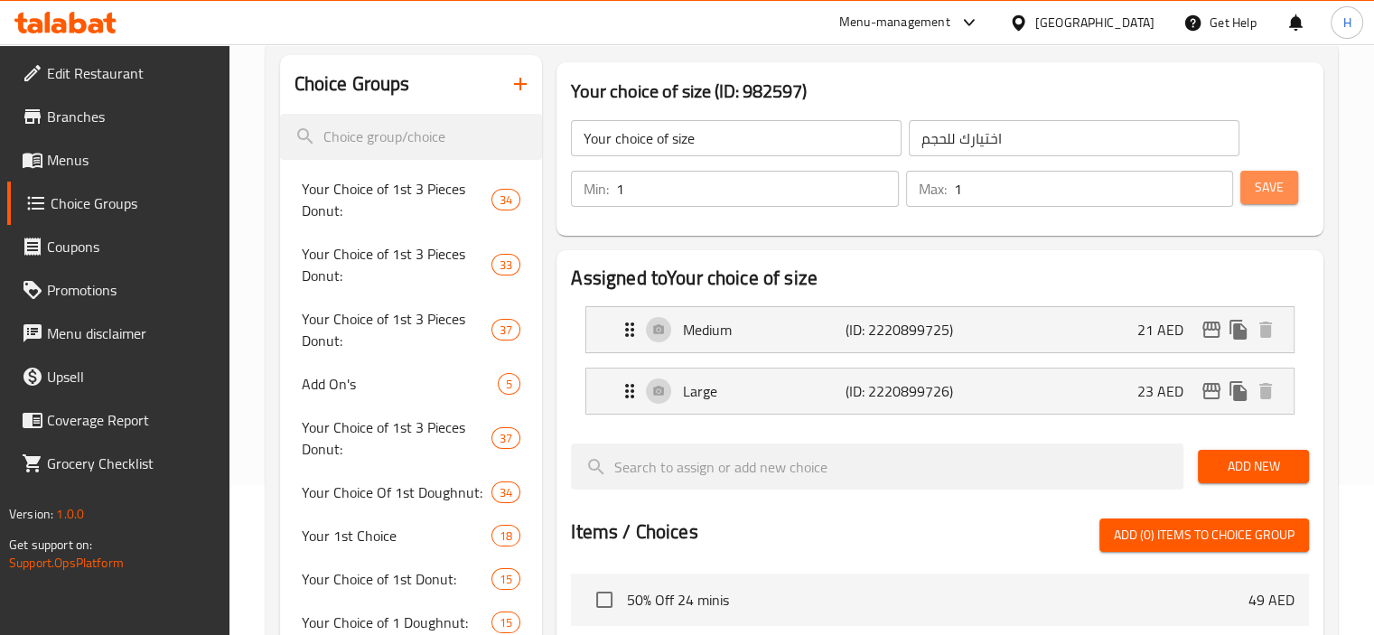
click at [1278, 183] on span "Save" at bounding box center [1269, 187] width 29 height 23
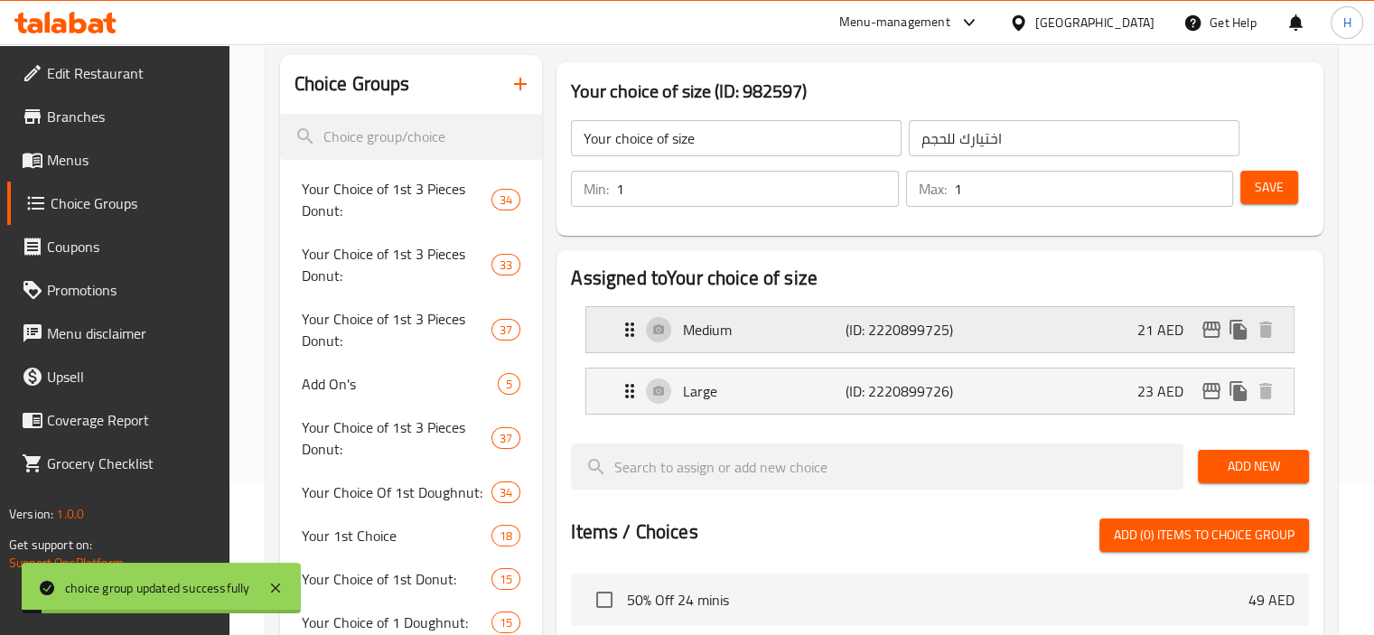
click at [757, 339] on p "Medium" at bounding box center [764, 330] width 162 height 22
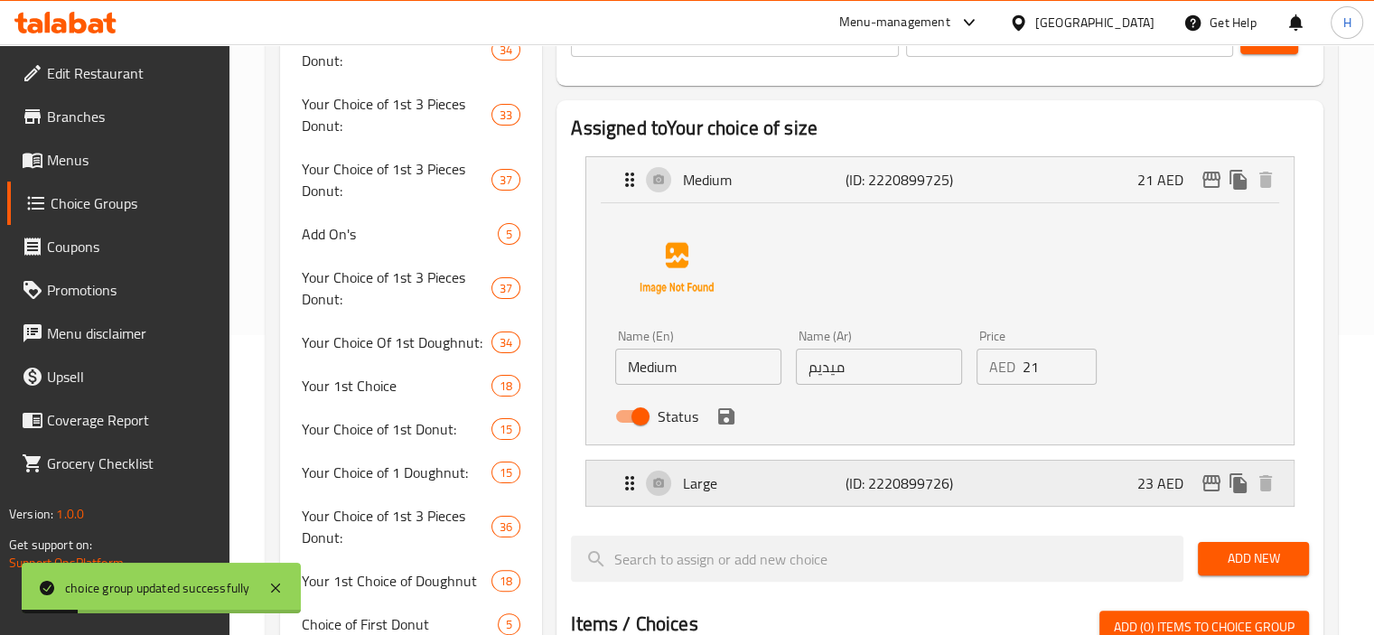
scroll to position [301, 0]
click at [693, 487] on p "Large" at bounding box center [764, 483] width 162 height 22
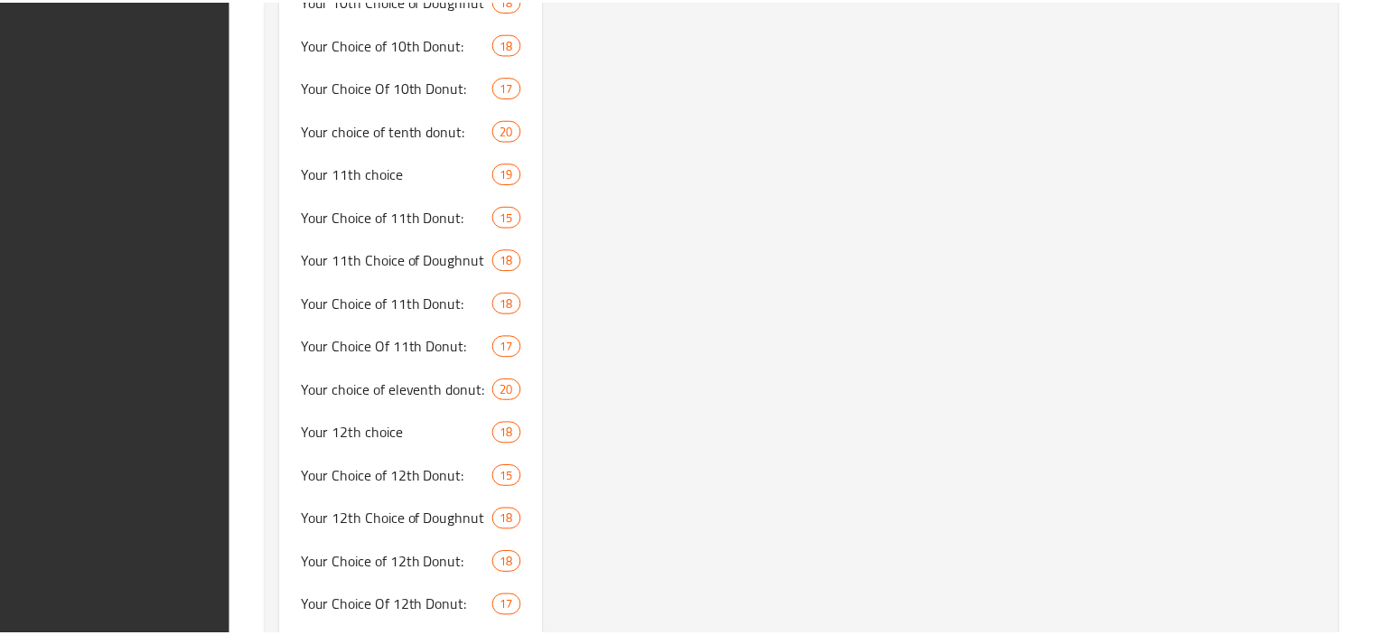
scroll to position [8673, 0]
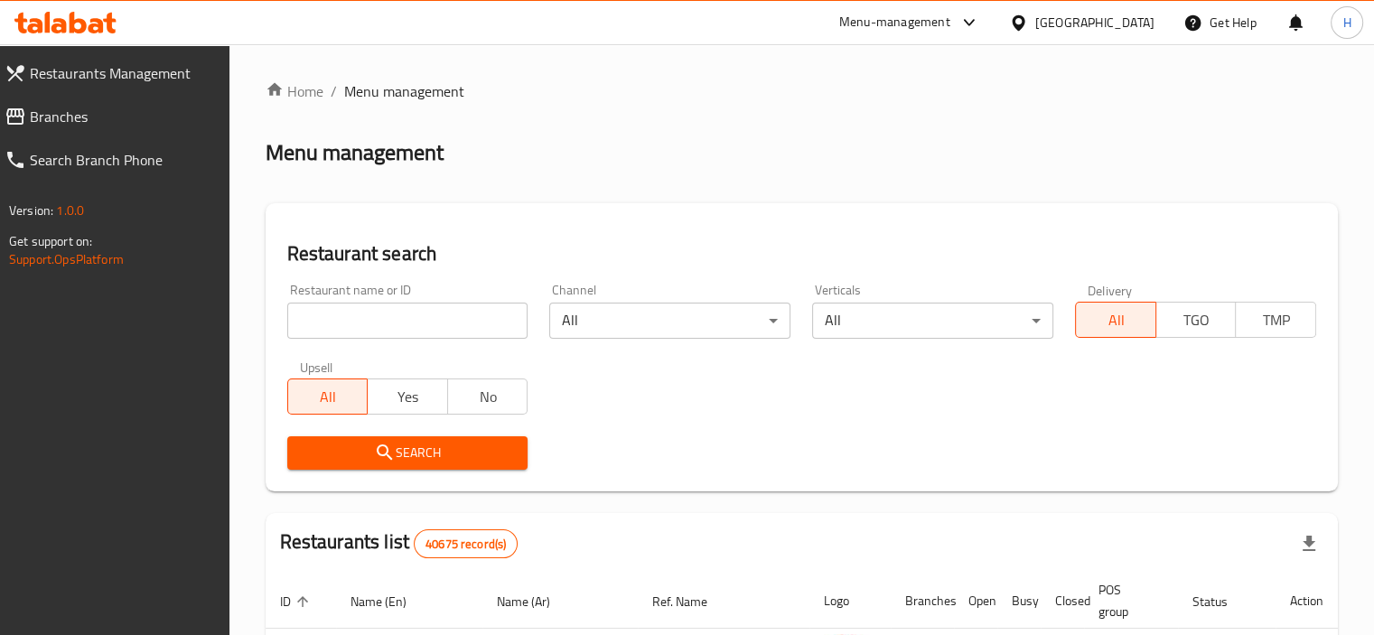
click at [79, 126] on span "Branches" at bounding box center [122, 117] width 185 height 22
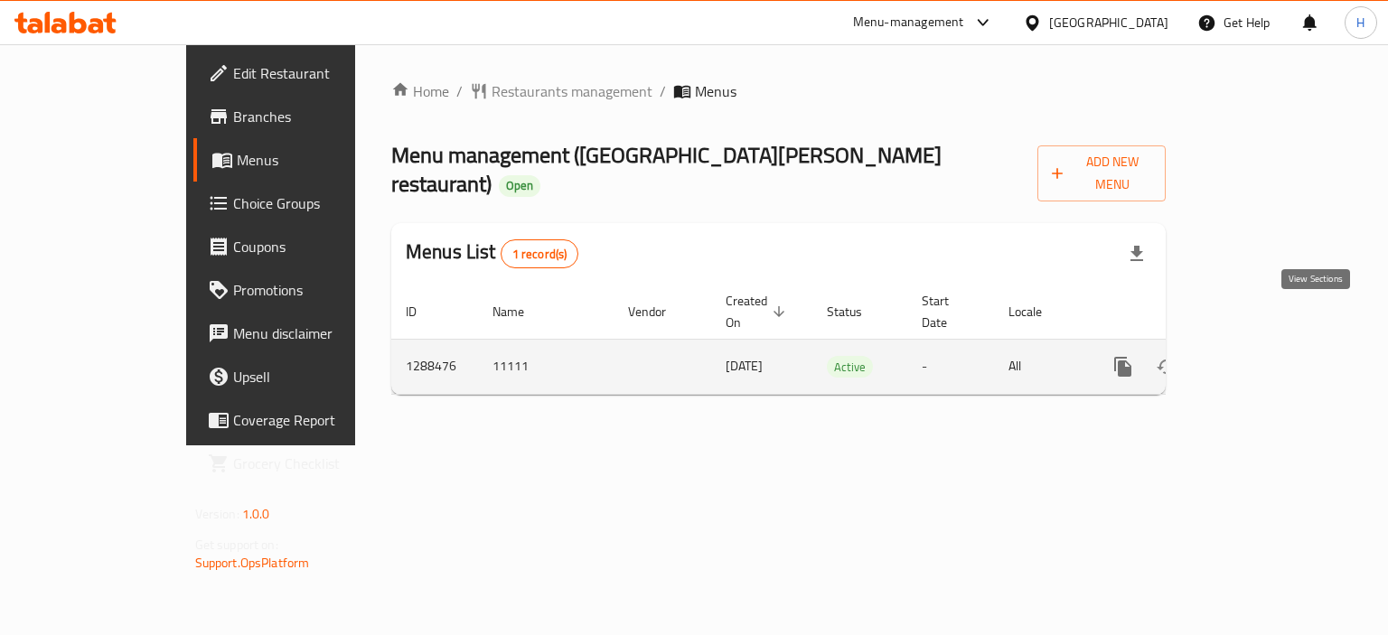
click at [1264, 356] on icon "enhanced table" at bounding box center [1253, 367] width 22 height 22
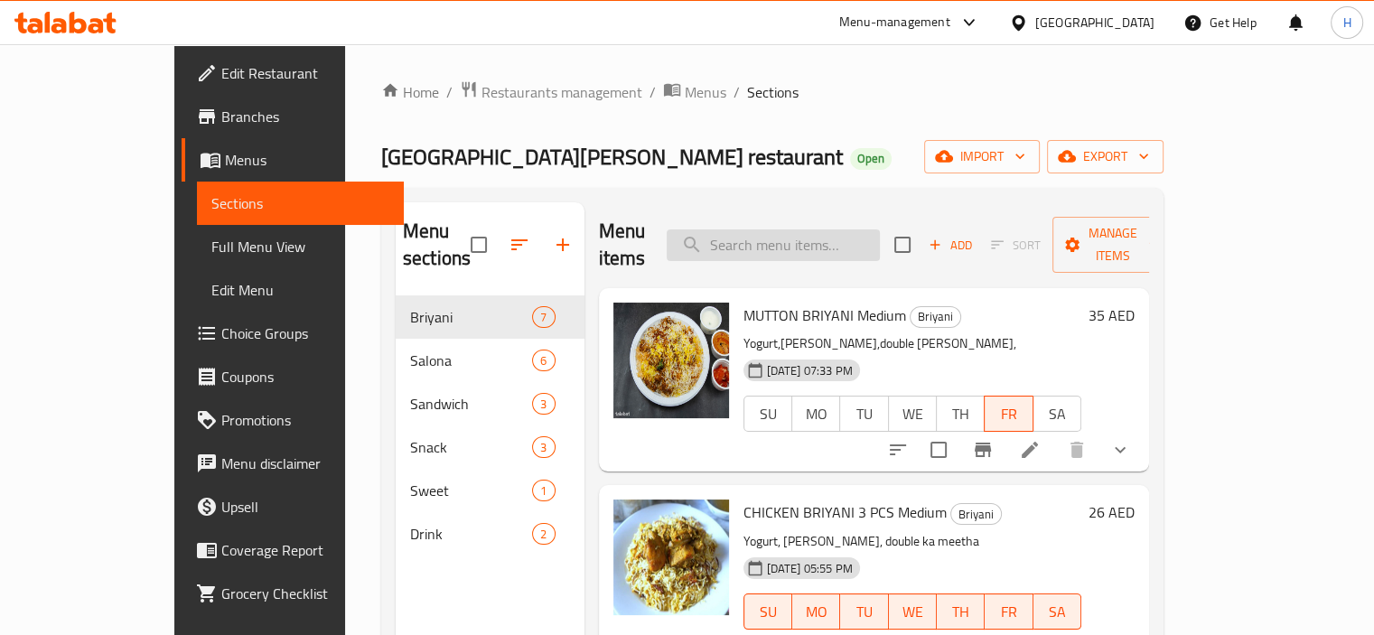
paste input "ALOO SAMOSA"
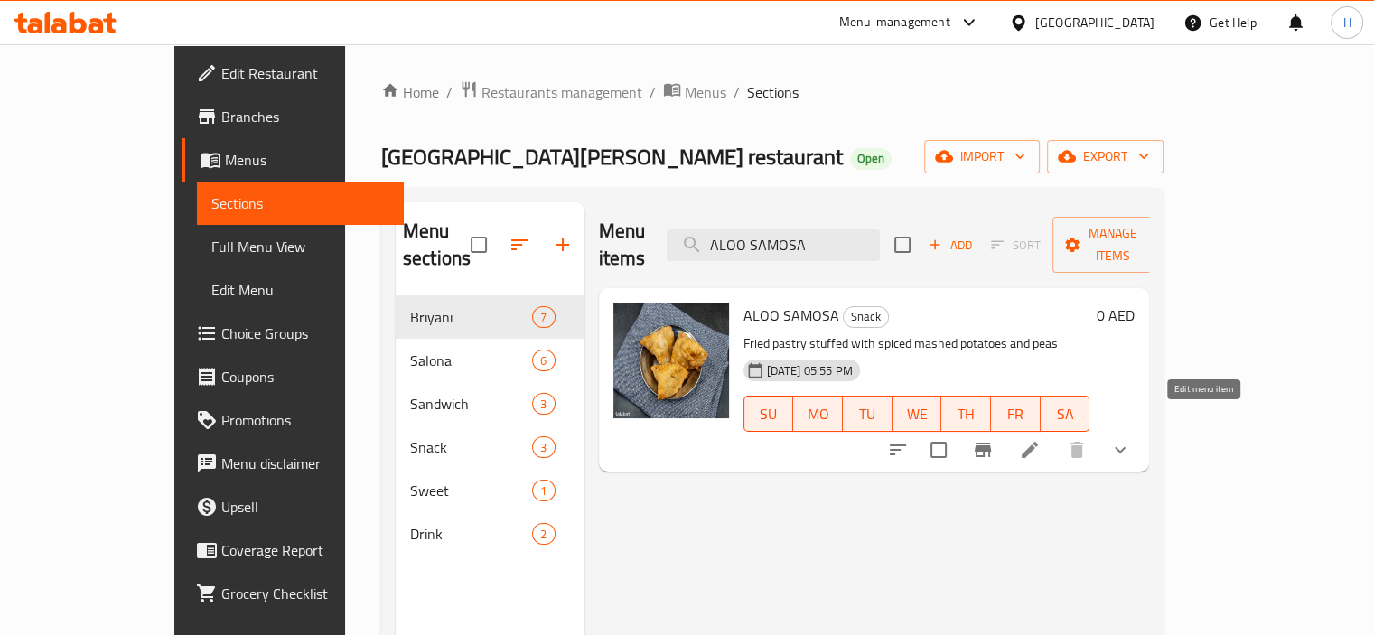
type input "ALOO SAMOSA"
click at [1041, 439] on icon at bounding box center [1030, 450] width 22 height 22
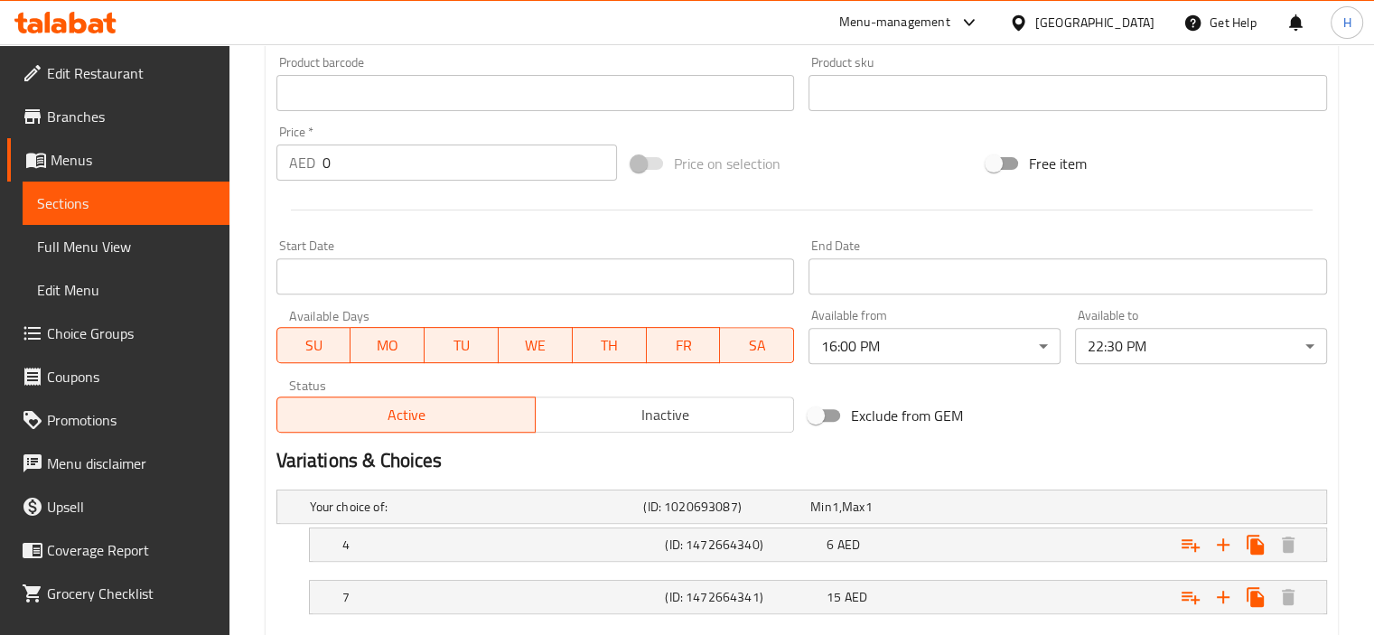
scroll to position [706, 0]
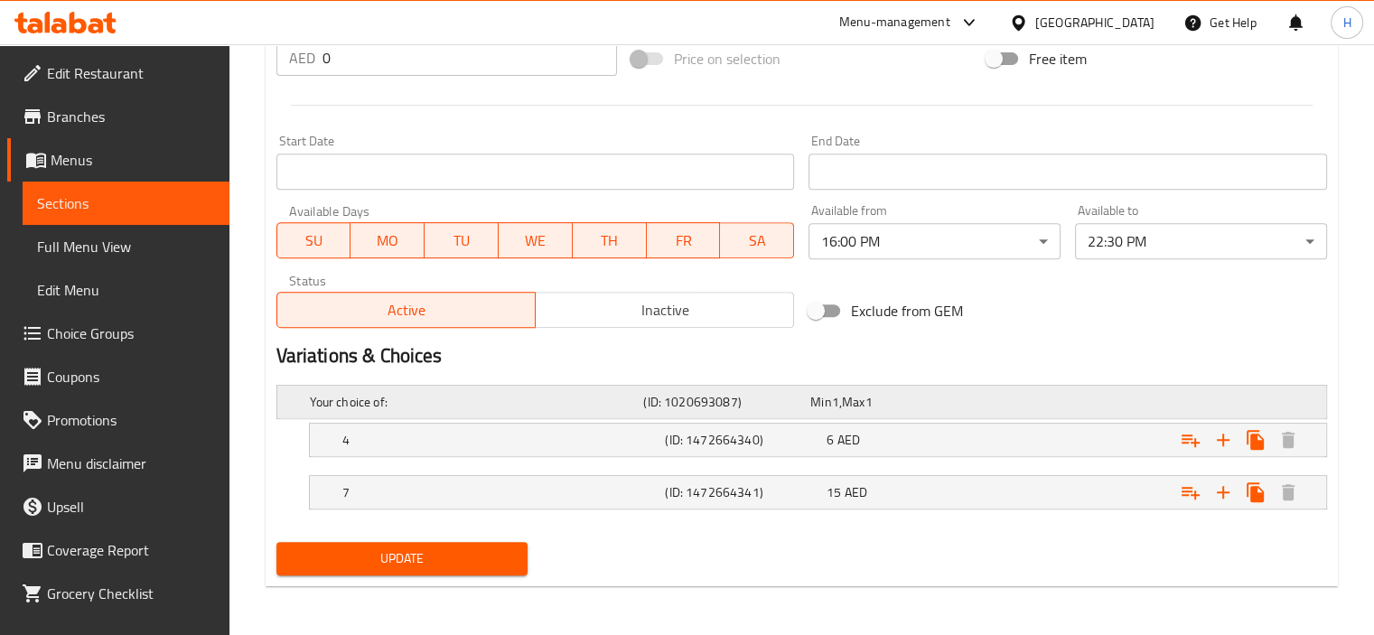
click at [408, 396] on h5 "Your choice of:" at bounding box center [473, 402] width 327 height 18
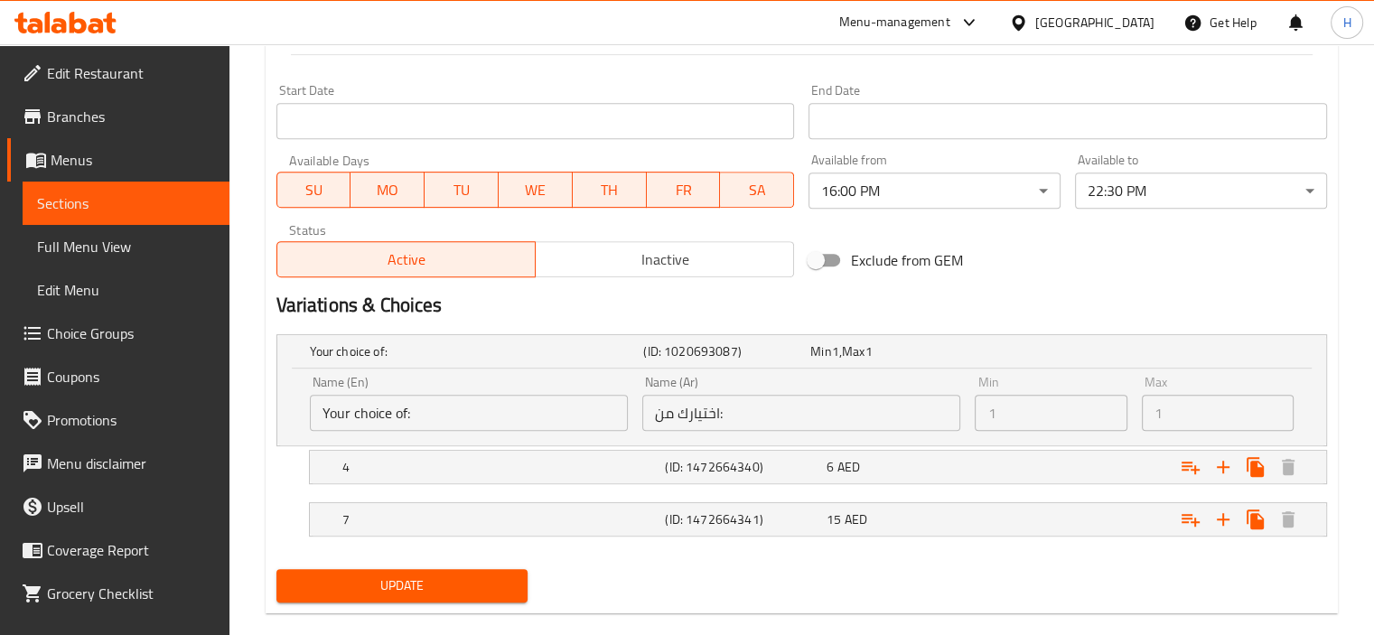
scroll to position [784, 0]
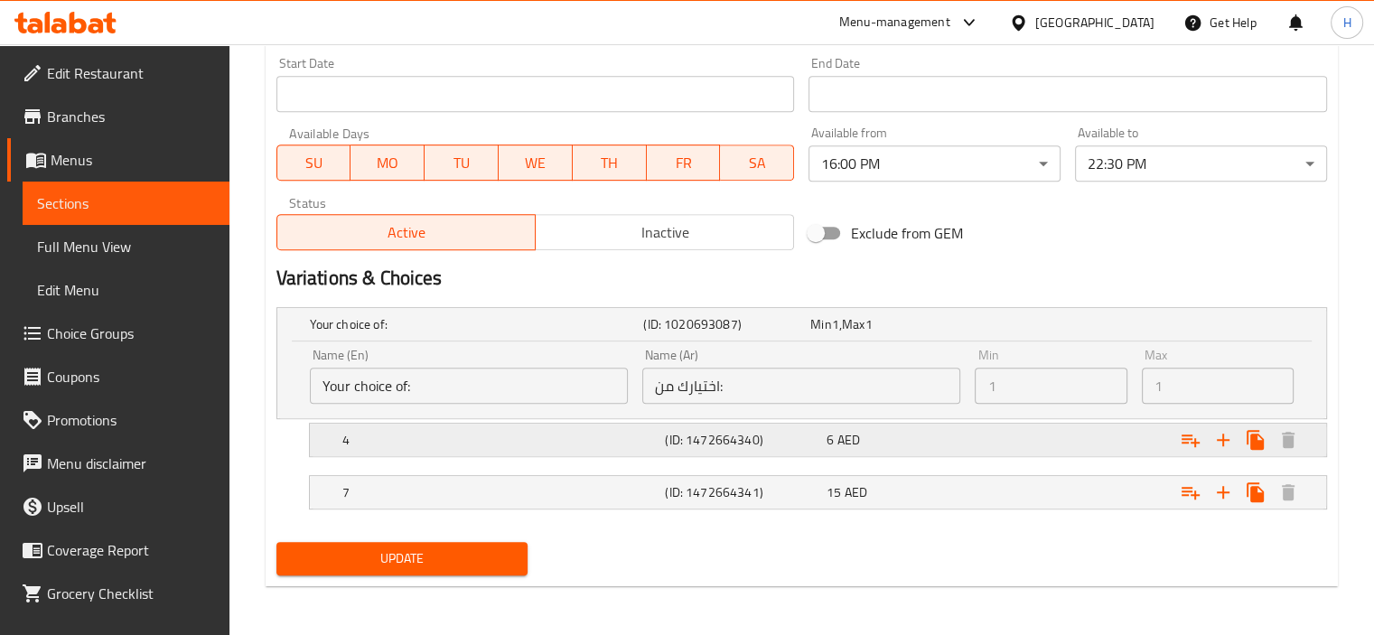
click at [455, 333] on h5 "4" at bounding box center [473, 324] width 327 height 18
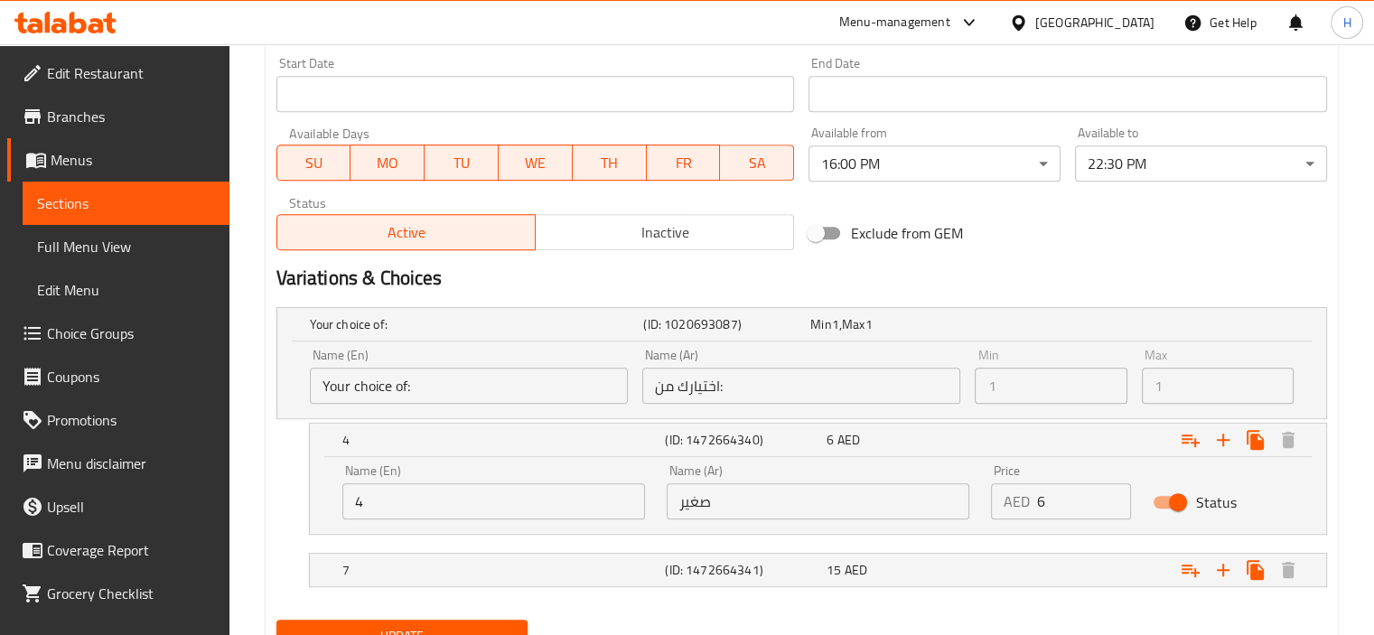
scroll to position [862, 0]
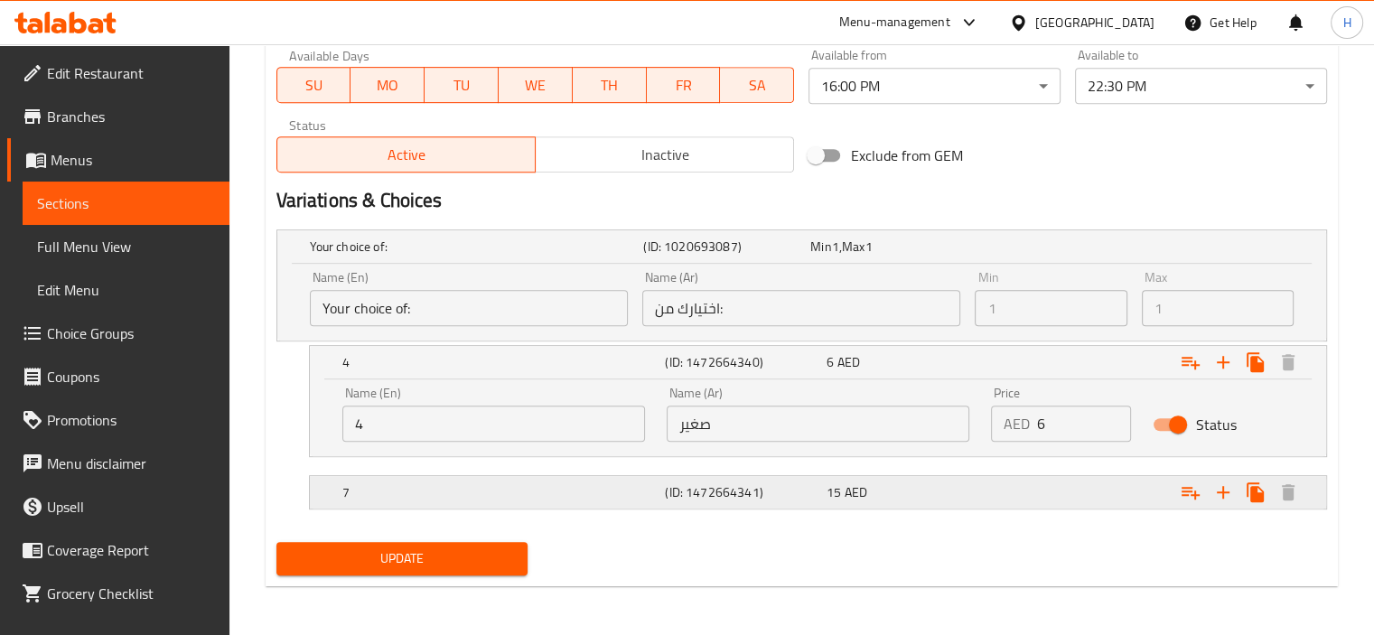
click at [514, 256] on h5 "7" at bounding box center [473, 247] width 327 height 18
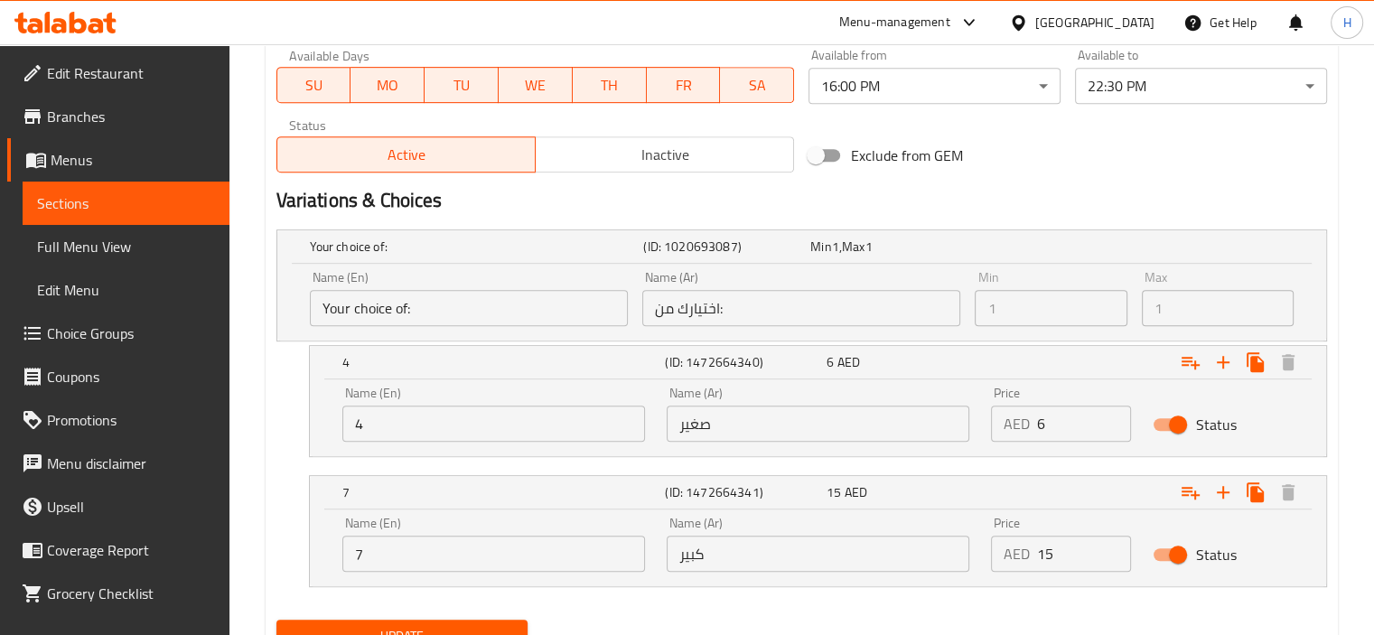
click at [743, 423] on input "صغير" at bounding box center [818, 424] width 303 height 36
type input "4"
click at [653, 444] on div "Name (En) 4 Name (En)" at bounding box center [494, 414] width 324 height 77
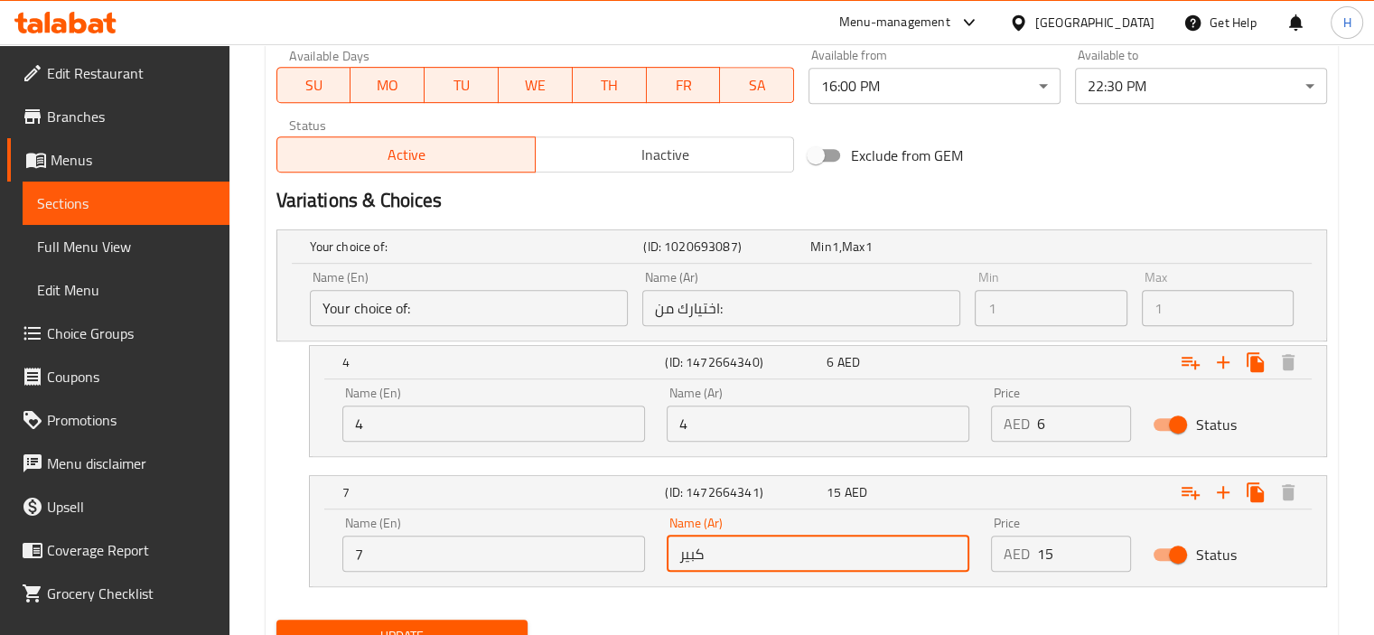
click at [741, 561] on input "كبير" at bounding box center [818, 554] width 303 height 36
type input "7"
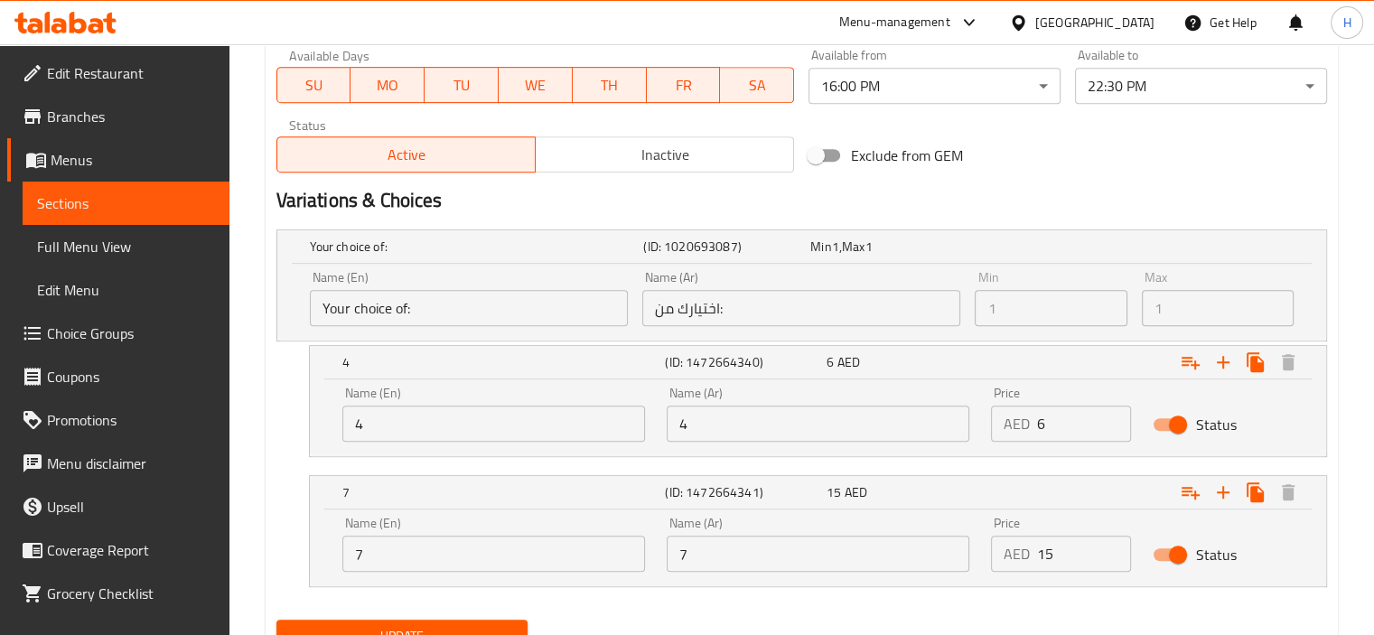
click at [634, 585] on div "7 (ID: 1472664341) 15 AED Name (En) 7 Name (En) Name (Ar) 7 Name (Ar) Price AED…" at bounding box center [818, 531] width 1018 height 112
click at [465, 628] on span "Update" at bounding box center [402, 636] width 223 height 23
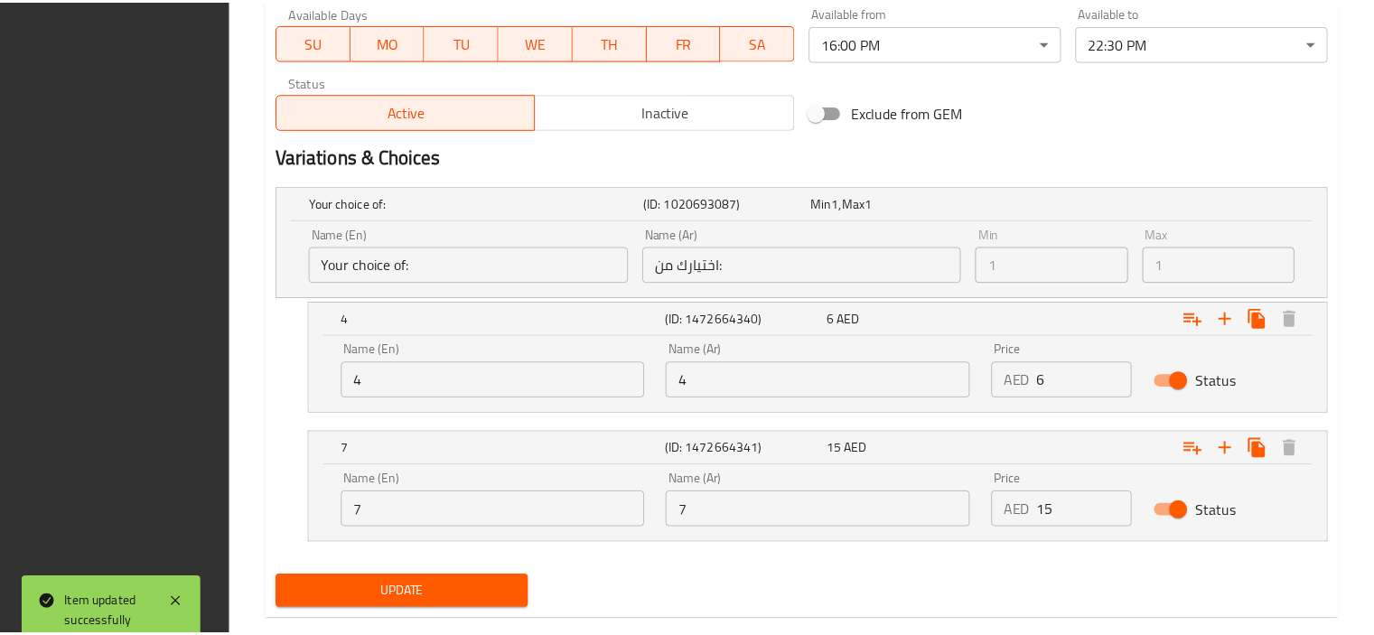
scroll to position [940, 0]
